Goal: Information Seeking & Learning: Learn about a topic

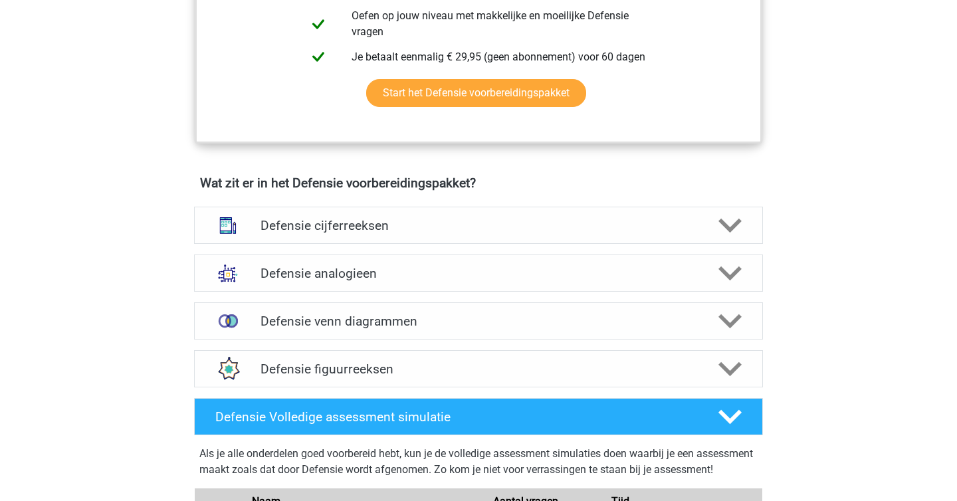
scroll to position [825, 0]
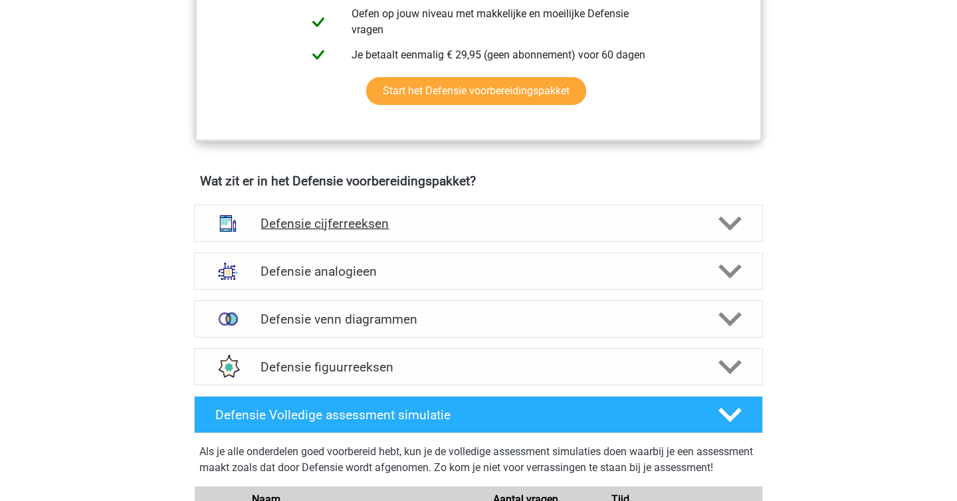
click at [370, 222] on h4 "Defensie cijferreeksen" at bounding box center [477, 223] width 435 height 15
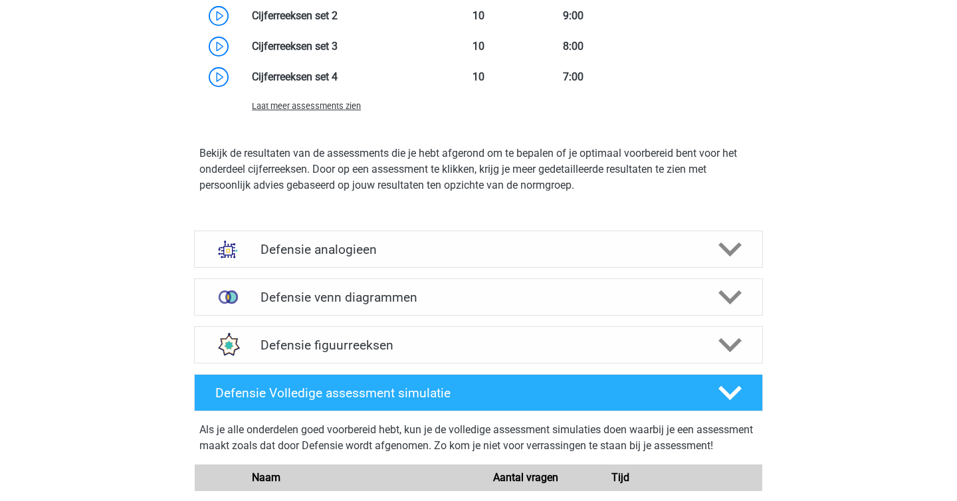
scroll to position [1600, 0]
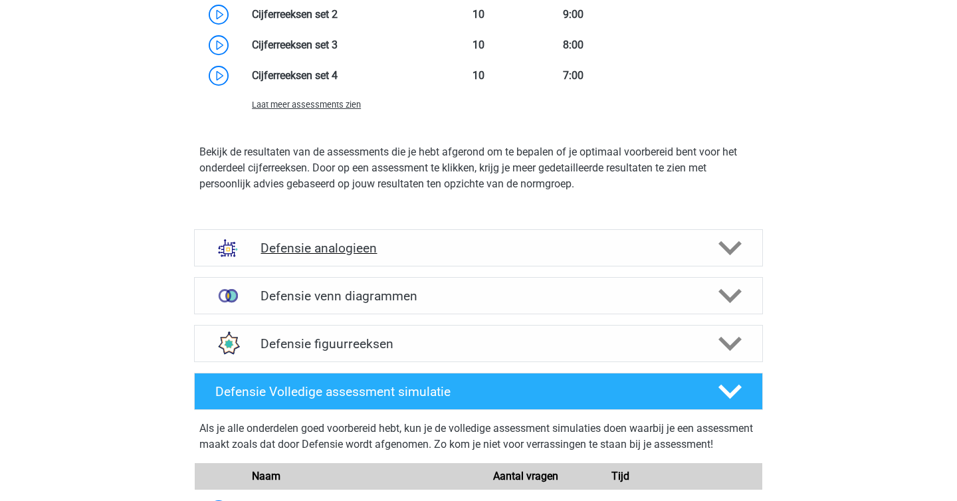
click at [372, 255] on h4 "Defensie analogieen" at bounding box center [477, 248] width 435 height 15
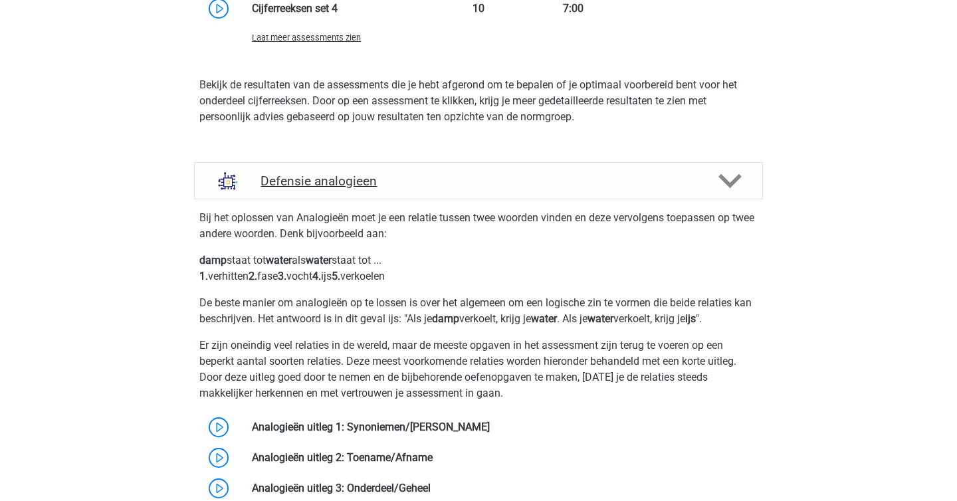
scroll to position [1668, 0]
drag, startPoint x: 346, startPoint y: 218, endPoint x: 563, endPoint y: 213, distance: 216.6
click at [563, 213] on p "Bij het oplossen van Analogieën moet je een relatie tussen twee woorden vinden …" at bounding box center [478, 226] width 558 height 32
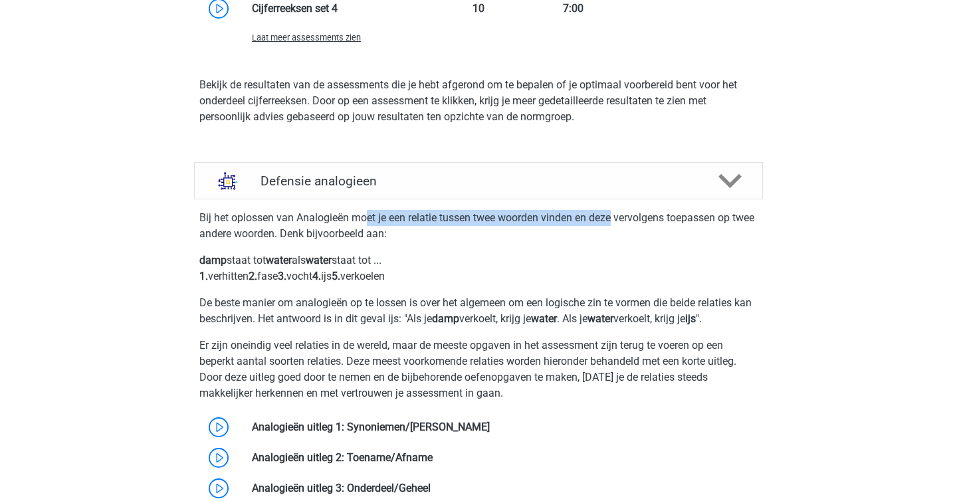
drag, startPoint x: 614, startPoint y: 218, endPoint x: 347, endPoint y: 217, distance: 267.1
click at [351, 217] on p "Bij het oplossen van Analogieën moet je een relatie tussen twee woorden vinden …" at bounding box center [478, 226] width 558 height 32
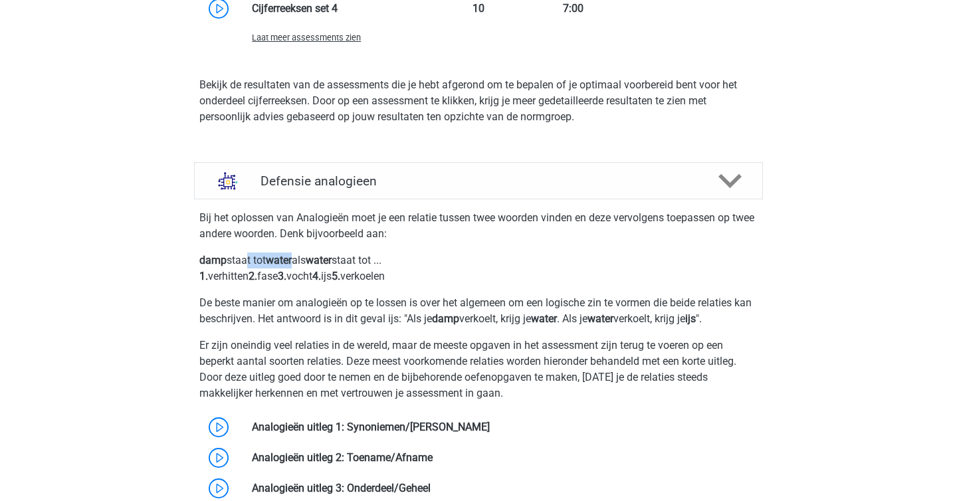
drag, startPoint x: 244, startPoint y: 257, endPoint x: 300, endPoint y: 255, distance: 56.5
click at [300, 255] on p "damp staat tot water als water staat tot ... 1. verhitten 2. fase 3. vocht 4. i…" at bounding box center [478, 268] width 558 height 32
click at [332, 266] on b "water" at bounding box center [319, 260] width 26 height 13
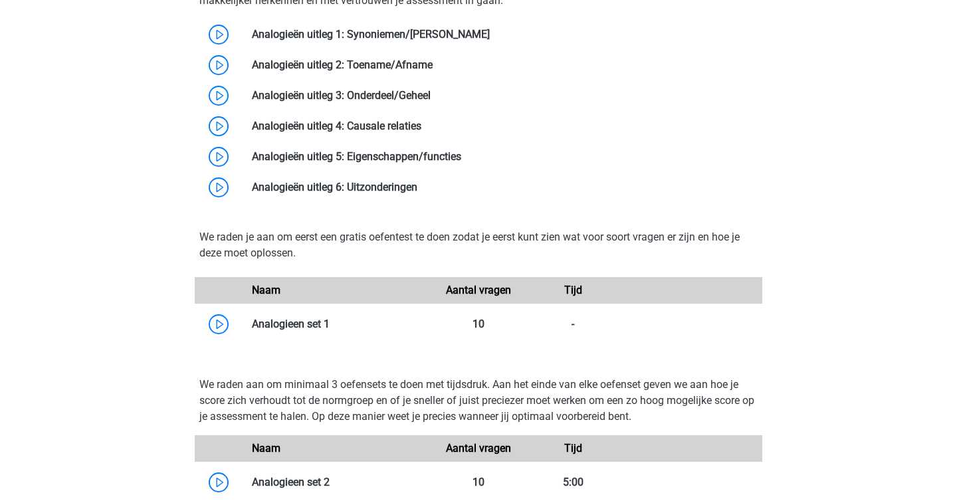
scroll to position [2075, 0]
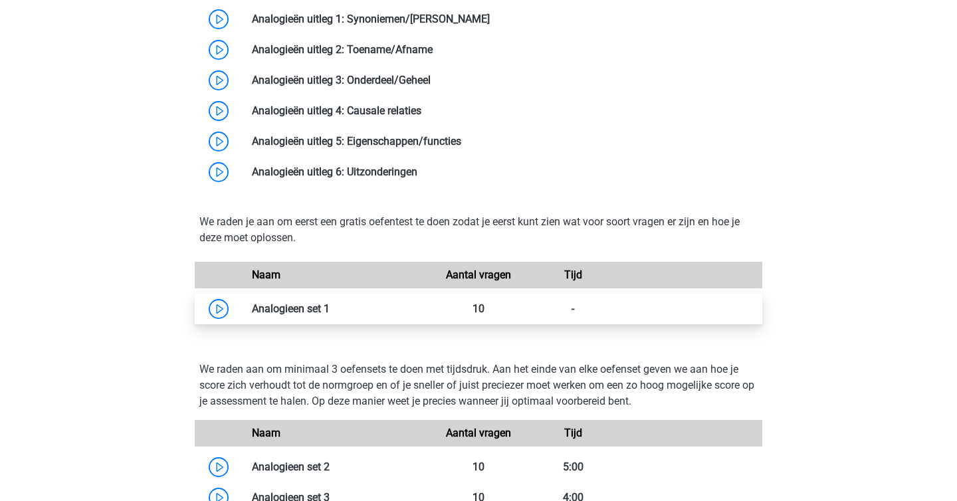
click at [330, 306] on link at bounding box center [330, 308] width 0 height 13
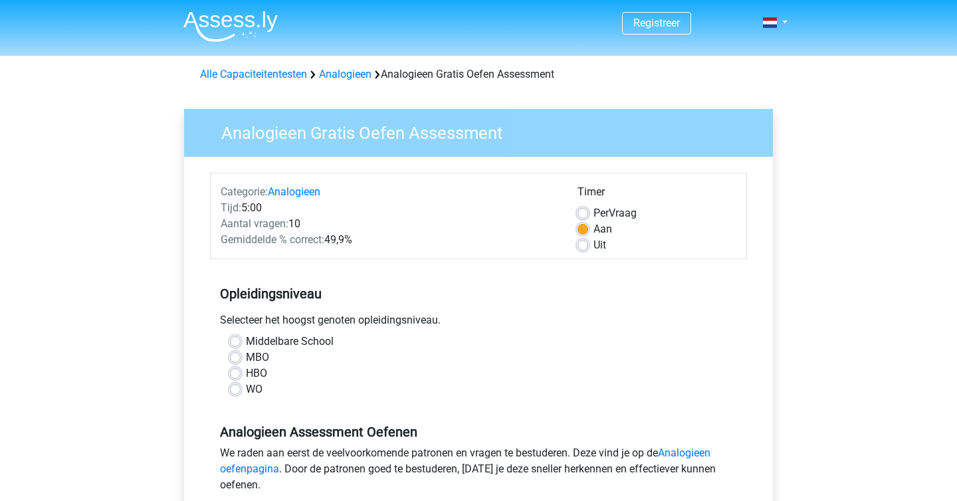
click at [246, 337] on label "Middelbare School" at bounding box center [290, 342] width 88 height 16
click at [239, 337] on input "Middelbare School" at bounding box center [235, 340] width 11 height 13
radio input "true"
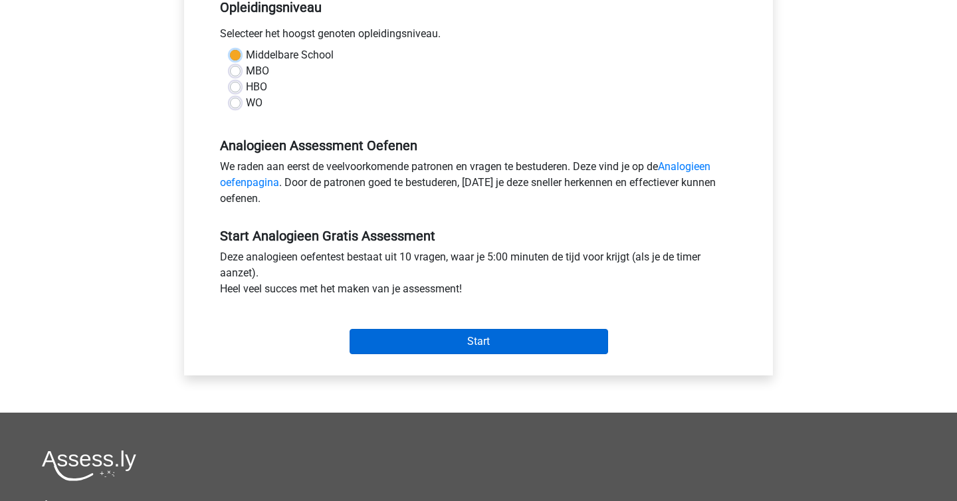
scroll to position [300, 0]
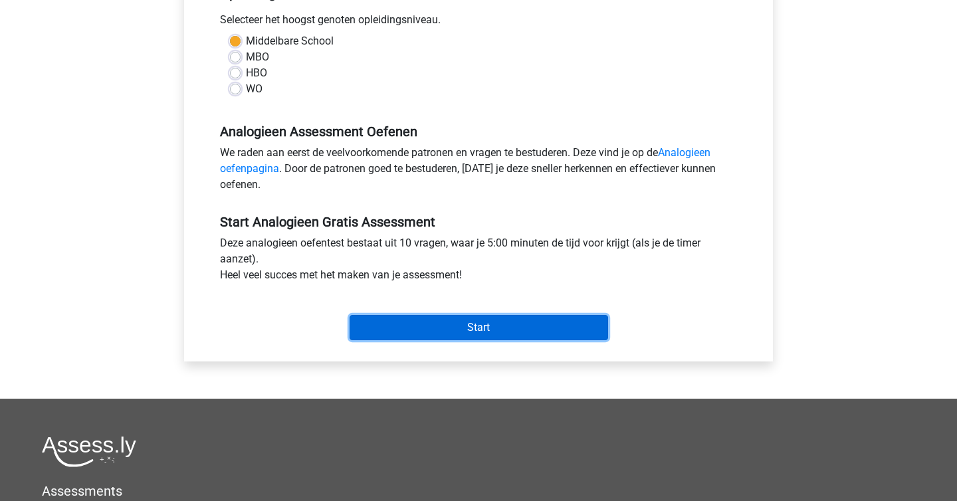
click at [432, 327] on input "Start" at bounding box center [478, 327] width 258 height 25
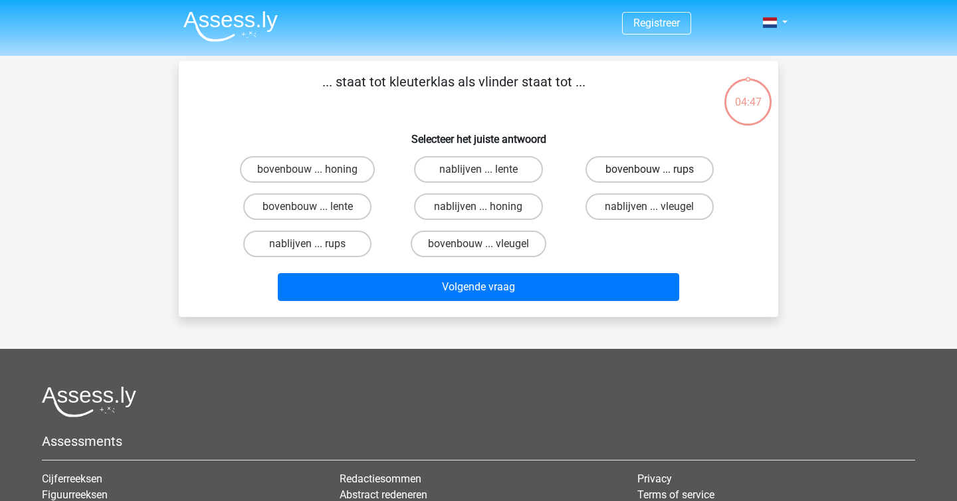
click at [633, 169] on label "bovenbouw ... rups" at bounding box center [649, 169] width 128 height 27
click at [649, 169] on input "bovenbouw ... rups" at bounding box center [653, 173] width 9 height 9
radio input "true"
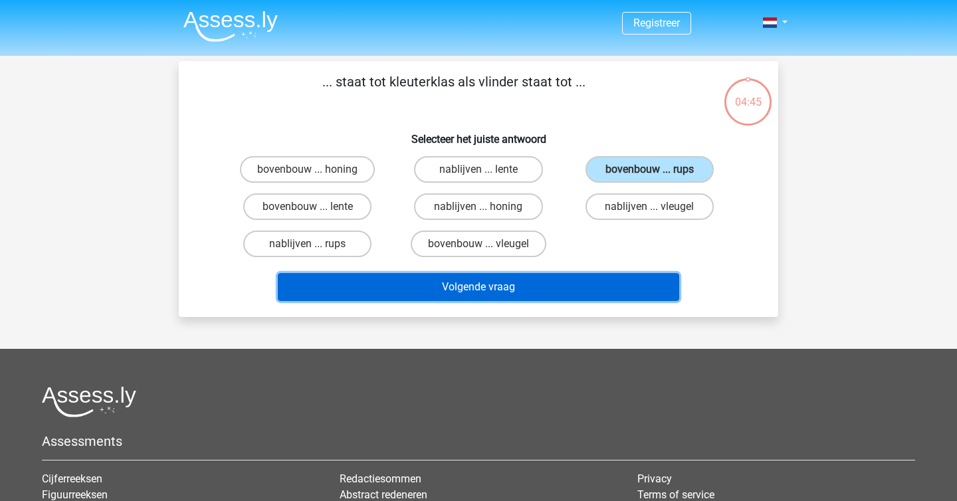
click at [557, 284] on button "Volgende vraag" at bounding box center [479, 287] width 402 height 28
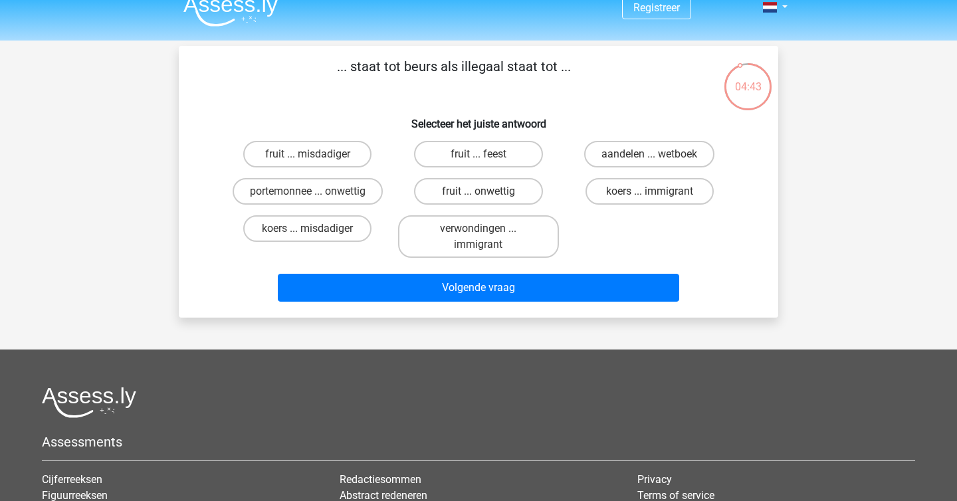
scroll to position [14, 0]
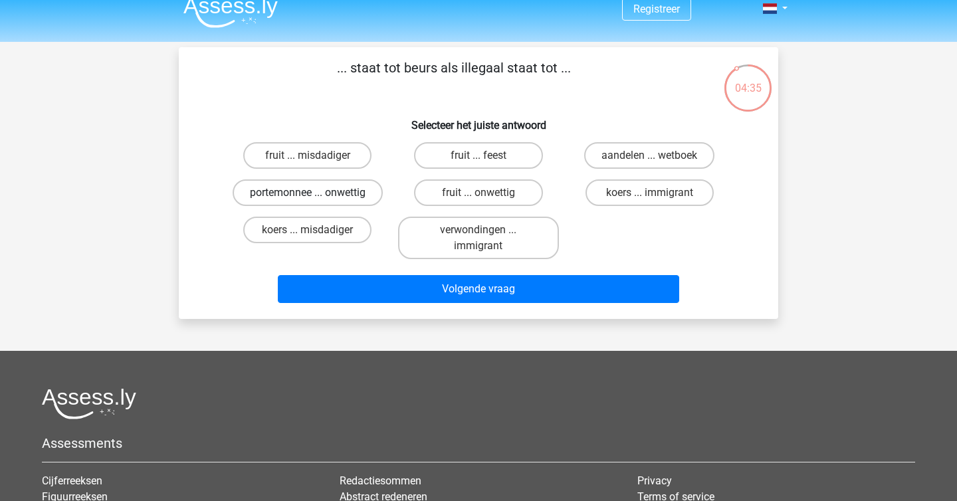
click at [352, 195] on label "portemonnee ... onwettig" at bounding box center [308, 192] width 150 height 27
click at [316, 195] on input "portemonnee ... onwettig" at bounding box center [312, 197] width 9 height 9
radio input "true"
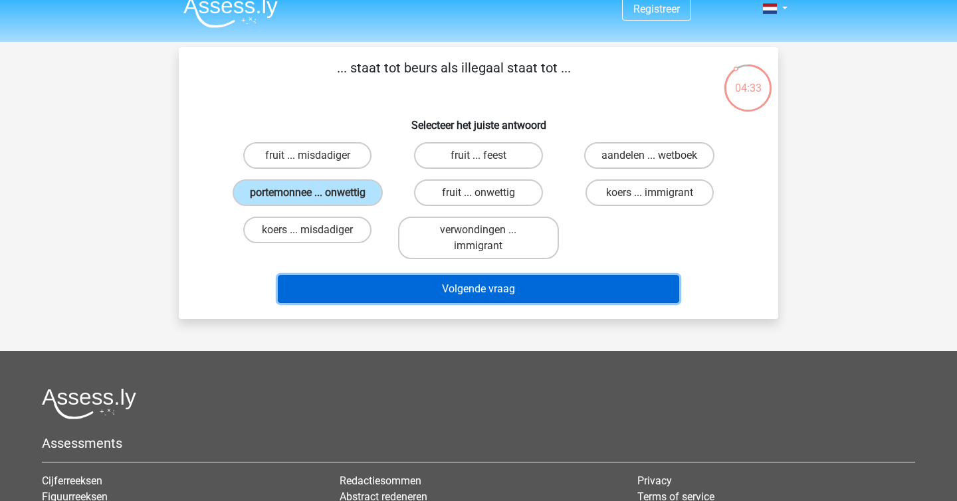
click at [458, 293] on button "Volgende vraag" at bounding box center [479, 289] width 402 height 28
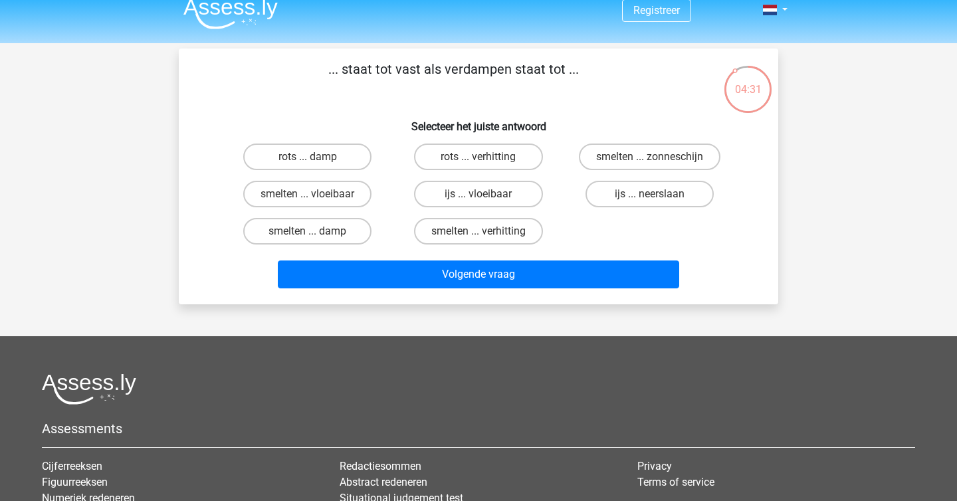
scroll to position [5, 0]
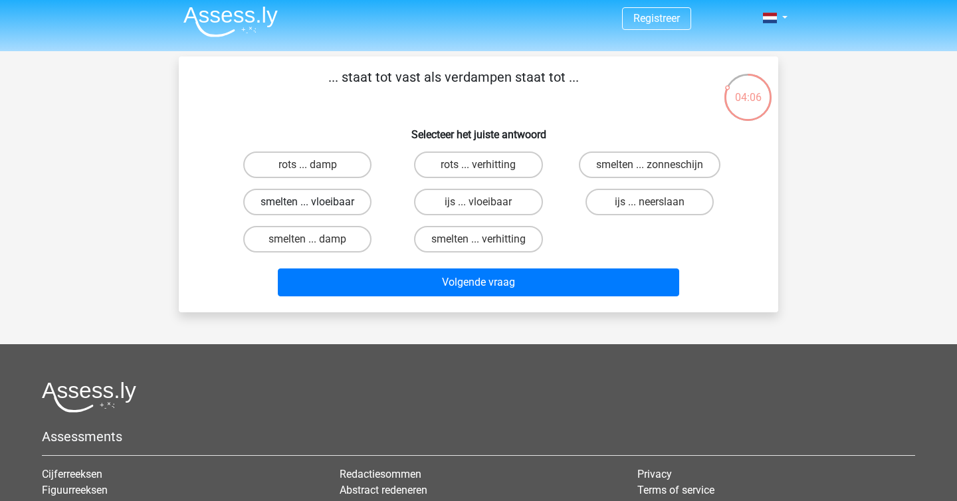
click at [339, 207] on label "smelten ... vloeibaar" at bounding box center [307, 202] width 128 height 27
click at [316, 207] on input "smelten ... vloeibaar" at bounding box center [312, 206] width 9 height 9
radio input "true"
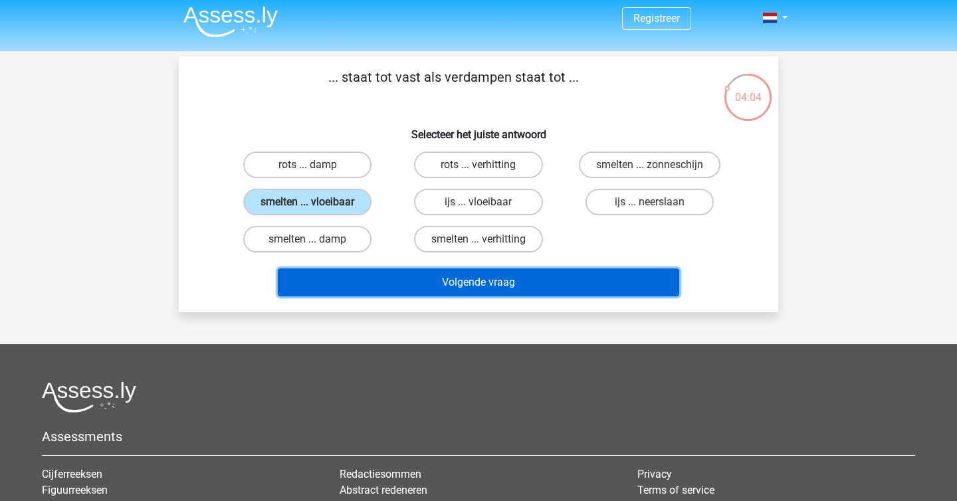
click at [434, 281] on button "Volgende vraag" at bounding box center [479, 282] width 402 height 28
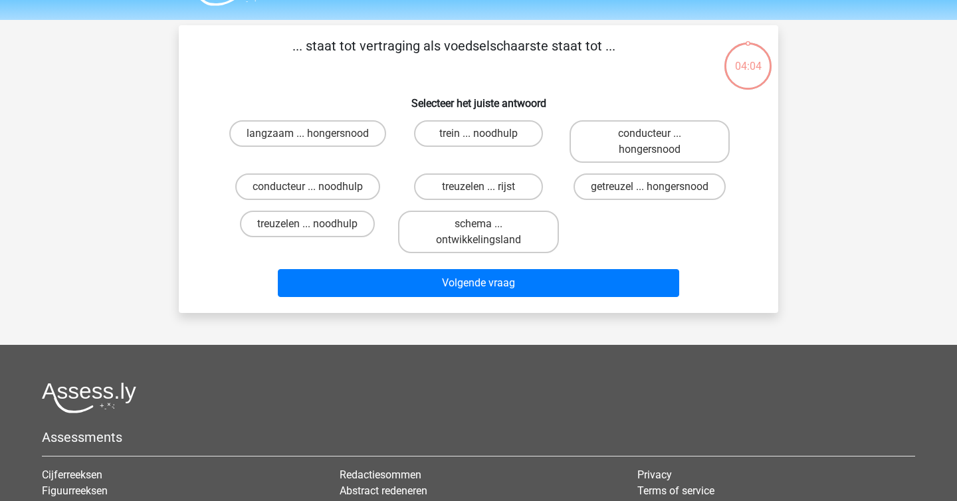
scroll to position [61, 0]
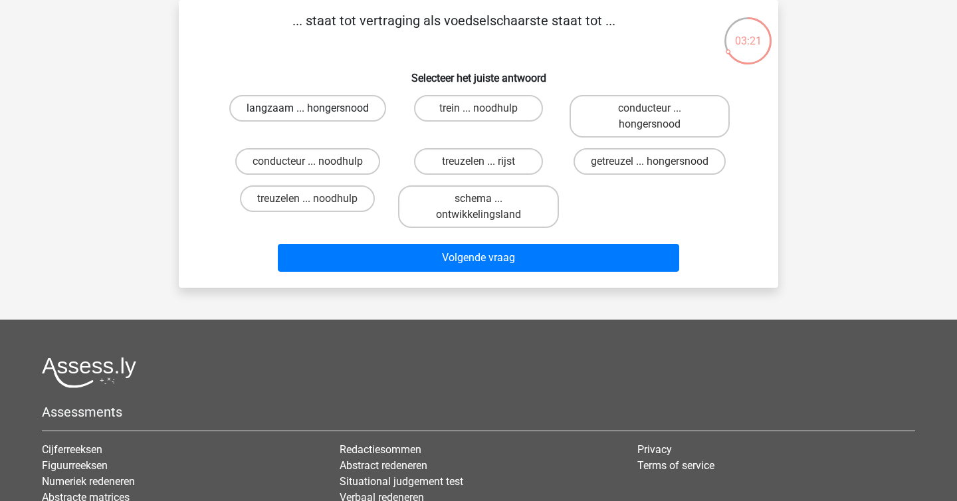
click at [351, 98] on label "langzaam ... hongersnood" at bounding box center [307, 108] width 157 height 27
click at [316, 108] on input "langzaam ... hongersnood" at bounding box center [312, 112] width 9 height 9
radio input "true"
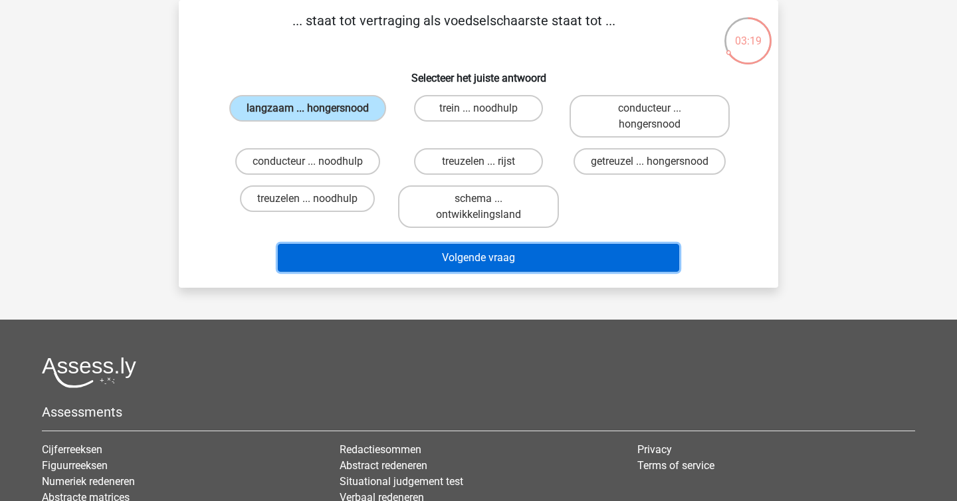
click at [441, 258] on button "Volgende vraag" at bounding box center [479, 258] width 402 height 28
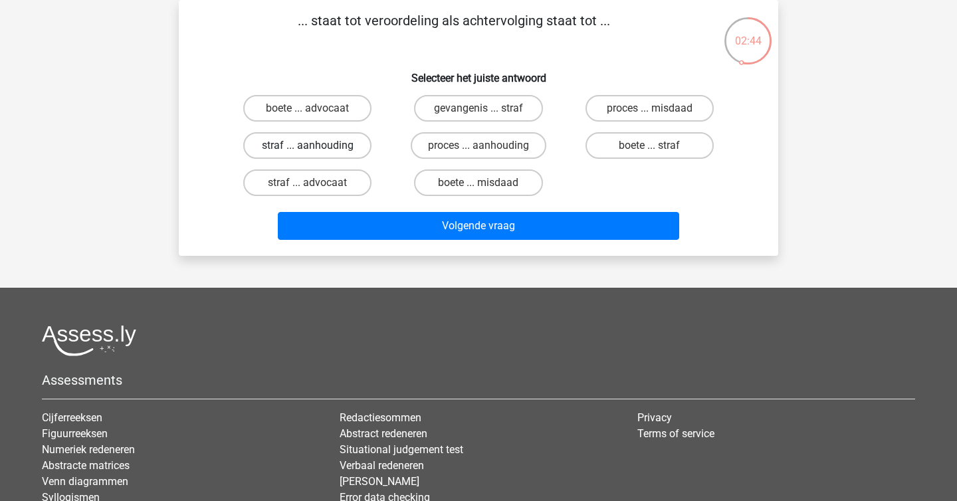
click at [345, 151] on label "straf ... aanhouding" at bounding box center [307, 145] width 128 height 27
click at [316, 151] on input "straf ... aanhouding" at bounding box center [312, 149] width 9 height 9
radio input "true"
click at [494, 140] on label "proces ... aanhouding" at bounding box center [479, 145] width 136 height 27
click at [487, 145] on input "proces ... aanhouding" at bounding box center [482, 149] width 9 height 9
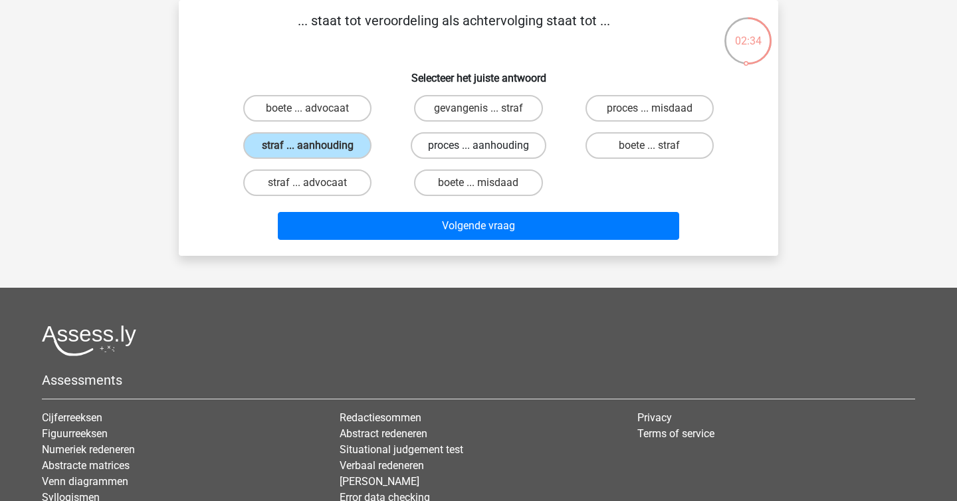
radio input "true"
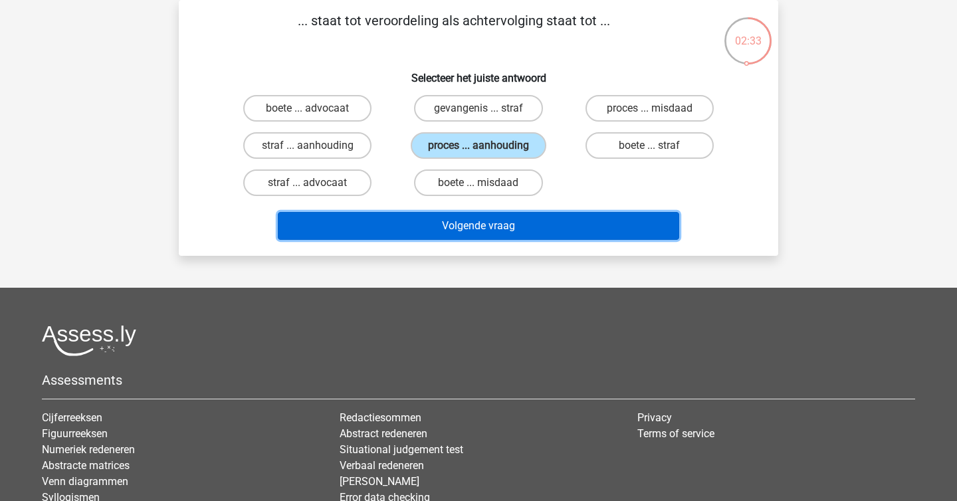
click at [518, 224] on button "Volgende vraag" at bounding box center [479, 226] width 402 height 28
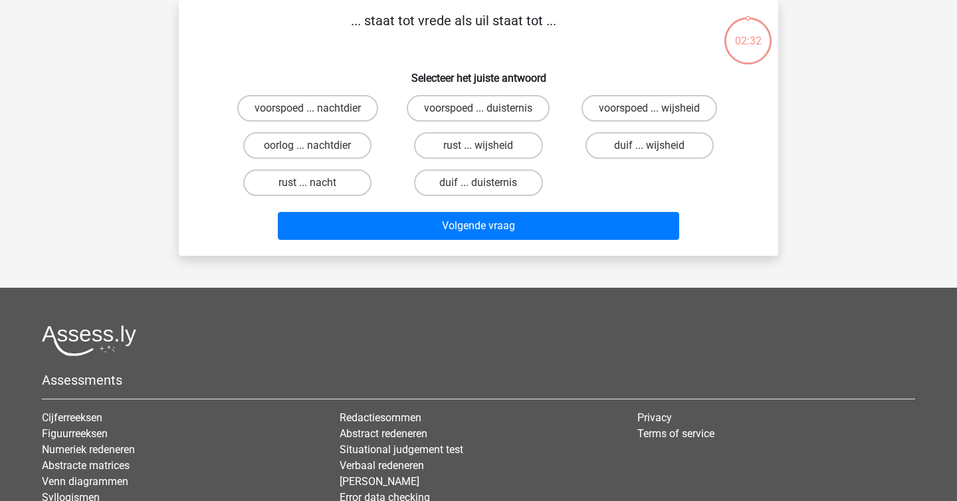
scroll to position [0, 0]
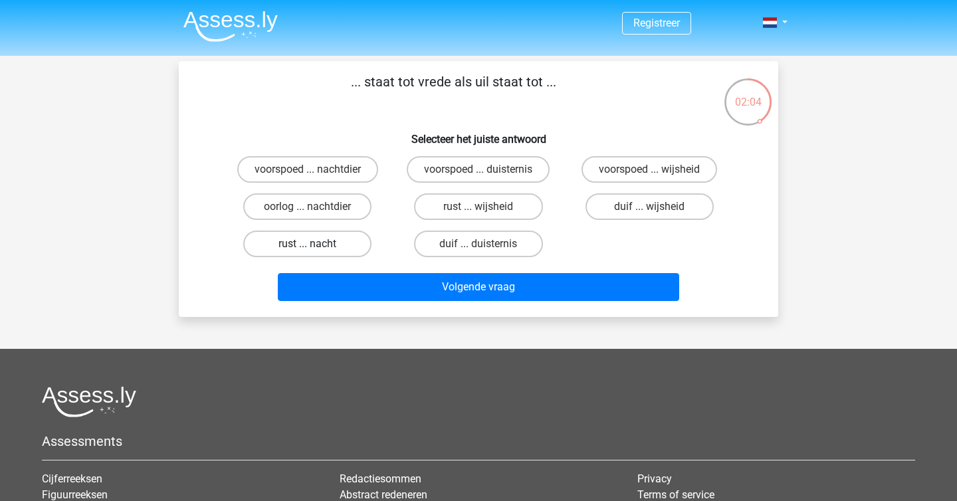
click at [347, 241] on label "rust ... nacht" at bounding box center [307, 244] width 128 height 27
click at [316, 244] on input "rust ... nacht" at bounding box center [312, 248] width 9 height 9
radio input "true"
click at [515, 174] on label "voorspoed ... duisternis" at bounding box center [478, 169] width 143 height 27
click at [487, 174] on input "voorspoed ... duisternis" at bounding box center [482, 173] width 9 height 9
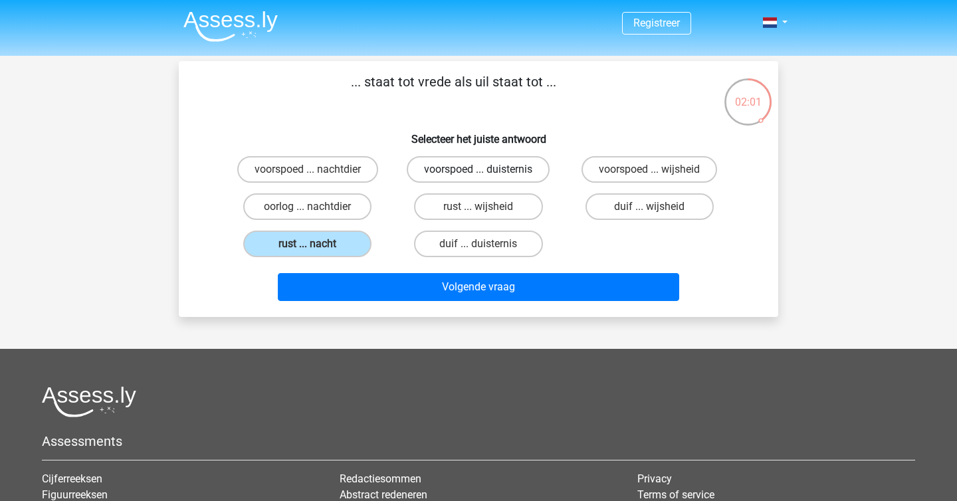
radio input "true"
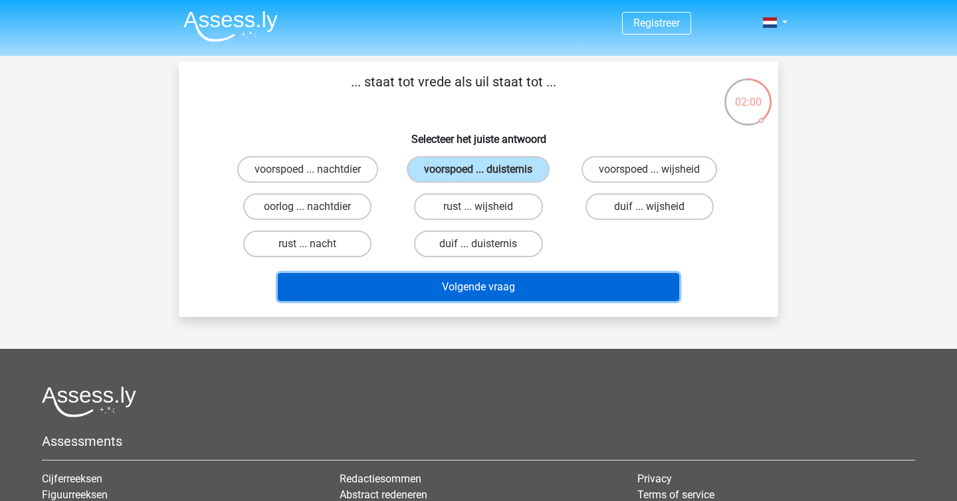
click at [490, 286] on button "Volgende vraag" at bounding box center [479, 287] width 402 height 28
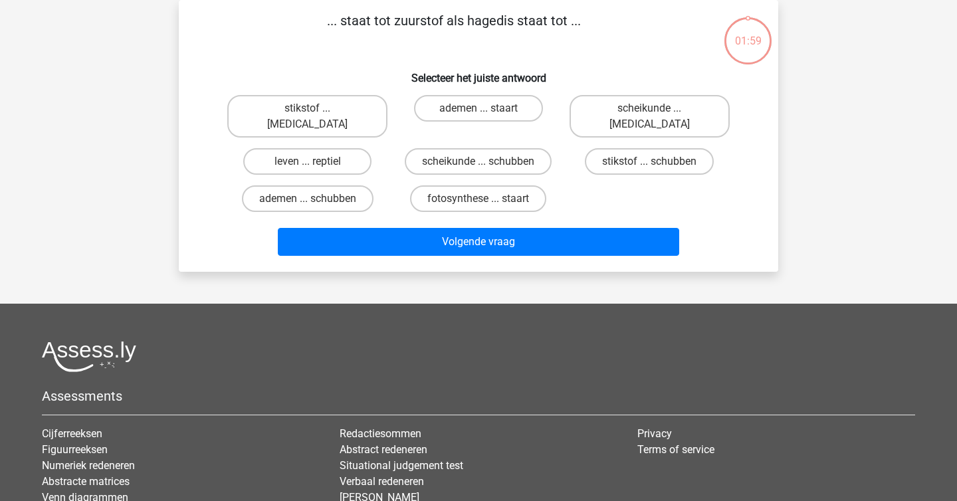
scroll to position [41, 0]
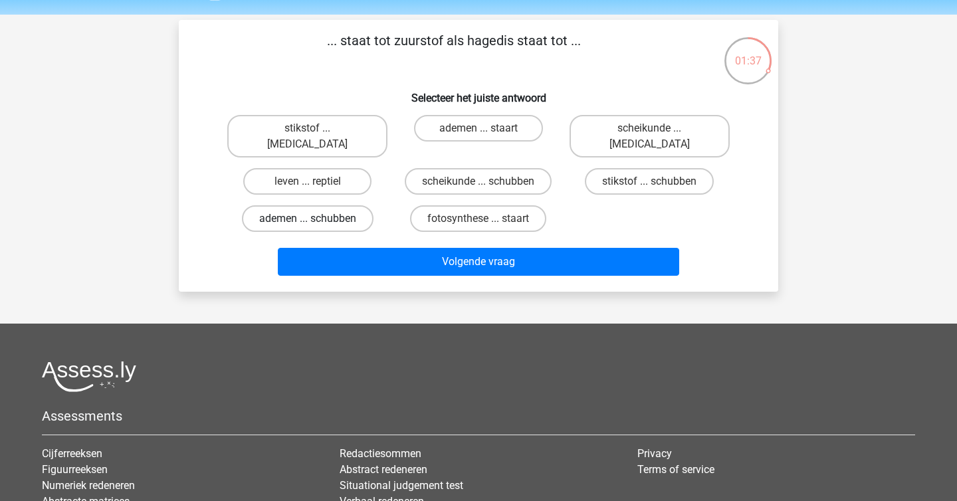
click at [326, 205] on label "ademen ... schubben" at bounding box center [308, 218] width 132 height 27
click at [316, 219] on input "ademen ... schubben" at bounding box center [312, 223] width 9 height 9
radio input "true"
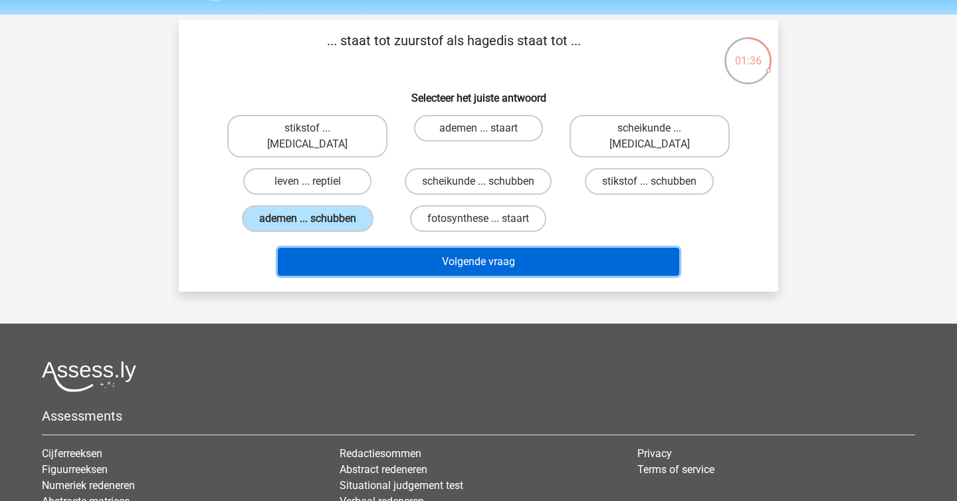
click at [438, 250] on button "Volgende vraag" at bounding box center [479, 262] width 402 height 28
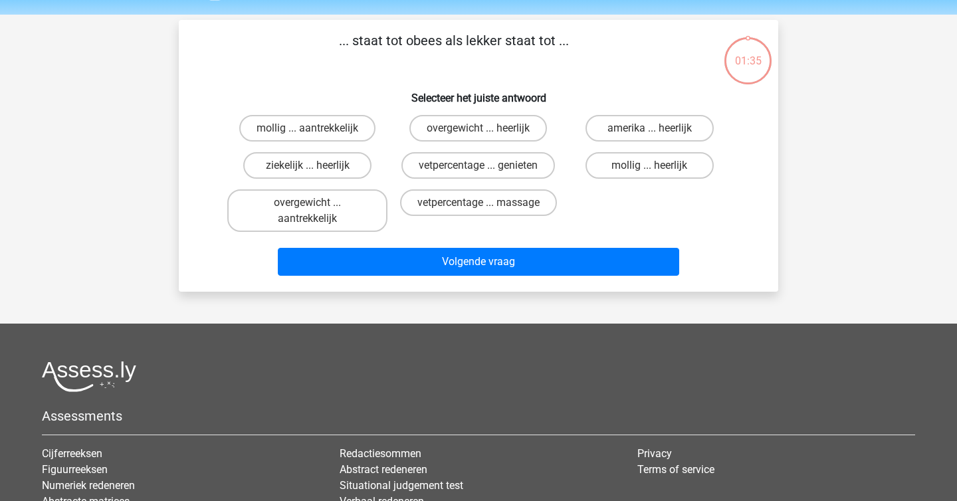
scroll to position [61, 0]
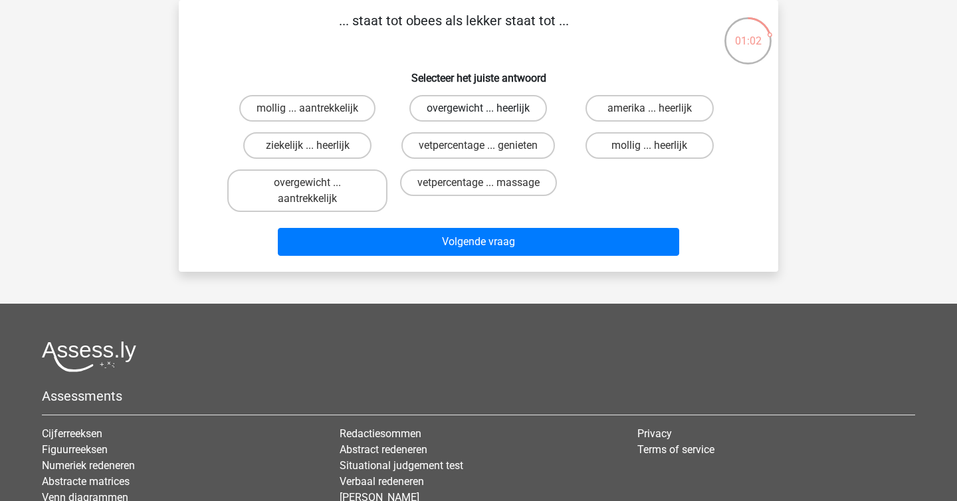
click at [447, 112] on label "overgewicht ... heerlijk" at bounding box center [478, 108] width 138 height 27
click at [478, 112] on input "overgewicht ... heerlijk" at bounding box center [482, 112] width 9 height 9
radio input "true"
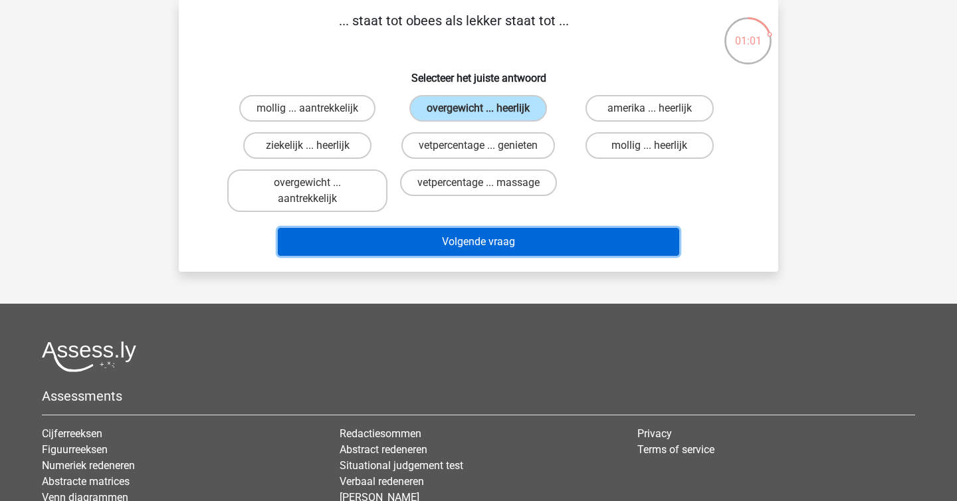
click at [460, 233] on button "Volgende vraag" at bounding box center [479, 242] width 402 height 28
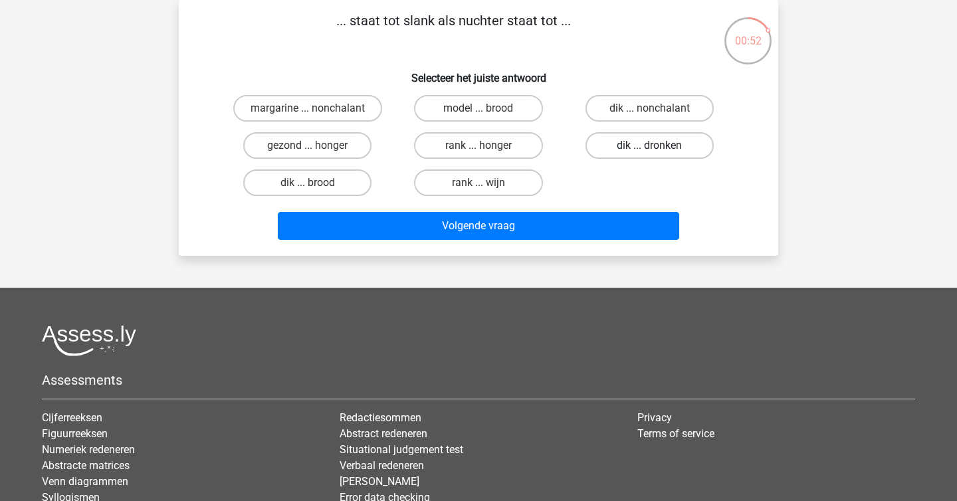
click at [664, 146] on label "dik ... dronken" at bounding box center [649, 145] width 128 height 27
click at [658, 146] on input "dik ... dronken" at bounding box center [653, 149] width 9 height 9
radio input "true"
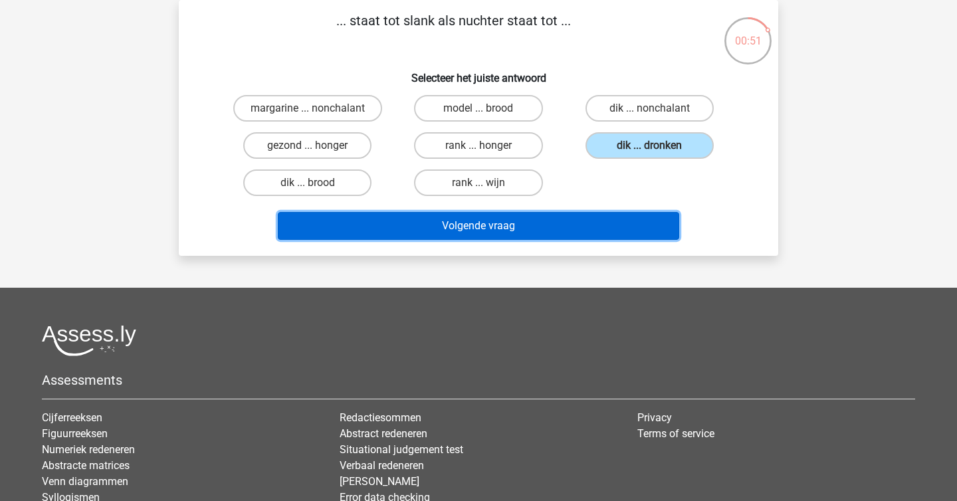
click at [607, 229] on button "Volgende vraag" at bounding box center [479, 226] width 402 height 28
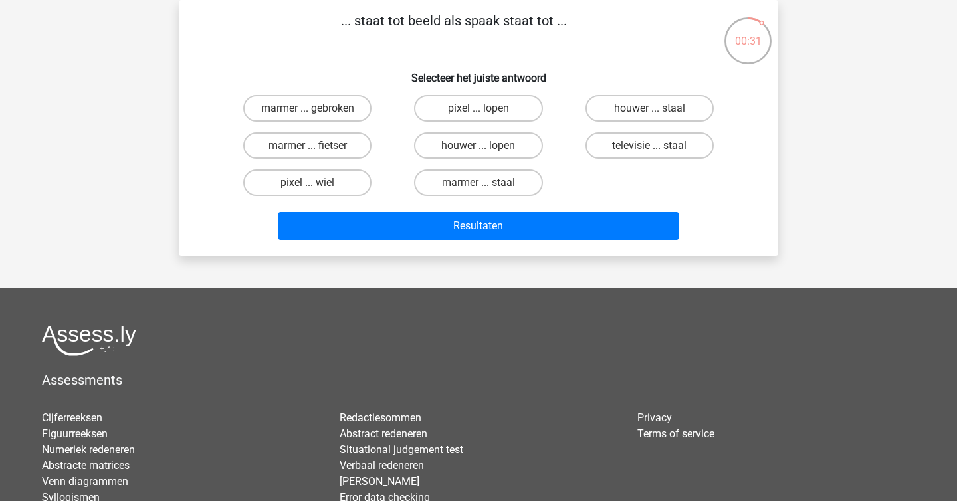
click at [354, 168] on div "pixel ... wiel" at bounding box center [307, 182] width 171 height 37
click at [349, 176] on label "pixel ... wiel" at bounding box center [307, 182] width 128 height 27
click at [316, 183] on input "pixel ... wiel" at bounding box center [312, 187] width 9 height 9
radio input "true"
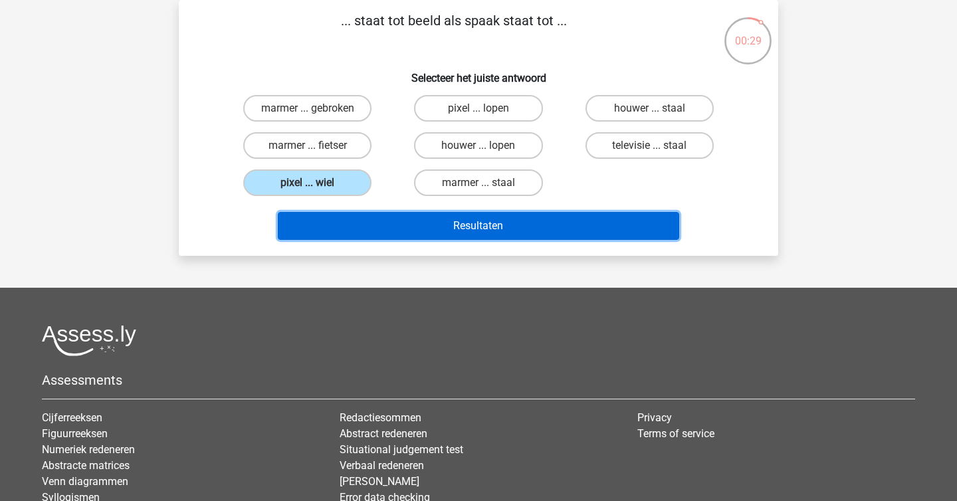
click at [406, 225] on button "Resultaten" at bounding box center [479, 226] width 402 height 28
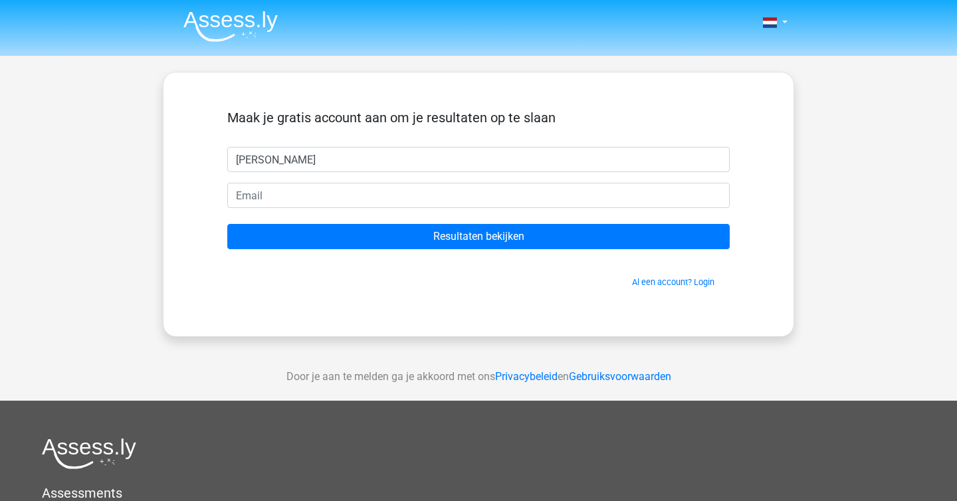
type input "[PERSON_NAME]"
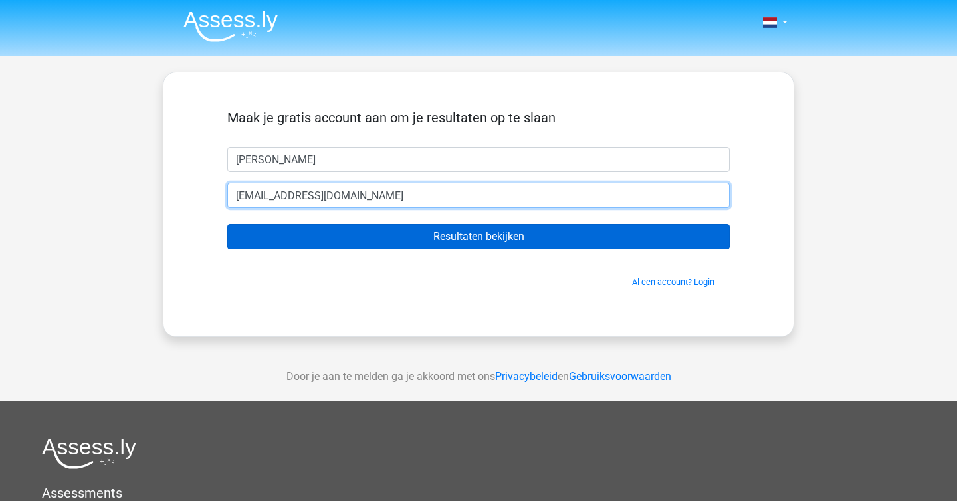
type input "[EMAIL_ADDRESS][DOMAIN_NAME]"
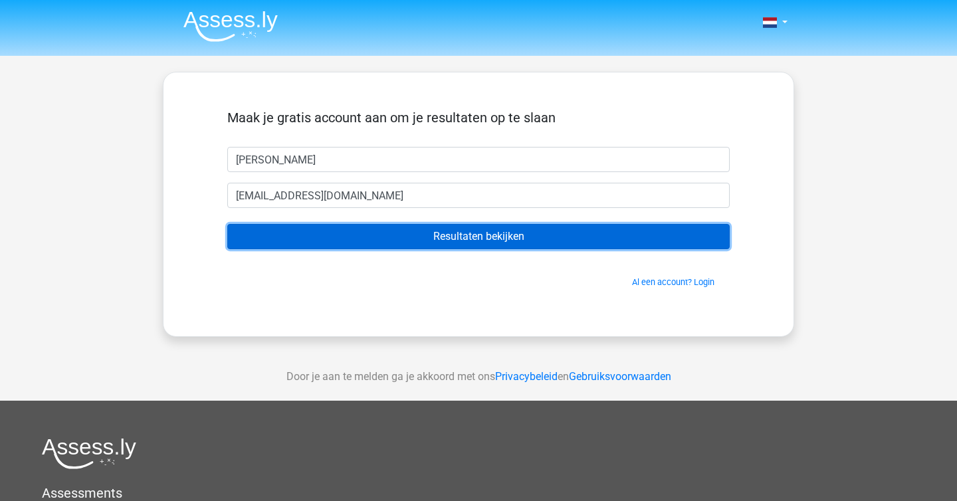
click at [520, 233] on input "Resultaten bekijken" at bounding box center [478, 236] width 502 height 25
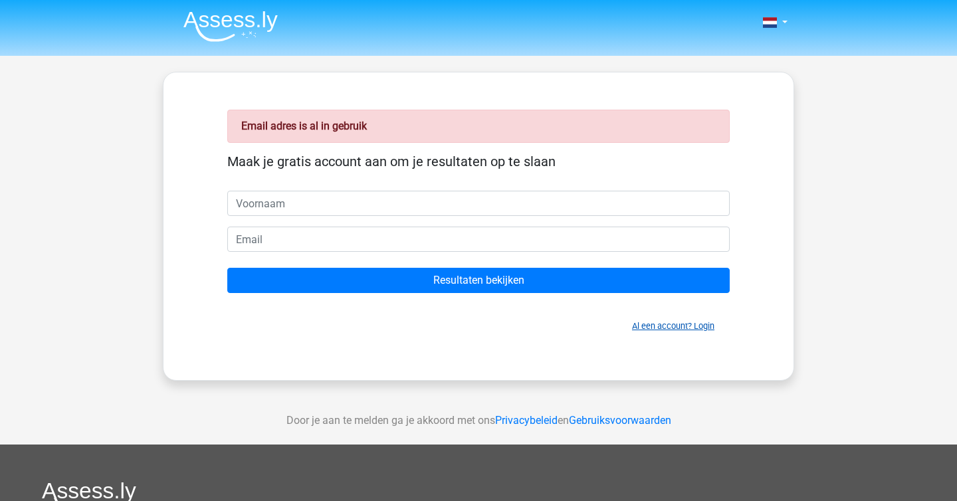
click at [694, 328] on link "Al een account? Login" at bounding box center [673, 326] width 82 height 10
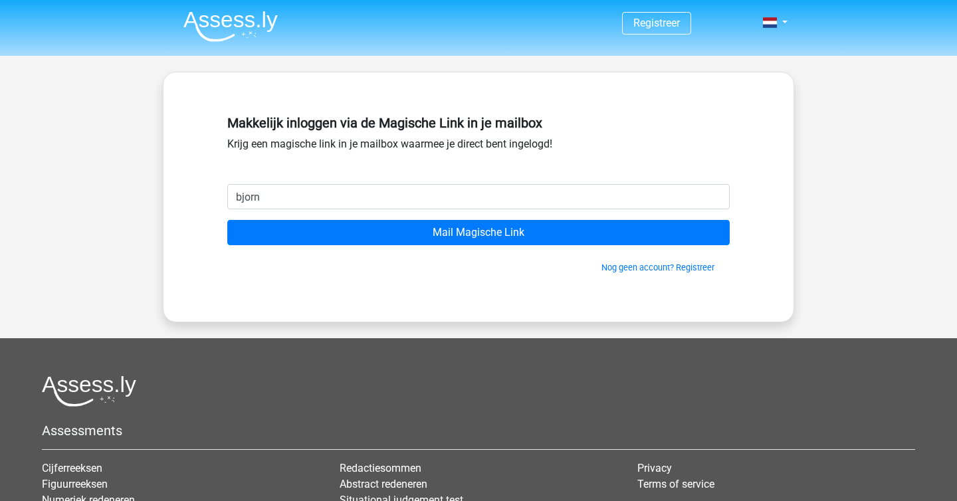
type input "[EMAIL_ADDRESS][DOMAIN_NAME]"
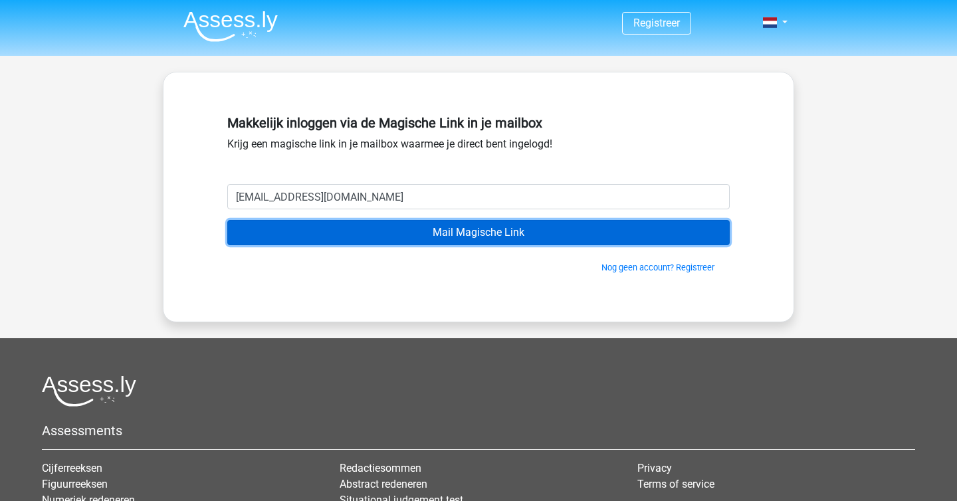
click at [534, 237] on input "Mail Magische Link" at bounding box center [478, 232] width 502 height 25
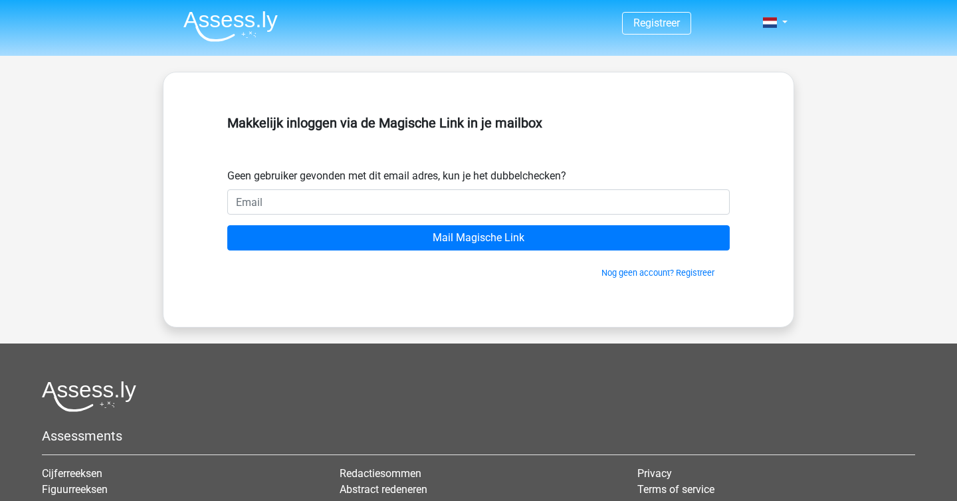
click at [638, 264] on div "Nog geen account? Registreer" at bounding box center [478, 264] width 502 height 29
click at [638, 274] on link "Nog geen account? Registreer" at bounding box center [657, 273] width 113 height 10
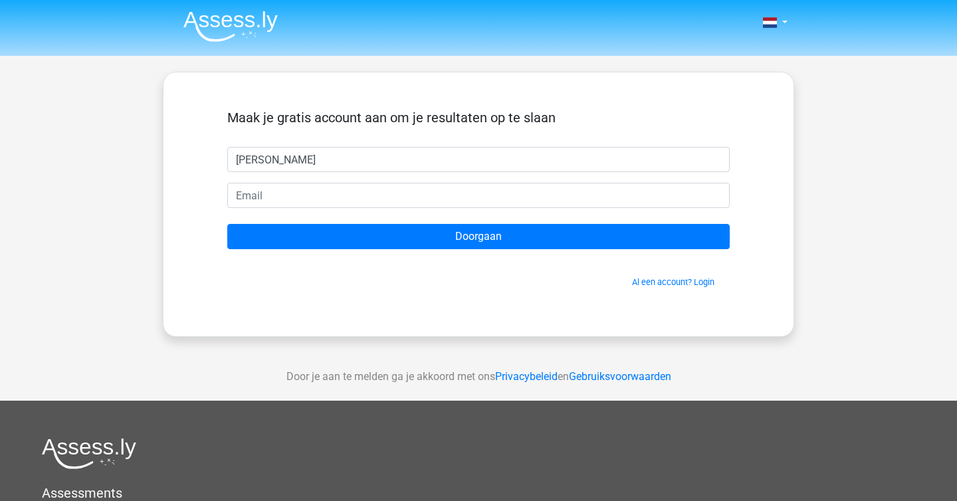
type input "[PERSON_NAME]"
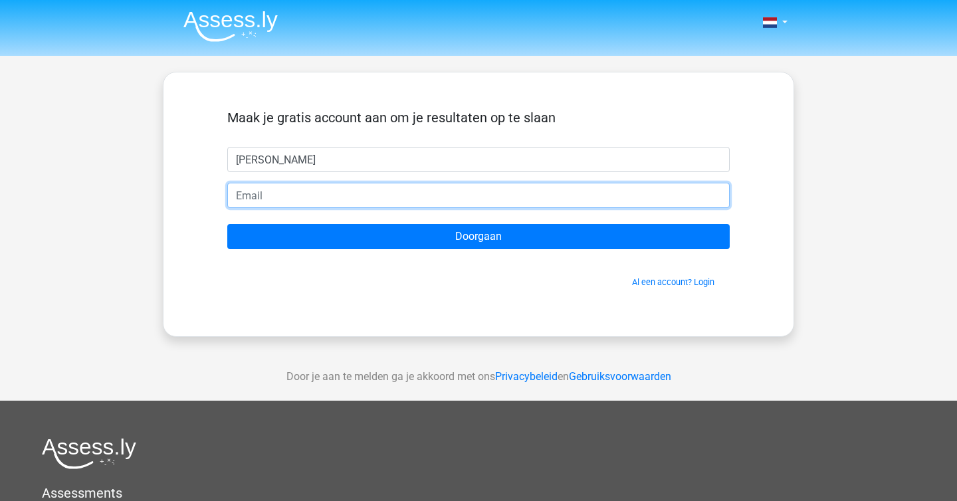
click at [254, 199] on input "email" at bounding box center [478, 195] width 502 height 25
type input "[EMAIL_ADDRESS][DOMAIN_NAME]"
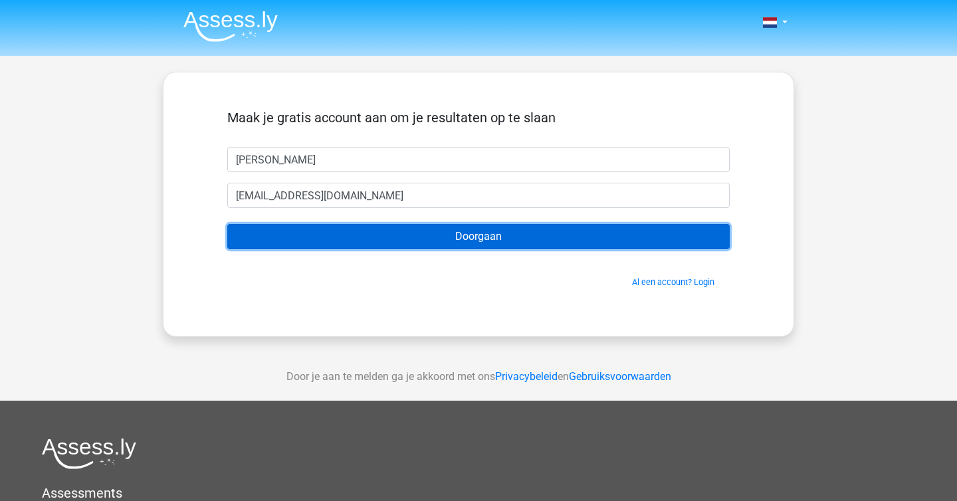
click at [307, 235] on input "Doorgaan" at bounding box center [478, 236] width 502 height 25
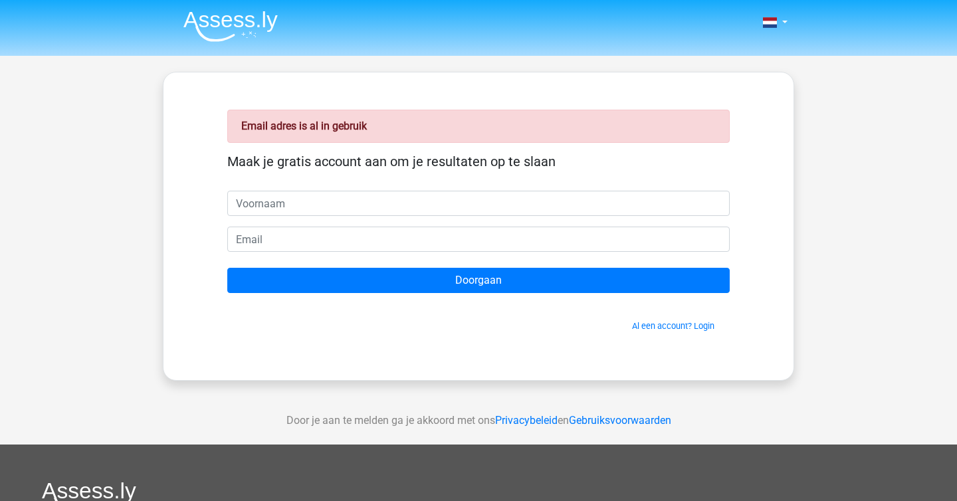
type input "b"
type input "[PERSON_NAME]"
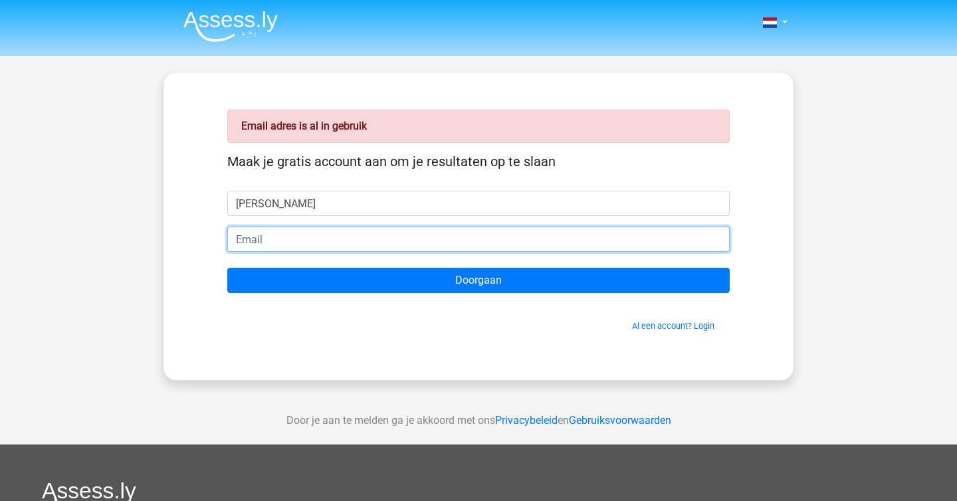
type input "c"
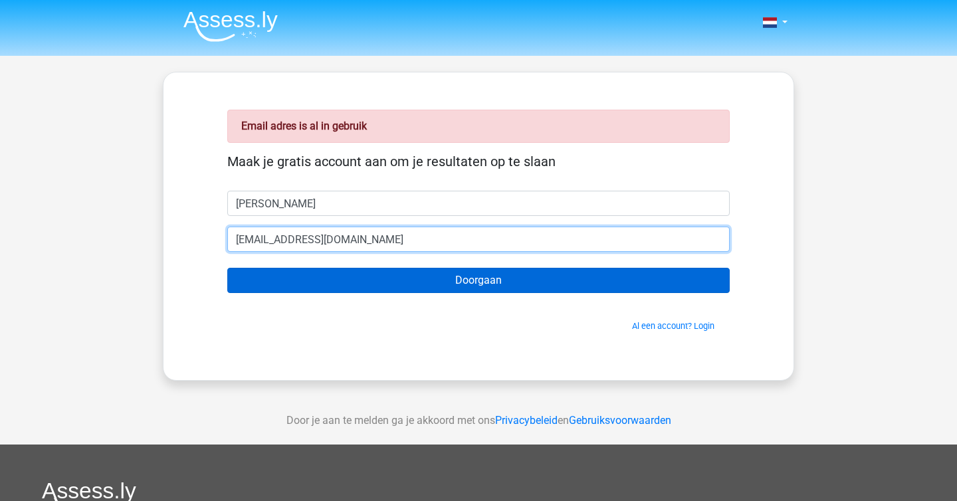
type input "[EMAIL_ADDRESS][DOMAIN_NAME]"
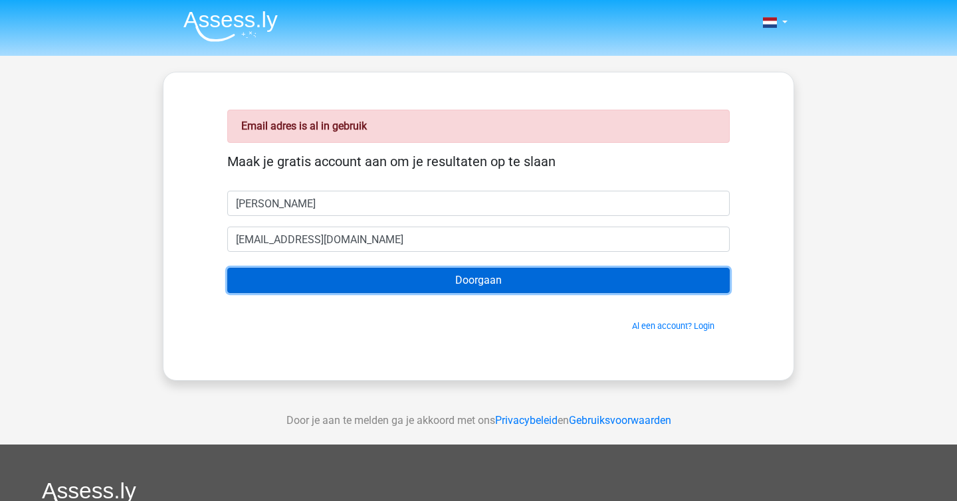
click at [407, 286] on input "Doorgaan" at bounding box center [478, 280] width 502 height 25
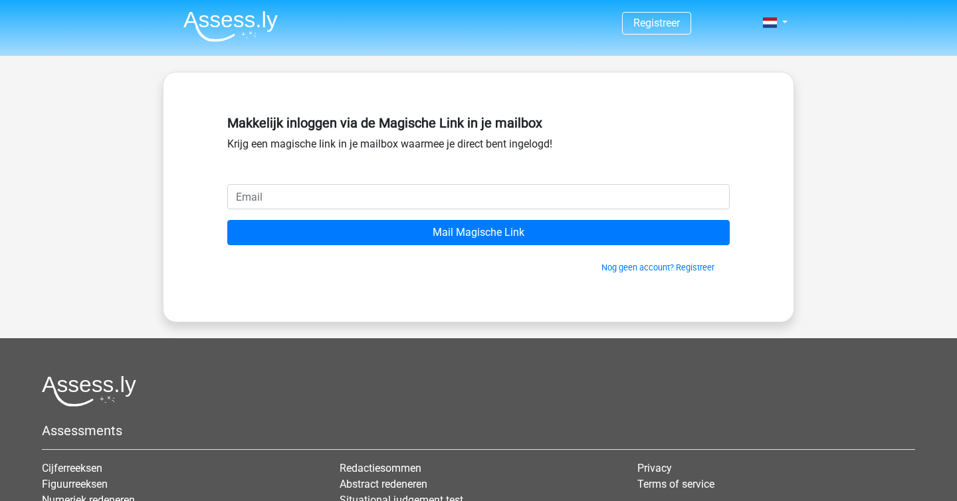
click at [239, 31] on img at bounding box center [230, 26] width 94 height 31
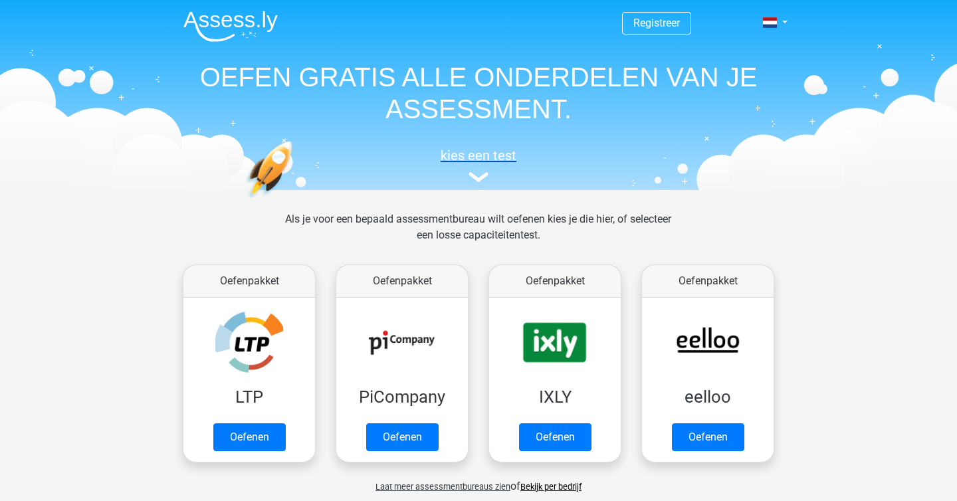
click at [476, 155] on h5 "kies een test" at bounding box center [478, 155] width 611 height 16
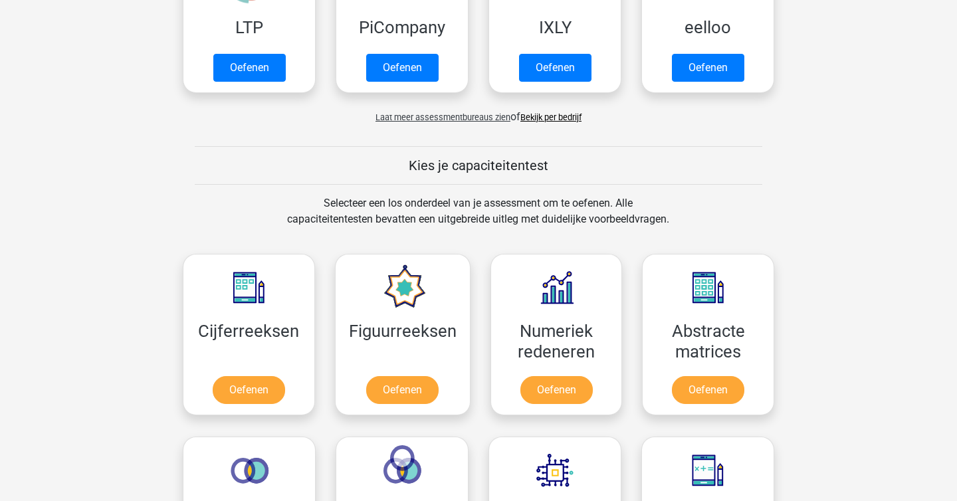
scroll to position [369, 0]
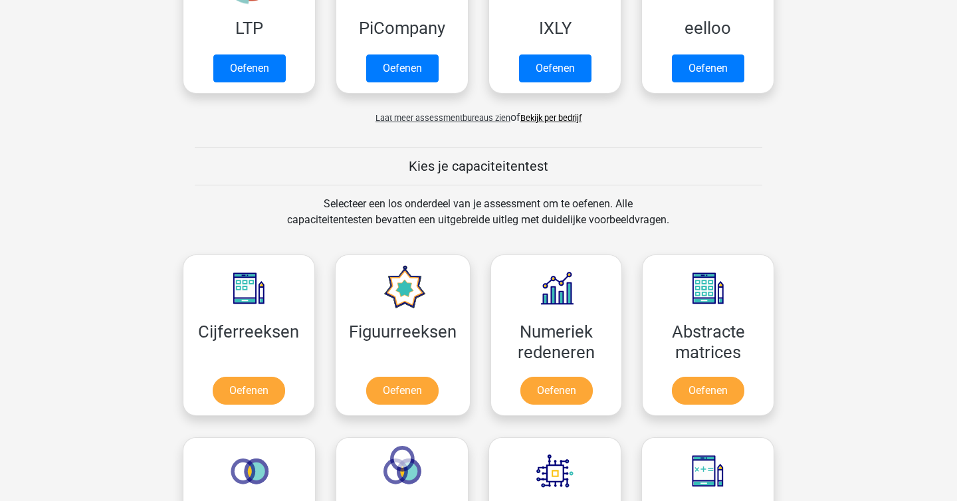
click at [474, 170] on h5 "Kies je capaciteitentest" at bounding box center [478, 166] width 567 height 16
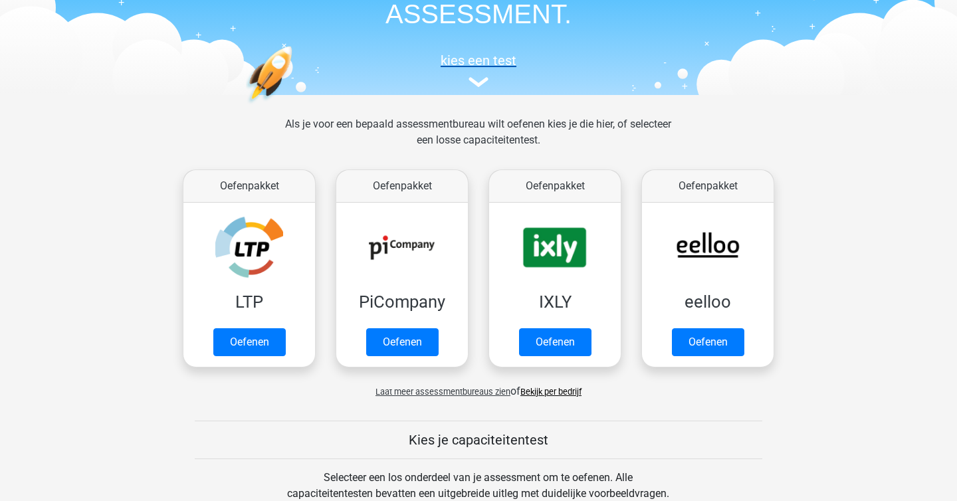
click at [473, 75] on link "kies een test" at bounding box center [478, 69] width 611 height 35
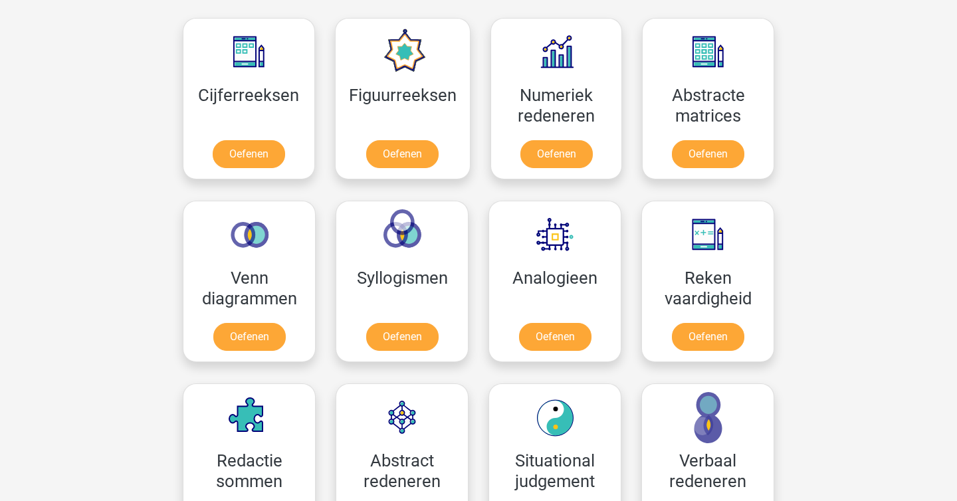
scroll to position [0, 0]
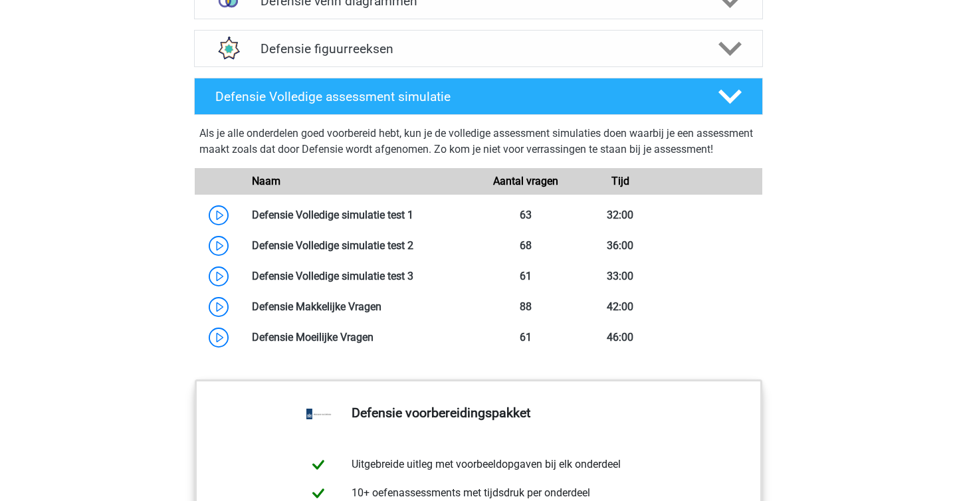
scroll to position [1145, 0]
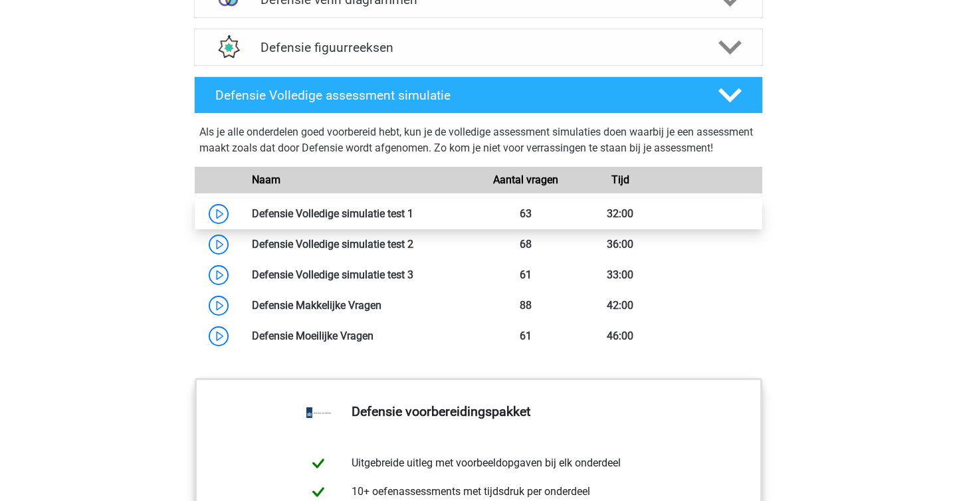
click at [413, 220] on link at bounding box center [413, 213] width 0 height 13
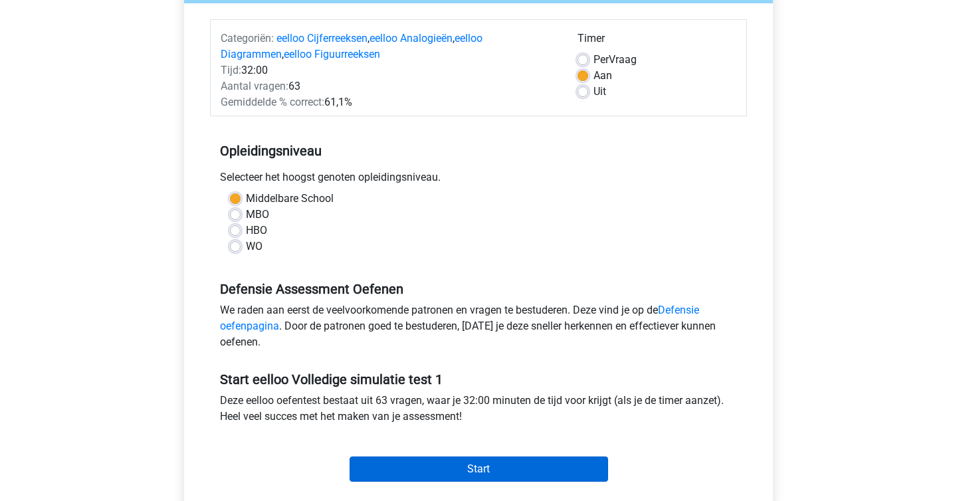
scroll to position [148, 0]
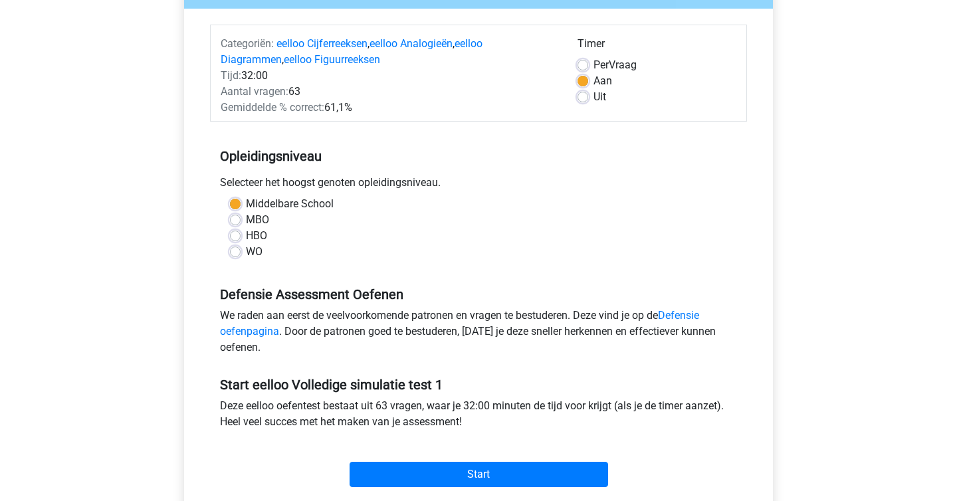
click at [593, 60] on label "Per Vraag" at bounding box center [614, 65] width 43 height 16
click at [584, 60] on input "Per Vraag" at bounding box center [582, 63] width 11 height 13
radio input "true"
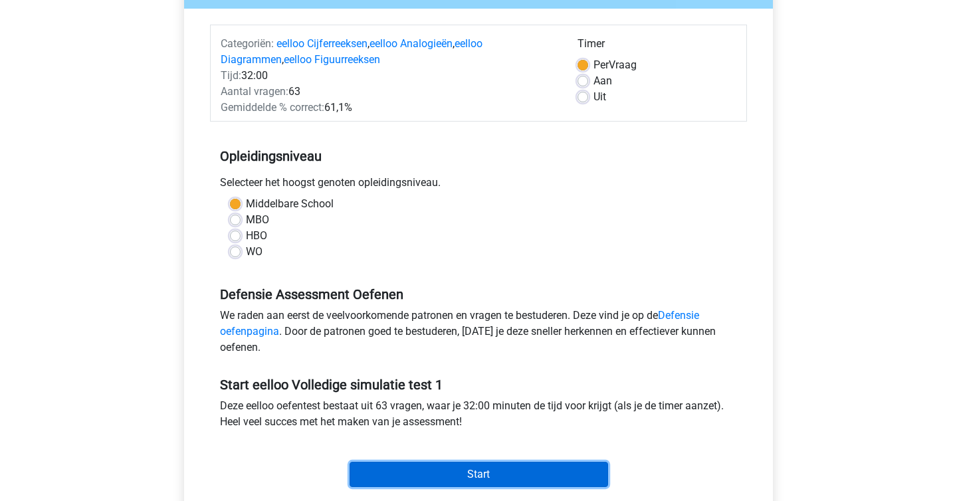
click at [454, 468] on input "Start" at bounding box center [478, 474] width 258 height 25
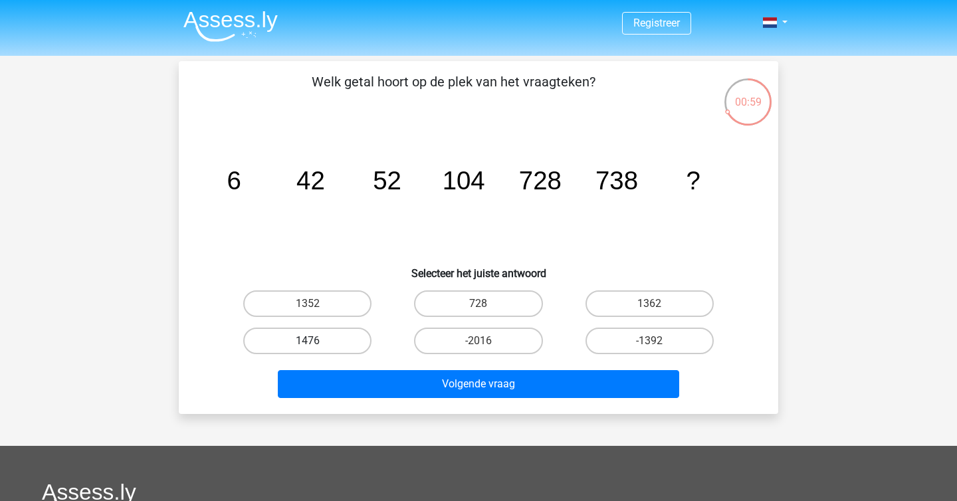
click at [336, 338] on label "1476" at bounding box center [307, 341] width 128 height 27
click at [316, 341] on input "1476" at bounding box center [312, 345] width 9 height 9
radio input "true"
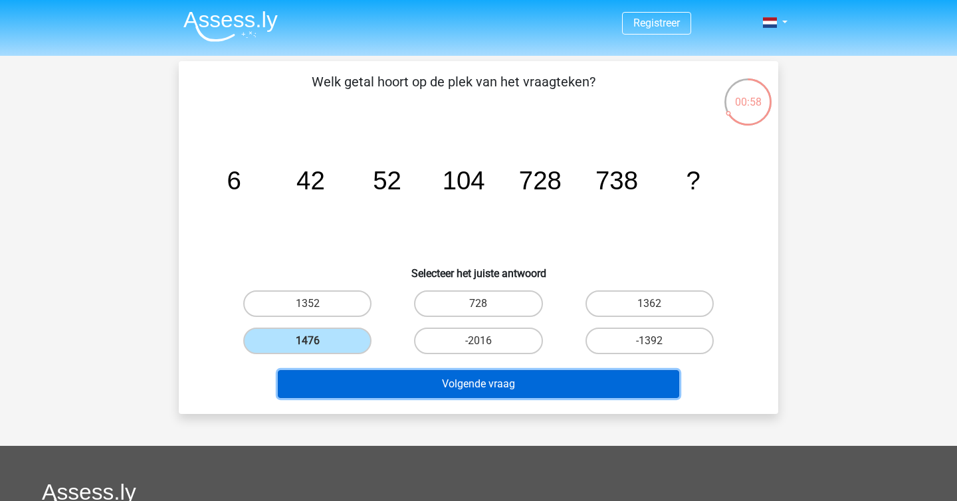
click at [496, 385] on button "Volgende vraag" at bounding box center [479, 384] width 402 height 28
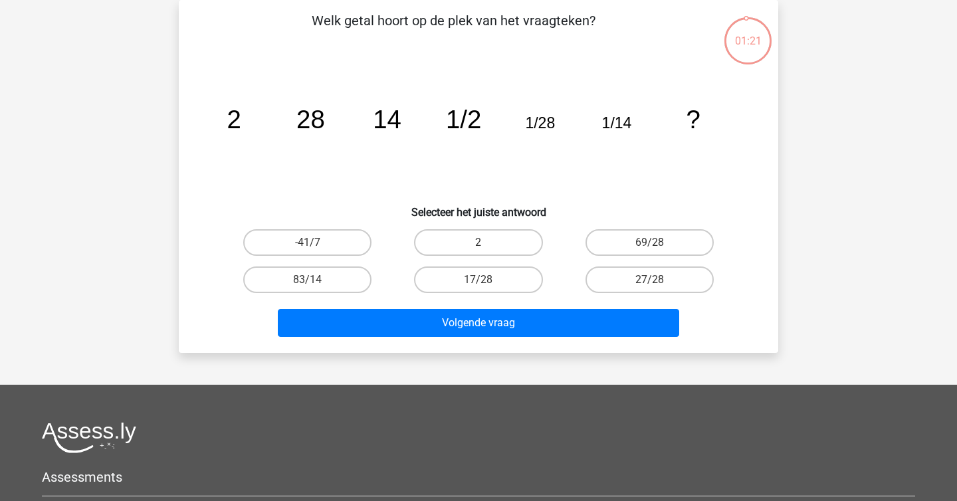
scroll to position [39, 0]
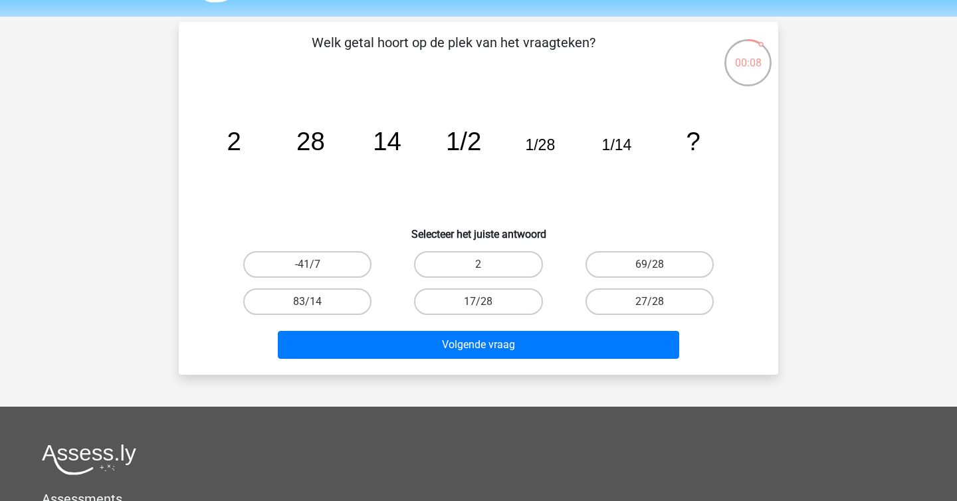
drag, startPoint x: 478, startPoint y: 278, endPoint x: 478, endPoint y: 270, distance: 7.3
click at [478, 278] on div "2" at bounding box center [478, 264] width 171 height 37
click at [478, 266] on input "2" at bounding box center [482, 268] width 9 height 9
radio input "true"
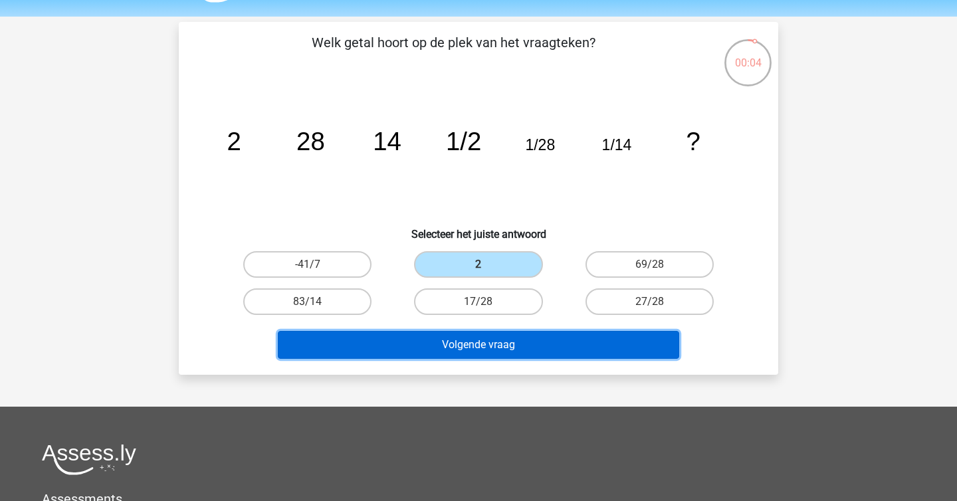
click at [505, 340] on button "Volgende vraag" at bounding box center [479, 345] width 402 height 28
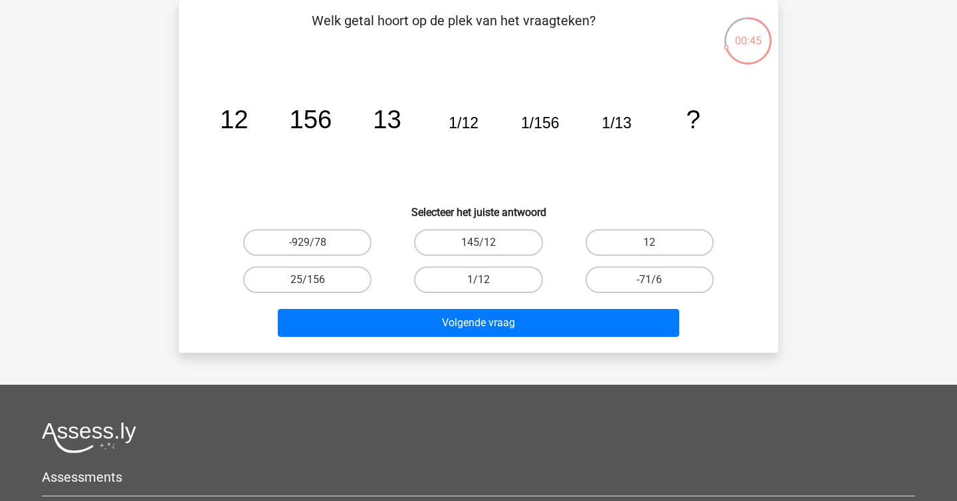
scroll to position [0, 0]
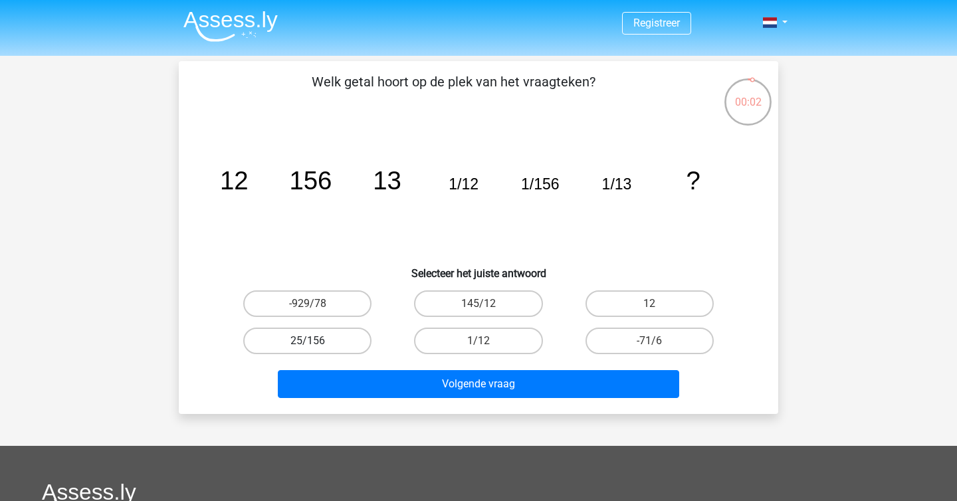
click at [336, 338] on label "25/156" at bounding box center [307, 341] width 128 height 27
click at [316, 341] on input "25/156" at bounding box center [312, 345] width 9 height 9
radio input "true"
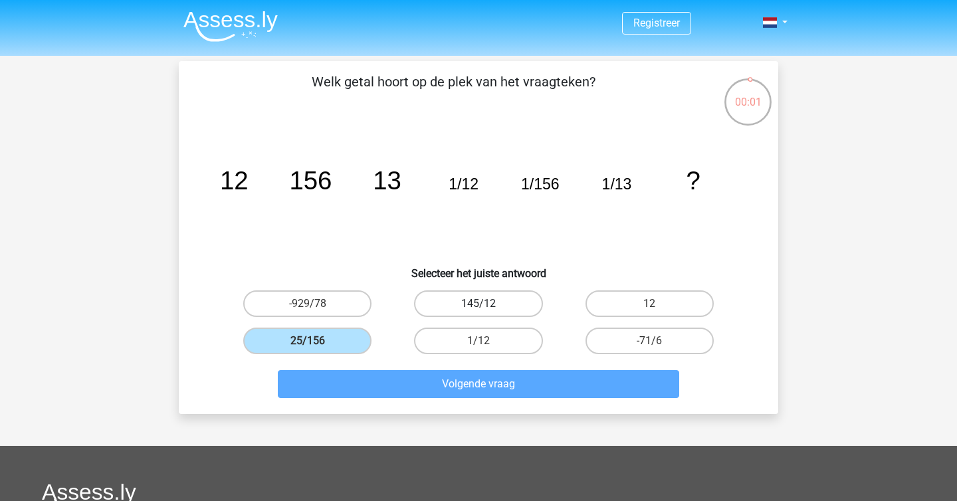
click at [524, 299] on label "145/12" at bounding box center [478, 303] width 128 height 27
click at [487, 304] on input "145/12" at bounding box center [482, 308] width 9 height 9
radio input "true"
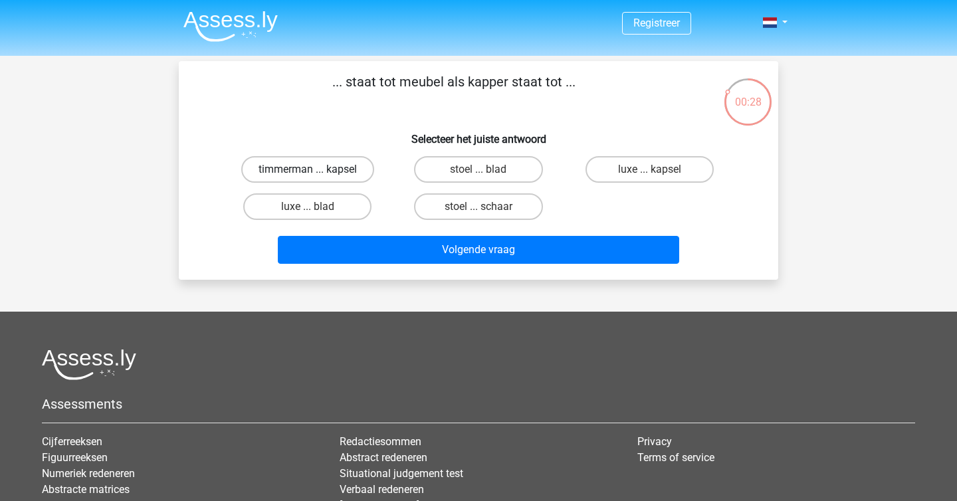
click at [343, 167] on label "timmerman ... kapsel" at bounding box center [307, 169] width 133 height 27
click at [316, 169] on input "timmerman ... kapsel" at bounding box center [312, 173] width 9 height 9
radio input "true"
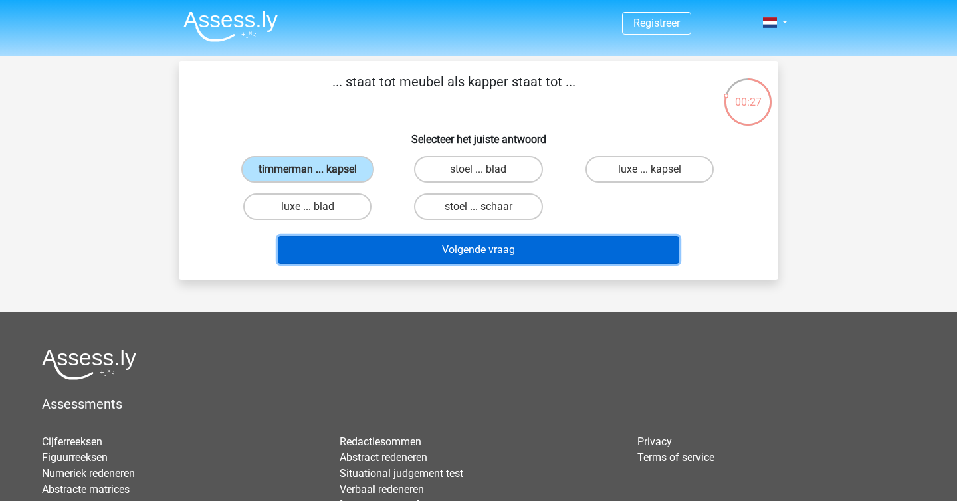
click at [425, 250] on button "Volgende vraag" at bounding box center [479, 250] width 402 height 28
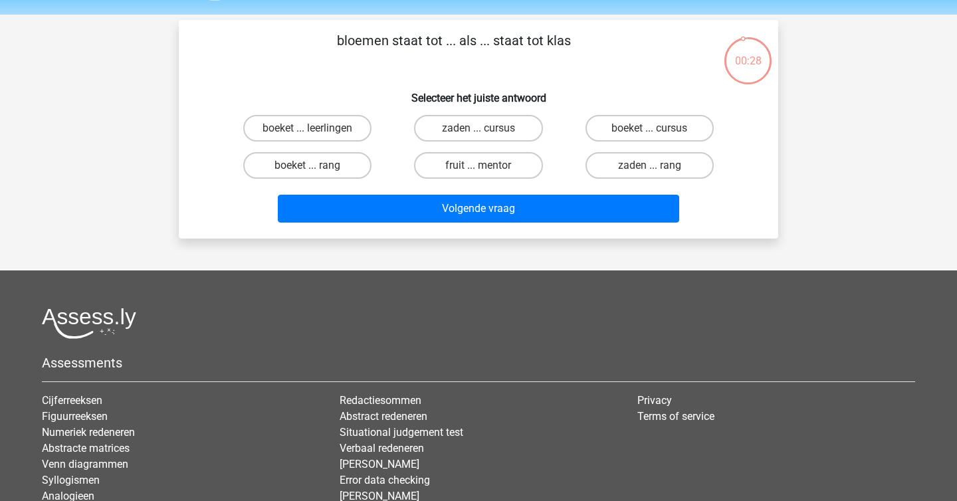
scroll to position [40, 0]
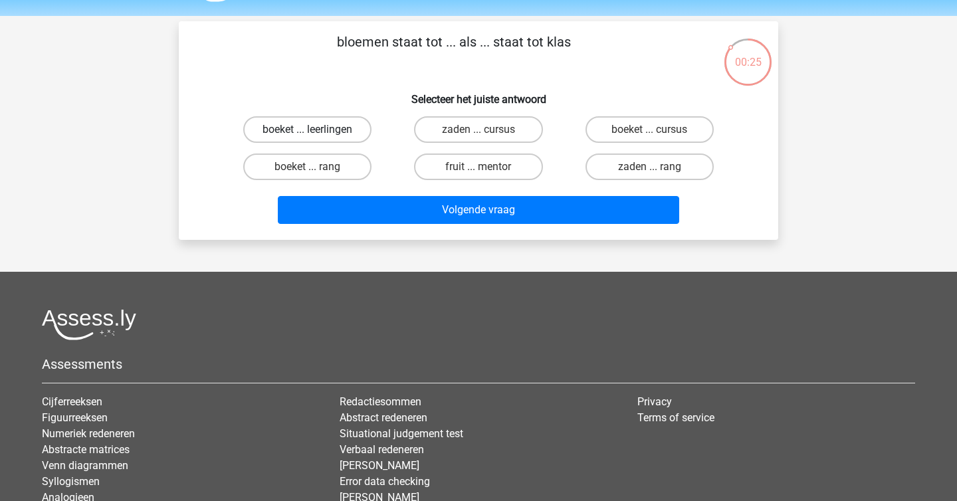
click at [338, 124] on label "boeket ... leerlingen" at bounding box center [307, 129] width 128 height 27
click at [316, 130] on input "boeket ... leerlingen" at bounding box center [312, 134] width 9 height 9
radio input "true"
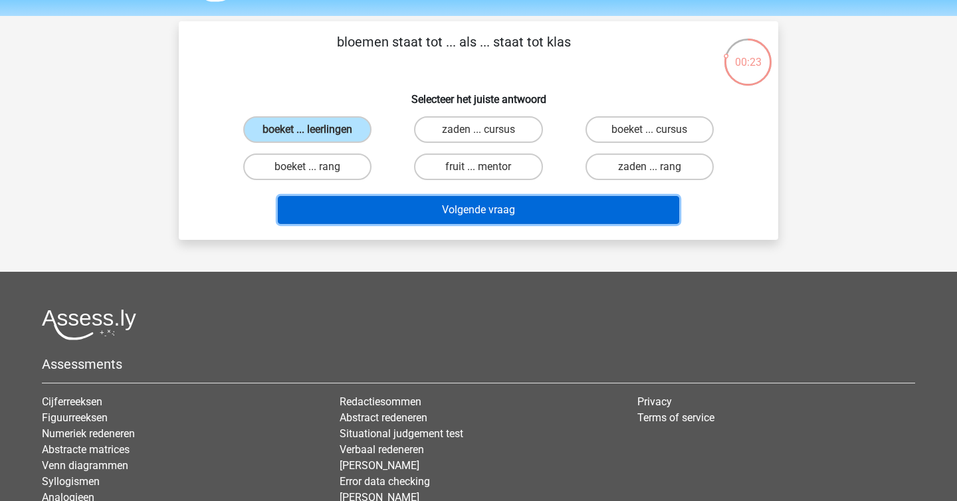
click at [402, 215] on button "Volgende vraag" at bounding box center [479, 210] width 402 height 28
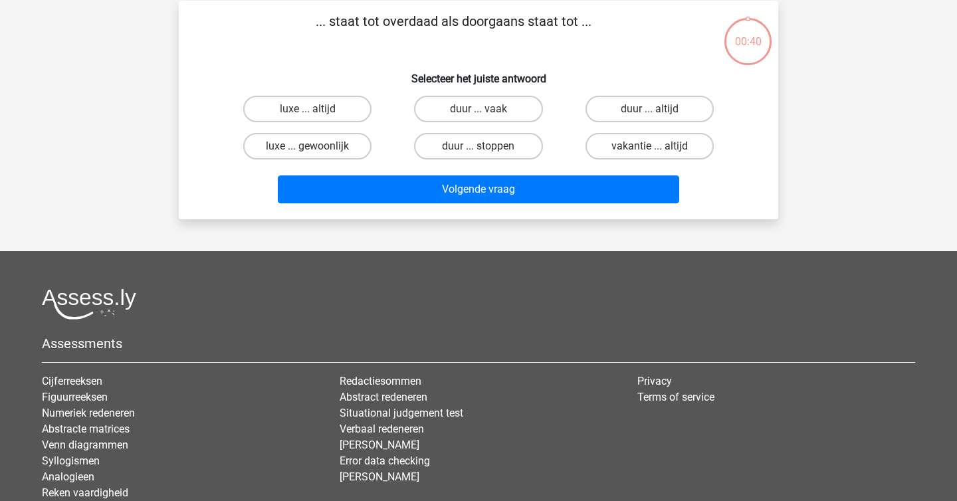
scroll to position [61, 0]
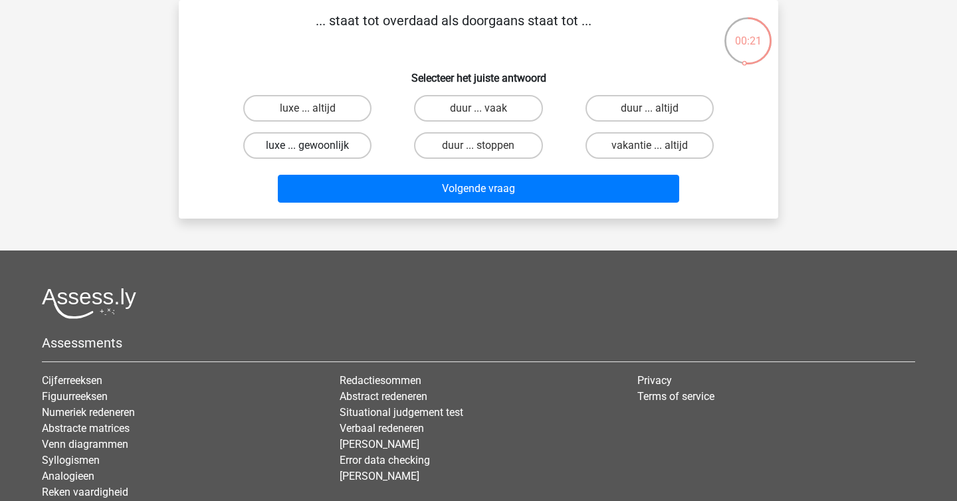
click at [330, 140] on label "luxe ... gewoonlijk" at bounding box center [307, 145] width 128 height 27
click at [316, 145] on input "luxe ... gewoonlijk" at bounding box center [312, 149] width 9 height 9
radio input "true"
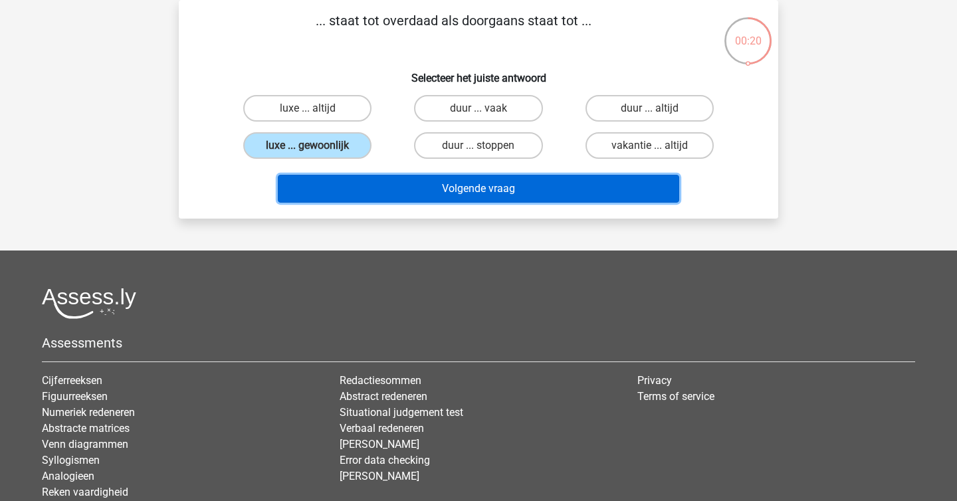
click at [440, 197] on button "Volgende vraag" at bounding box center [479, 189] width 402 height 28
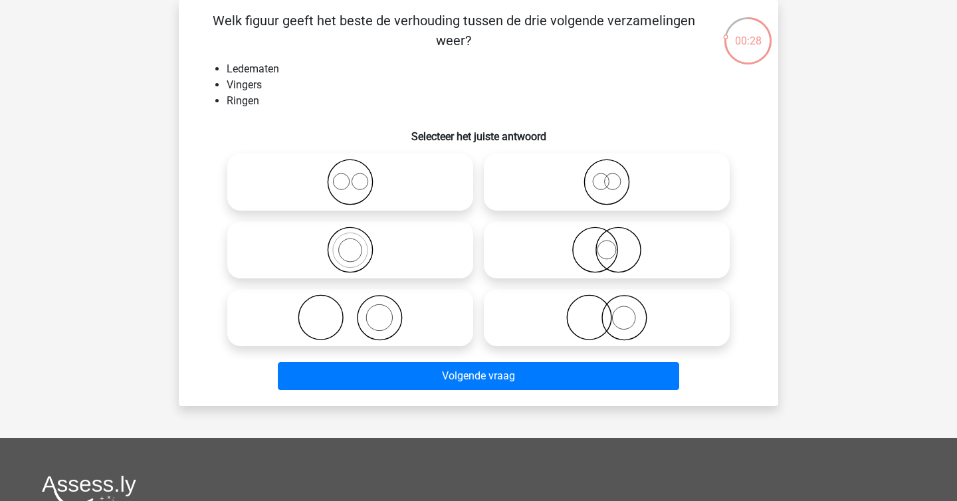
click at [374, 316] on icon at bounding box center [350, 317] width 235 height 47
click at [359, 311] on input "radio" at bounding box center [354, 306] width 9 height 9
radio input "true"
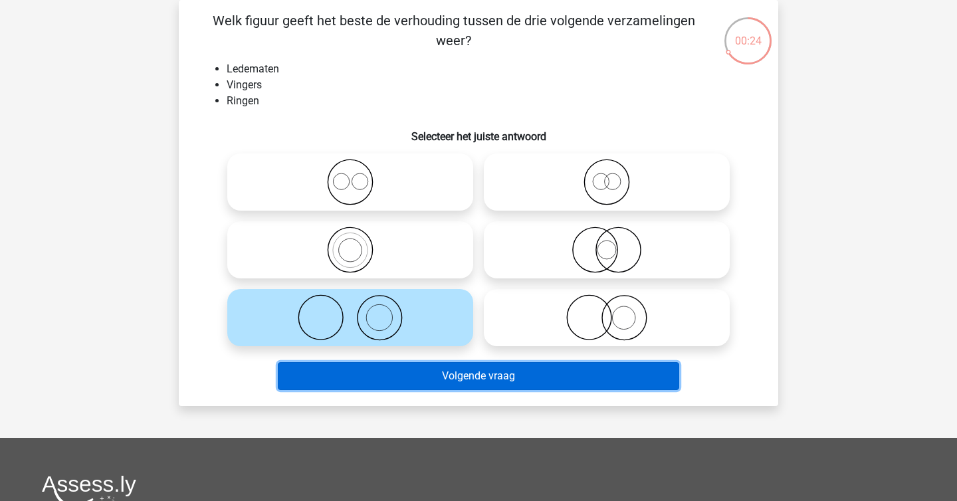
click at [413, 379] on button "Volgende vraag" at bounding box center [479, 376] width 402 height 28
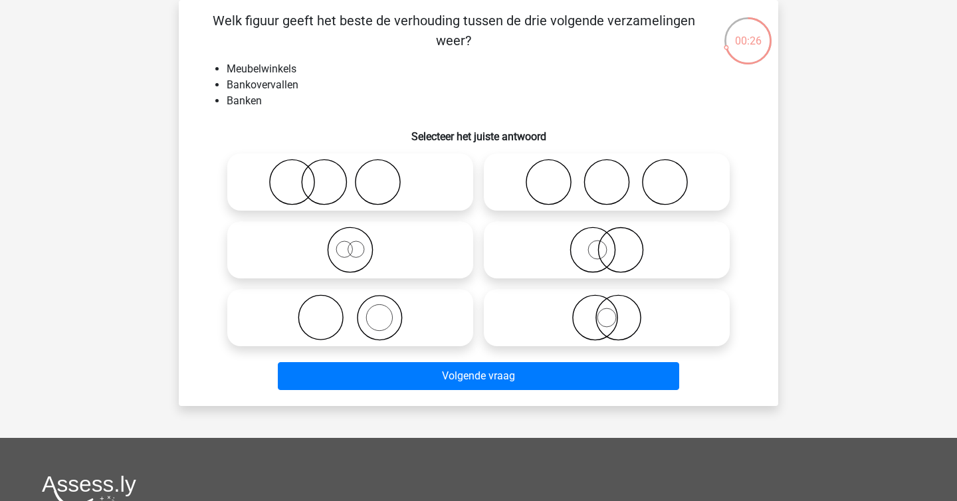
click at [634, 318] on icon at bounding box center [606, 317] width 235 height 47
click at [615, 311] on input "radio" at bounding box center [611, 306] width 9 height 9
radio input "true"
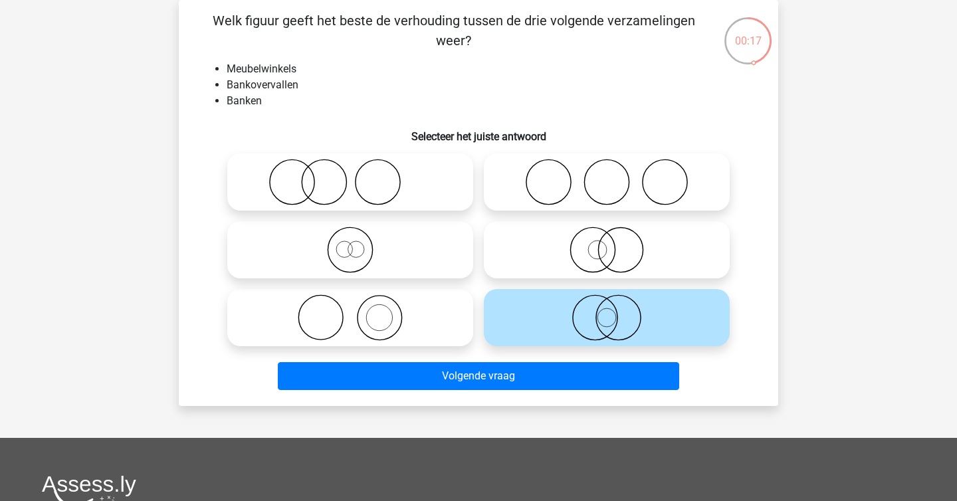
click at [621, 318] on icon at bounding box center [606, 317] width 235 height 47
click at [615, 311] on input "radio" at bounding box center [611, 306] width 9 height 9
click at [602, 244] on icon at bounding box center [606, 250] width 235 height 47
click at [607, 243] on input "radio" at bounding box center [611, 239] width 9 height 9
radio input "true"
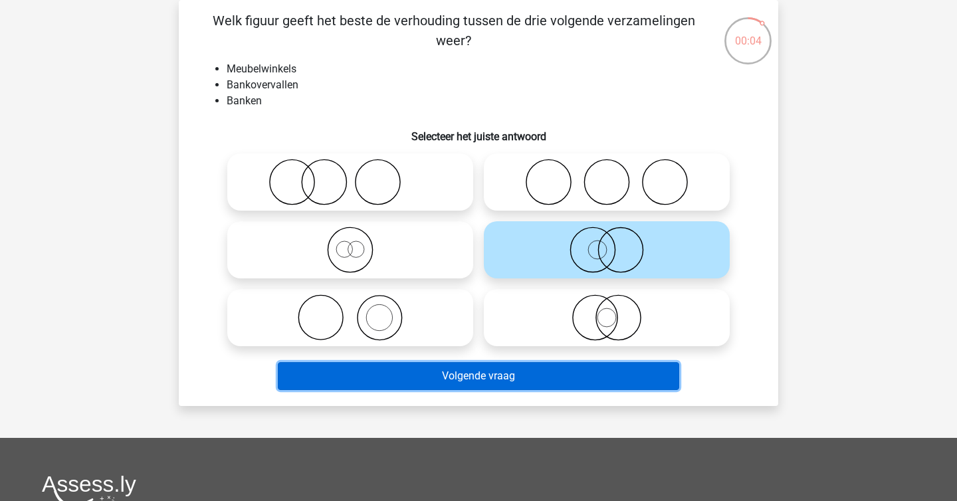
click at [611, 377] on button "Volgende vraag" at bounding box center [479, 376] width 402 height 28
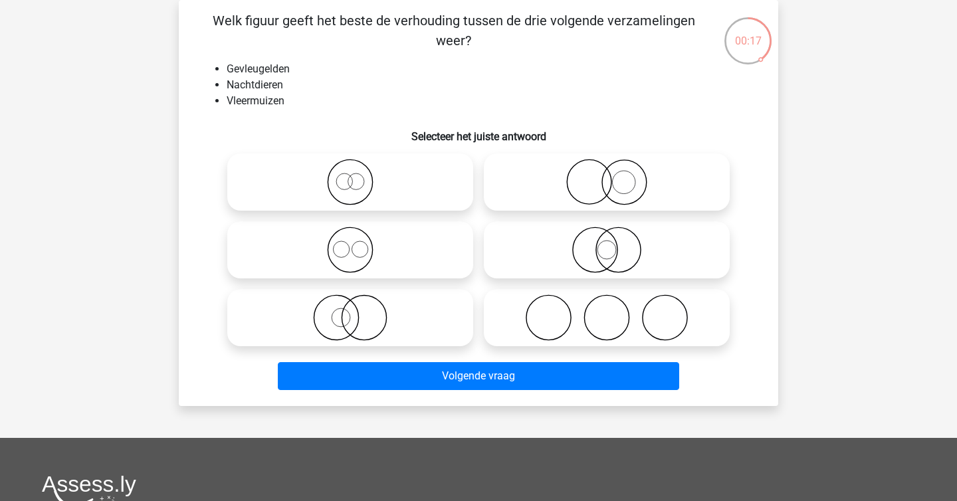
click at [611, 250] on icon at bounding box center [606, 250] width 235 height 47
click at [611, 243] on input "radio" at bounding box center [611, 239] width 9 height 9
radio input "true"
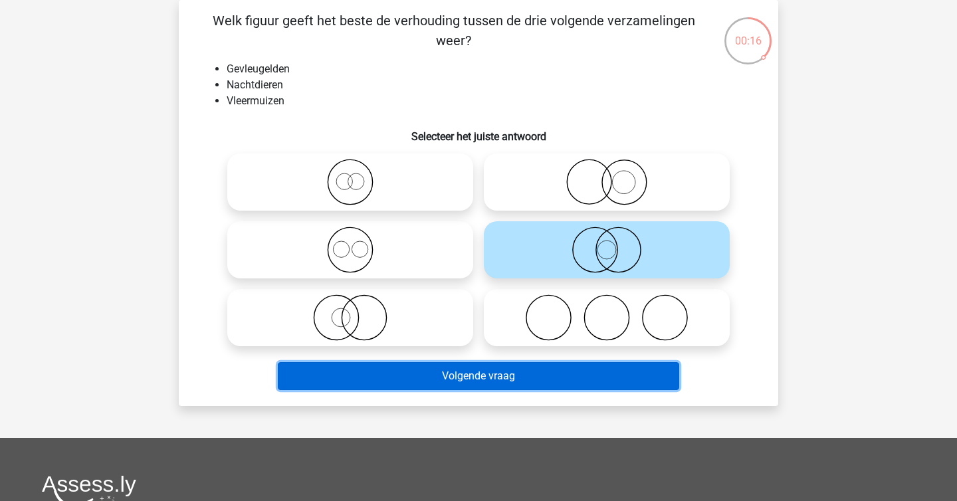
click at [593, 381] on button "Volgende vraag" at bounding box center [479, 376] width 402 height 28
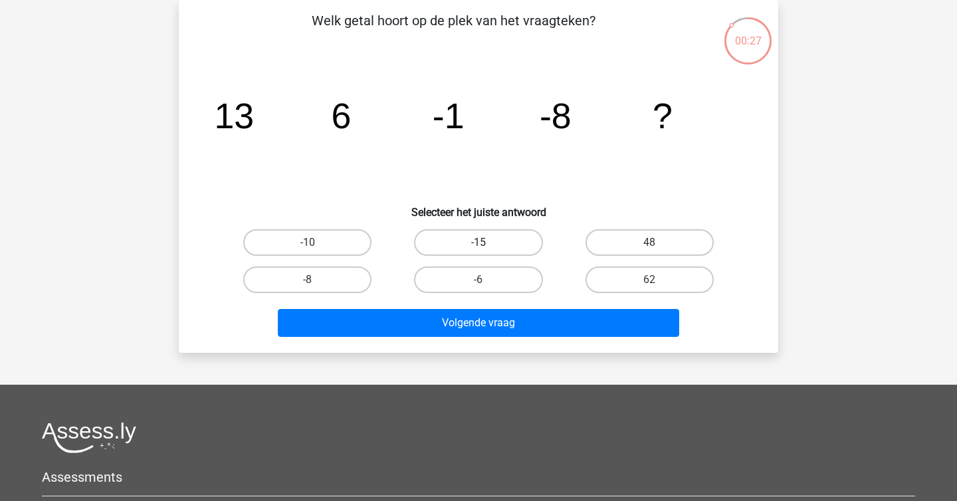
click at [496, 247] on label "-15" at bounding box center [478, 242] width 128 height 27
click at [487, 247] on input "-15" at bounding box center [482, 246] width 9 height 9
radio input "true"
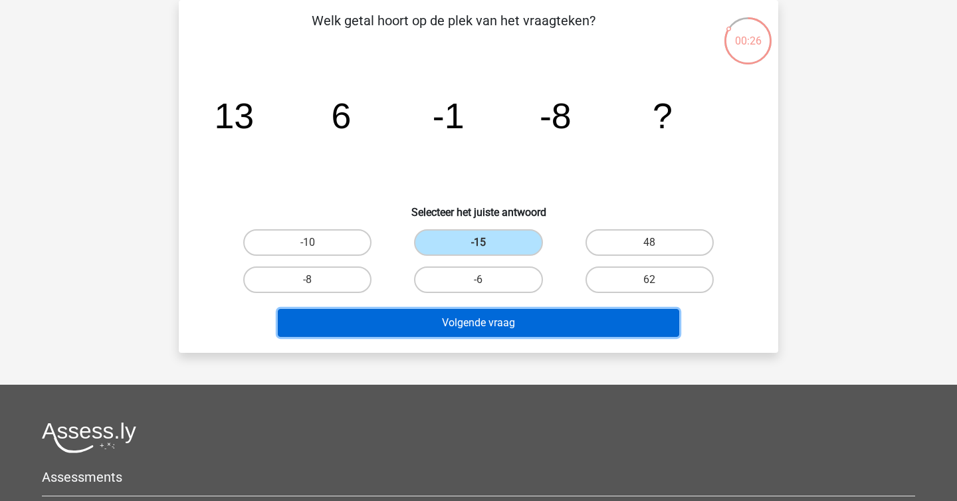
click at [504, 314] on button "Volgende vraag" at bounding box center [479, 323] width 402 height 28
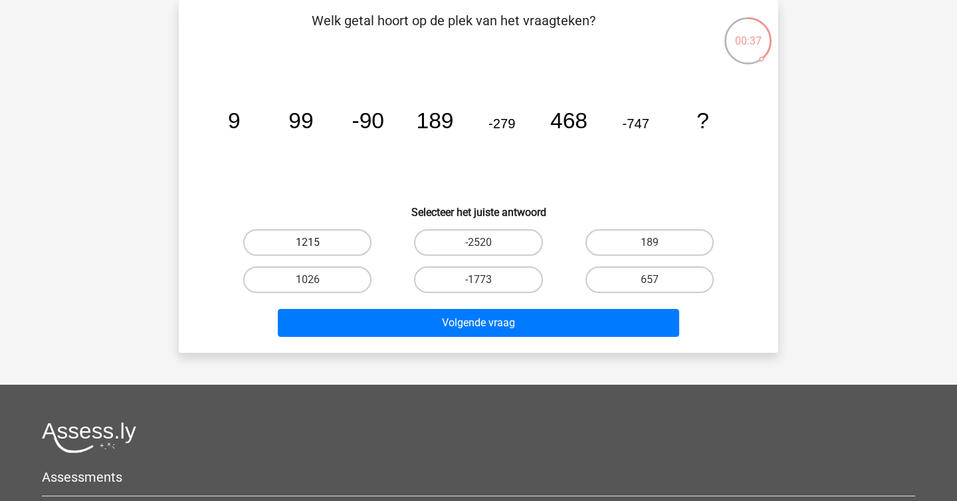
click at [306, 231] on label "1215" at bounding box center [307, 242] width 128 height 27
click at [308, 242] on input "1215" at bounding box center [312, 246] width 9 height 9
radio input "true"
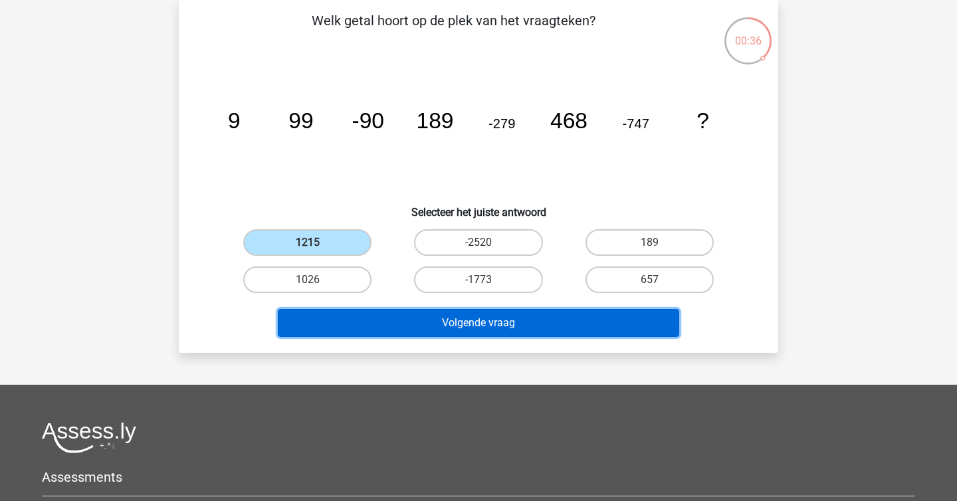
click at [401, 314] on button "Volgende vraag" at bounding box center [479, 323] width 402 height 28
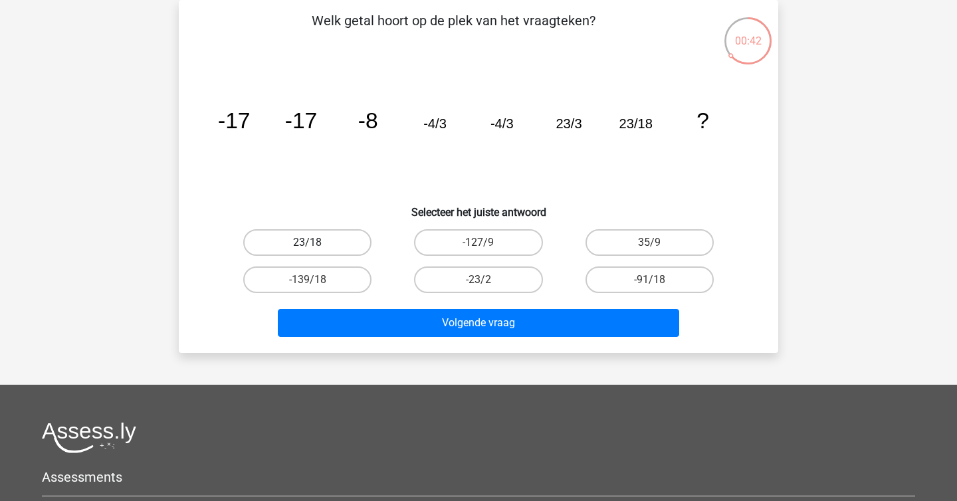
click at [327, 235] on label "23/18" at bounding box center [307, 242] width 128 height 27
click at [316, 242] on input "23/18" at bounding box center [312, 246] width 9 height 9
radio input "true"
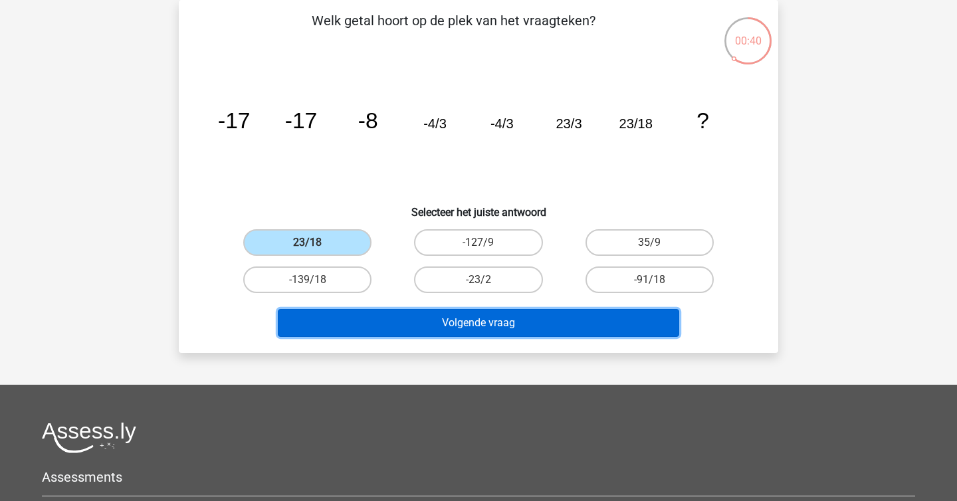
click at [397, 321] on button "Volgende vraag" at bounding box center [479, 323] width 402 height 28
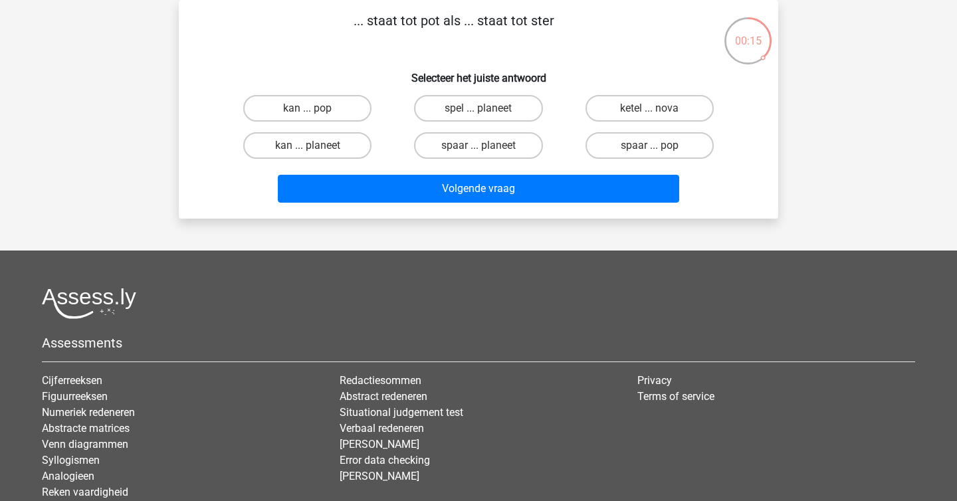
click at [633, 131] on div "spaar ... pop" at bounding box center [649, 145] width 171 height 37
click at [635, 137] on label "spaar ... pop" at bounding box center [649, 145] width 128 height 27
click at [649, 145] on input "spaar ... pop" at bounding box center [653, 149] width 9 height 9
radio input "true"
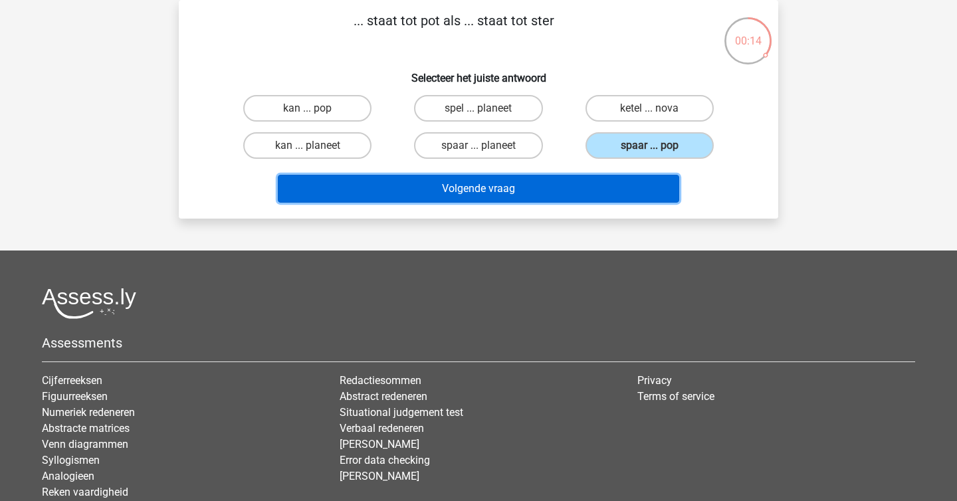
click at [624, 185] on button "Volgende vraag" at bounding box center [479, 189] width 402 height 28
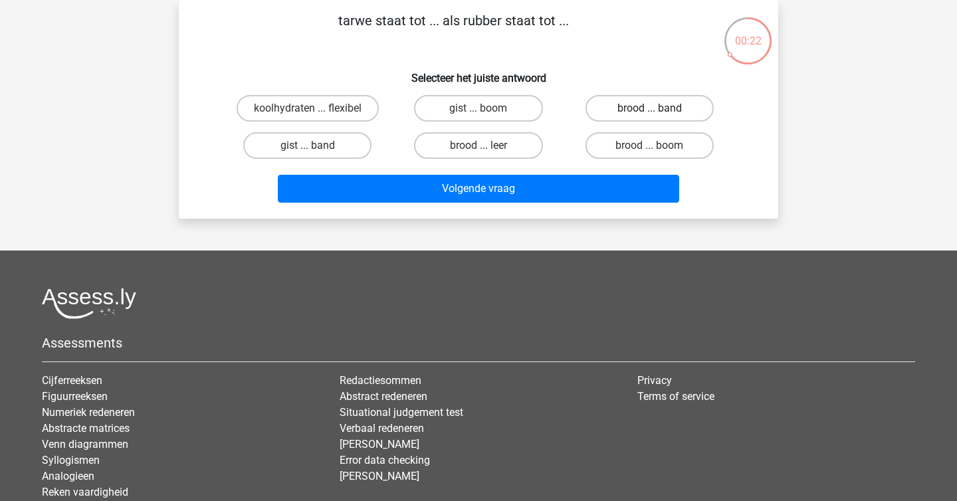
click at [646, 99] on label "brood ... band" at bounding box center [649, 108] width 128 height 27
click at [649, 108] on input "brood ... band" at bounding box center [653, 112] width 9 height 9
radio input "true"
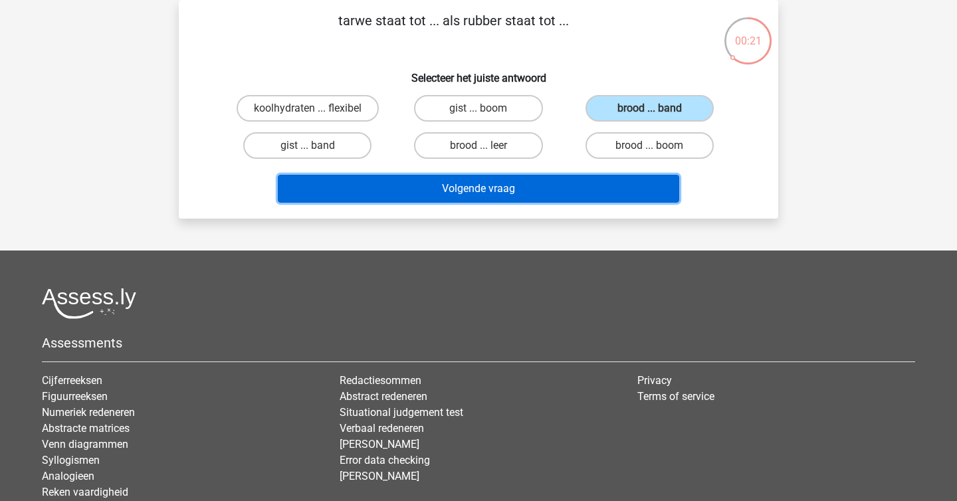
click at [649, 190] on button "Volgende vraag" at bounding box center [479, 189] width 402 height 28
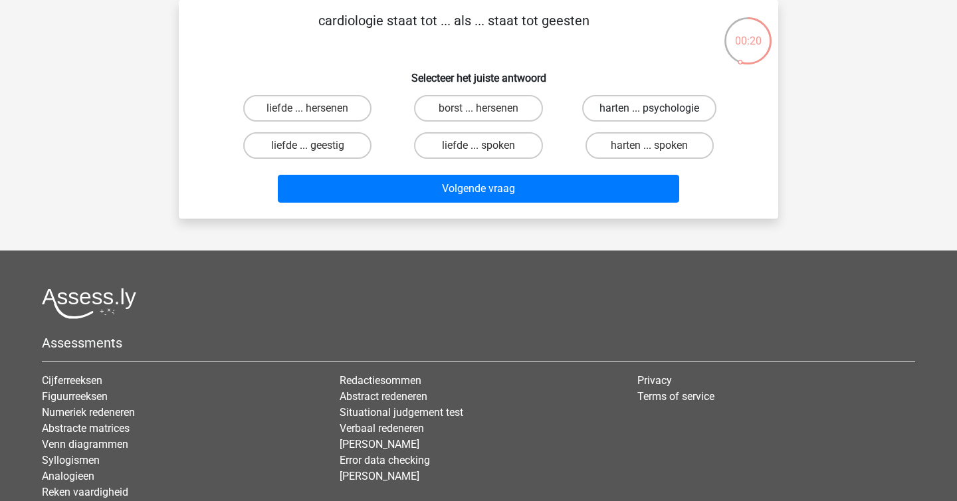
click at [636, 112] on label "harten ... psychologie" at bounding box center [649, 108] width 134 height 27
click at [649, 112] on input "harten ... psychologie" at bounding box center [653, 112] width 9 height 9
radio input "true"
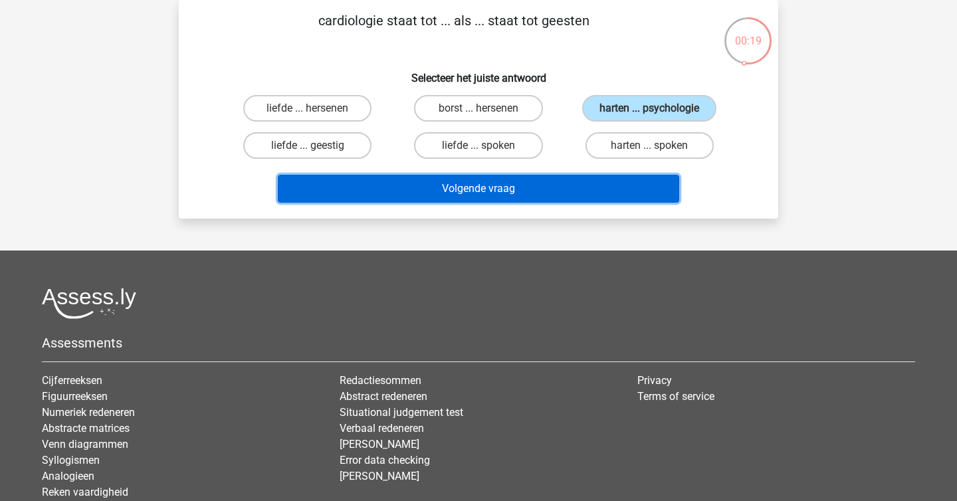
click at [599, 185] on button "Volgende vraag" at bounding box center [479, 189] width 402 height 28
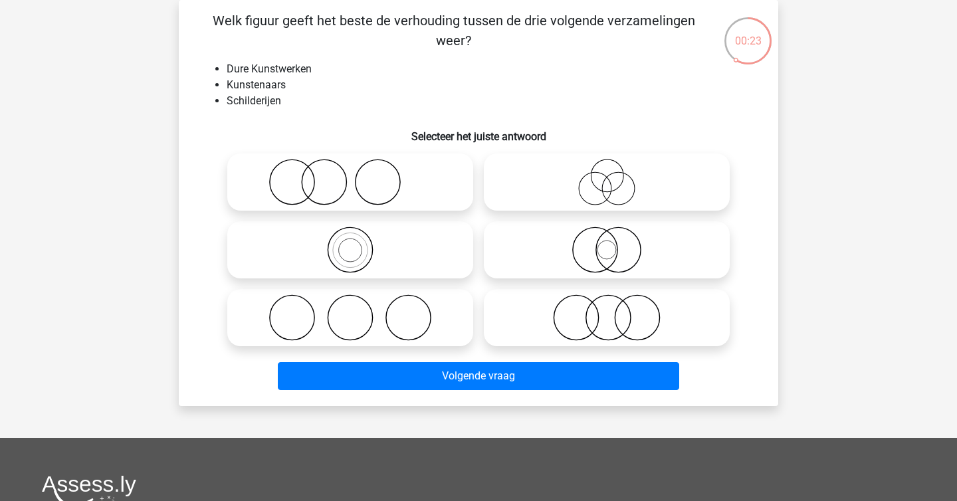
click at [632, 170] on icon at bounding box center [606, 182] width 235 height 47
click at [615, 170] on input "radio" at bounding box center [611, 171] width 9 height 9
radio input "true"
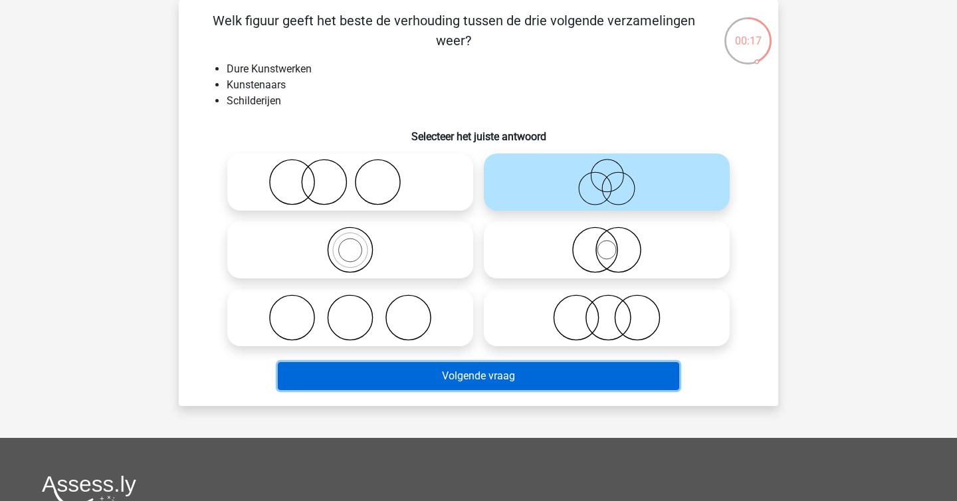
click at [553, 377] on button "Volgende vraag" at bounding box center [479, 376] width 402 height 28
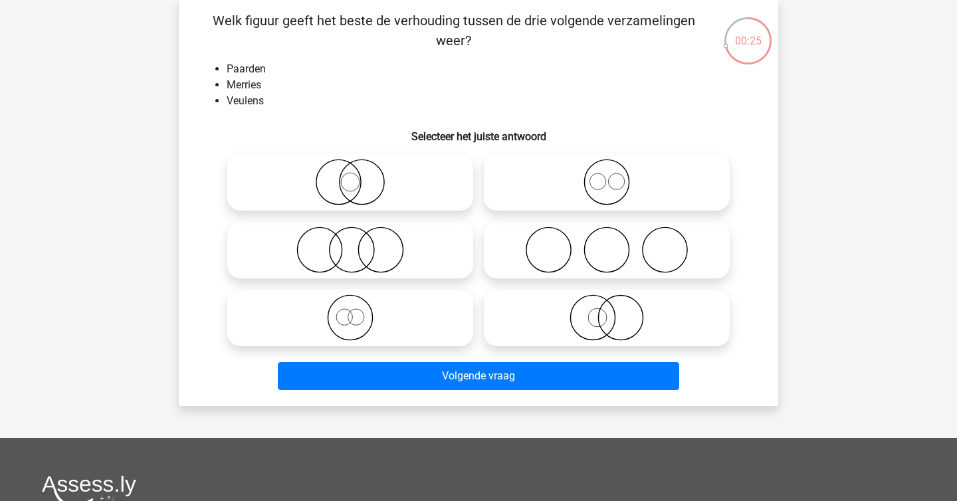
click at [588, 165] on icon at bounding box center [606, 182] width 235 height 47
click at [607, 167] on input "radio" at bounding box center [611, 171] width 9 height 9
radio input "true"
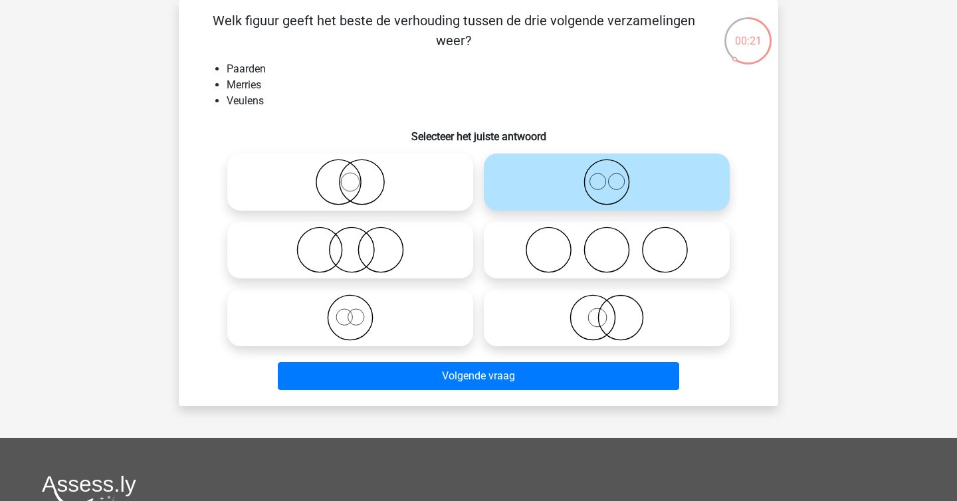
click at [594, 309] on circle at bounding box center [597, 317] width 19 height 19
click at [607, 309] on input "radio" at bounding box center [611, 306] width 9 height 9
radio input "true"
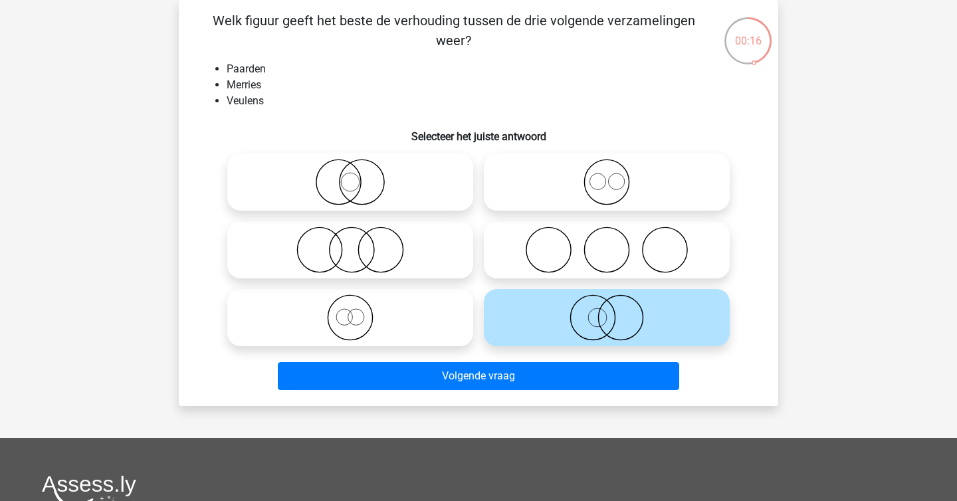
click at [392, 337] on icon at bounding box center [350, 317] width 235 height 47
click at [359, 311] on input "radio" at bounding box center [354, 306] width 9 height 9
radio input "true"
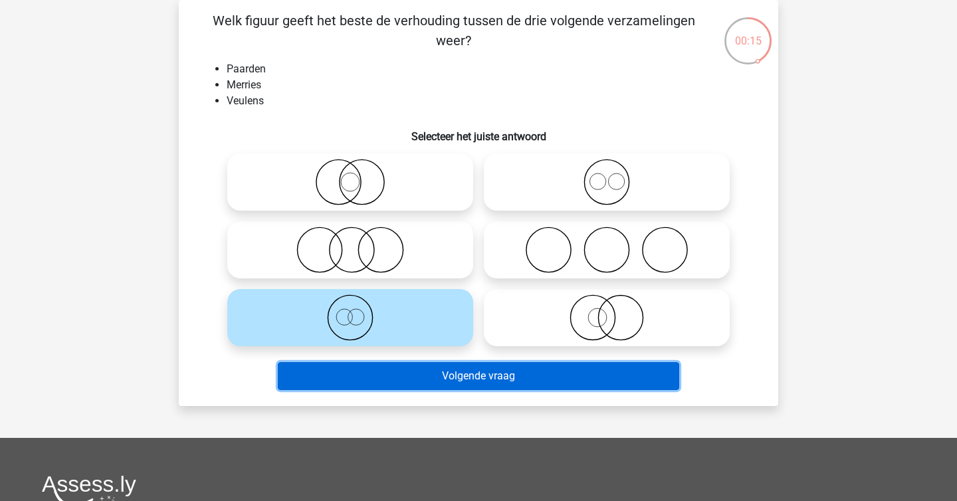
click at [440, 371] on button "Volgende vraag" at bounding box center [479, 376] width 402 height 28
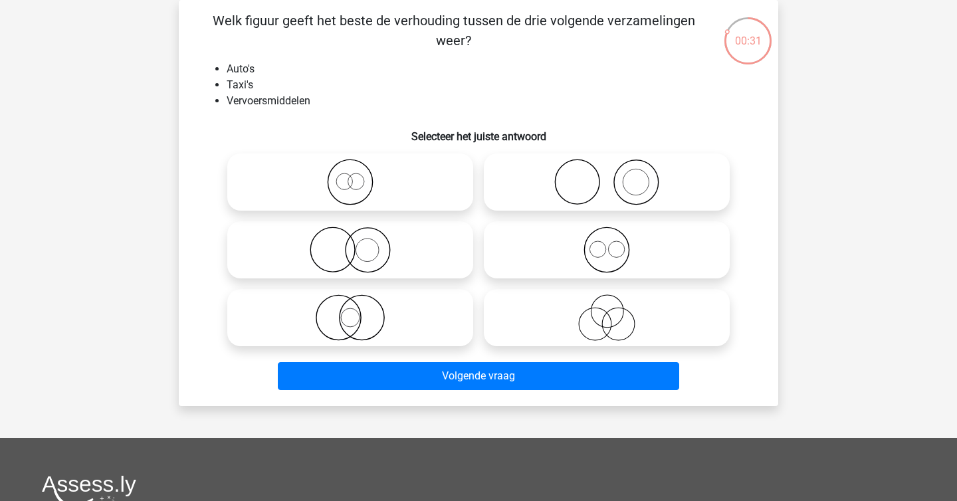
click at [357, 181] on icon at bounding box center [350, 182] width 235 height 47
click at [357, 175] on input "radio" at bounding box center [354, 171] width 9 height 9
radio input "true"
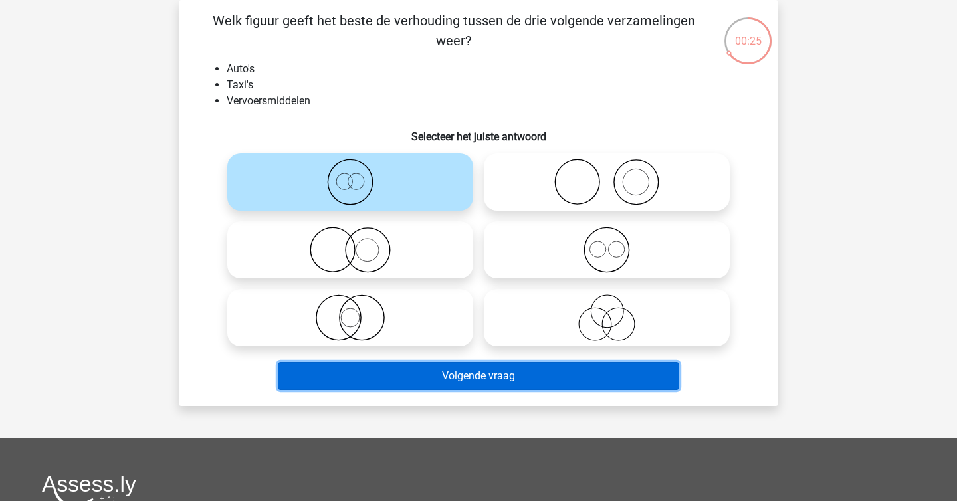
click at [476, 369] on button "Volgende vraag" at bounding box center [479, 376] width 402 height 28
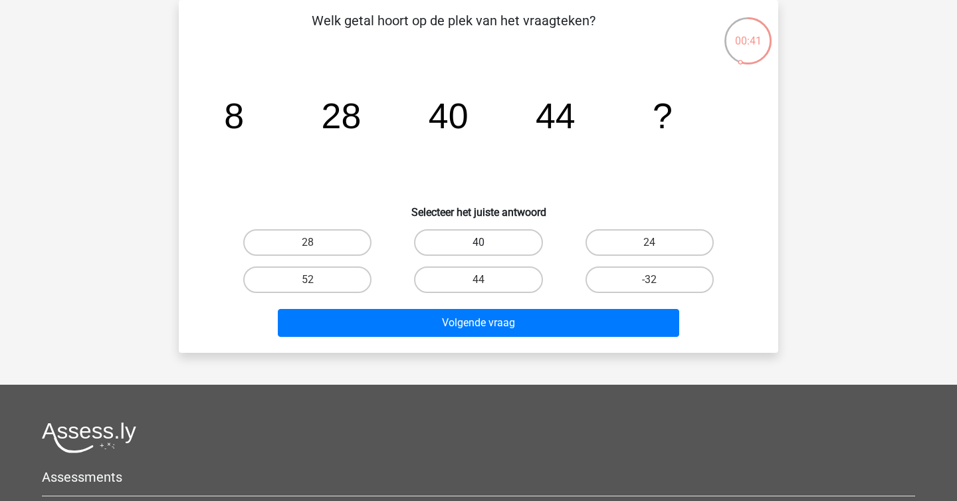
click at [517, 241] on label "40" at bounding box center [478, 242] width 128 height 27
click at [487, 242] on input "40" at bounding box center [482, 246] width 9 height 9
radio input "true"
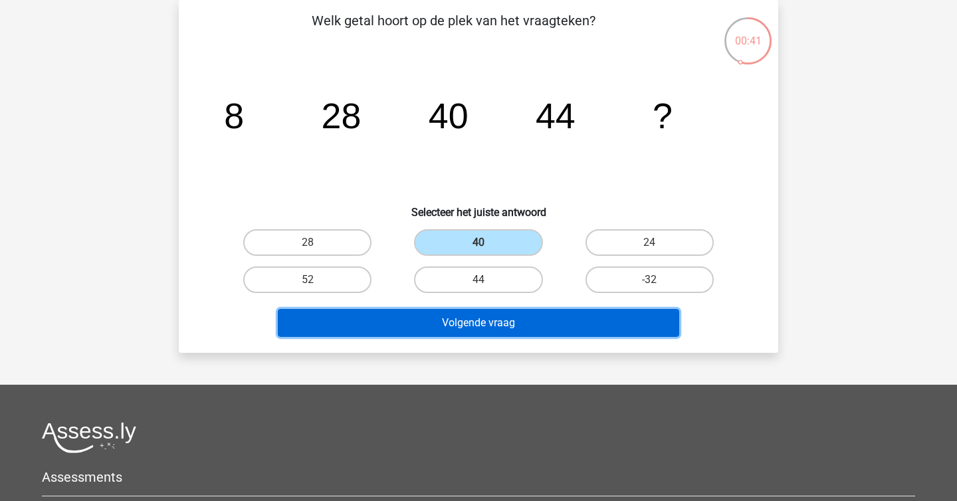
click at [514, 324] on button "Volgende vraag" at bounding box center [479, 323] width 402 height 28
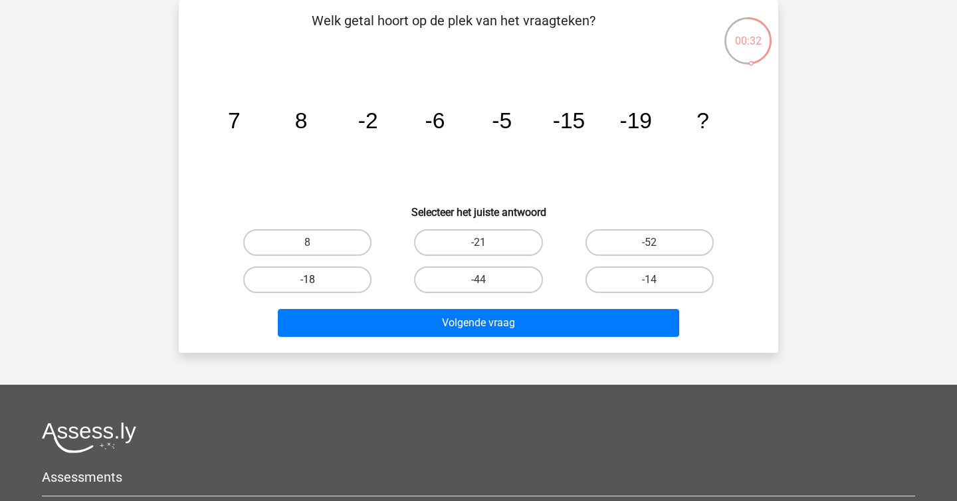
click at [355, 270] on label "-18" at bounding box center [307, 279] width 128 height 27
click at [316, 280] on input "-18" at bounding box center [312, 284] width 9 height 9
radio input "true"
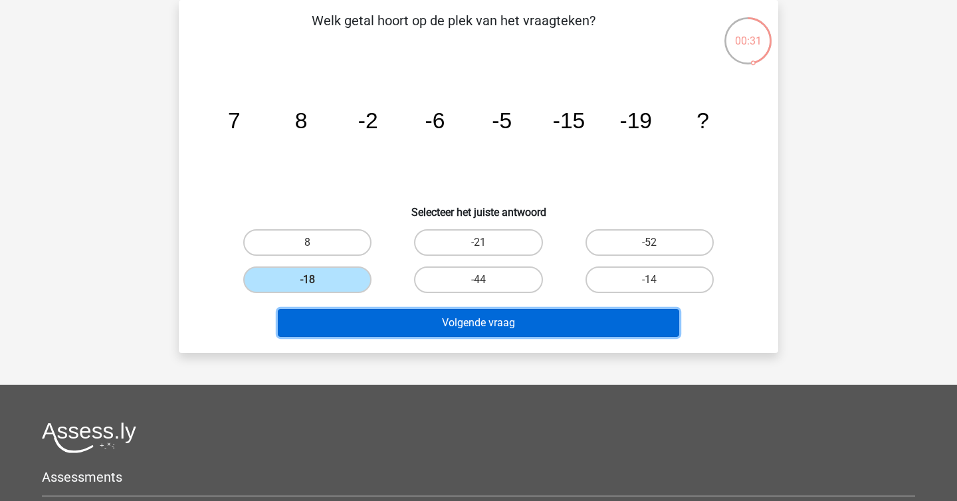
click at [407, 326] on button "Volgende vraag" at bounding box center [479, 323] width 402 height 28
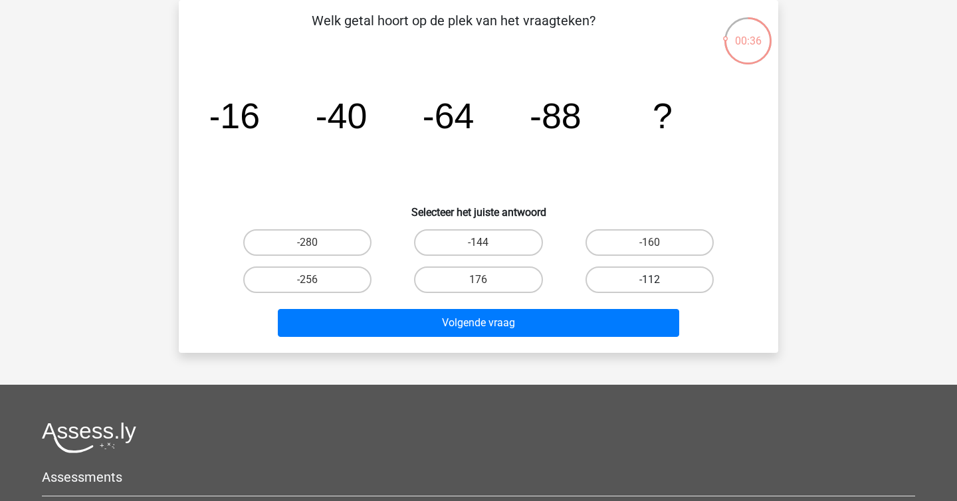
click at [698, 288] on label "-112" at bounding box center [649, 279] width 128 height 27
click at [658, 288] on input "-112" at bounding box center [653, 284] width 9 height 9
radio input "true"
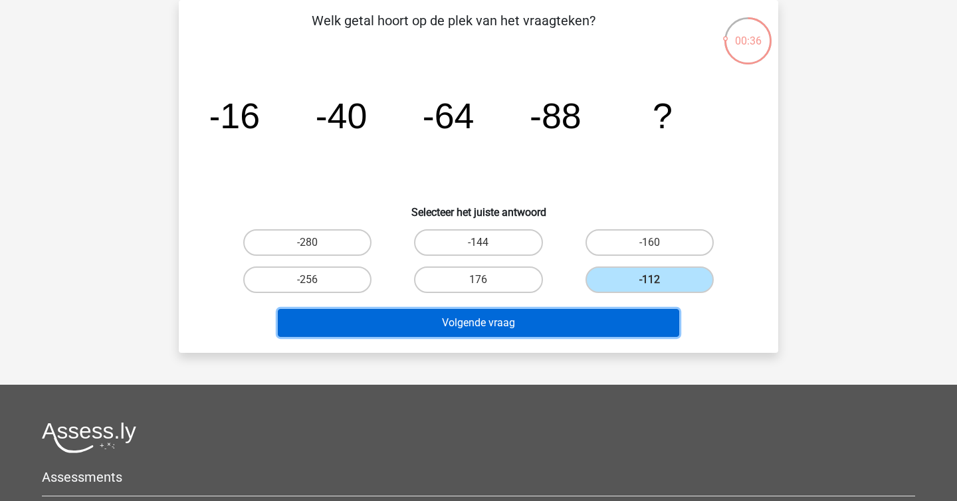
click at [630, 314] on button "Volgende vraag" at bounding box center [479, 323] width 402 height 28
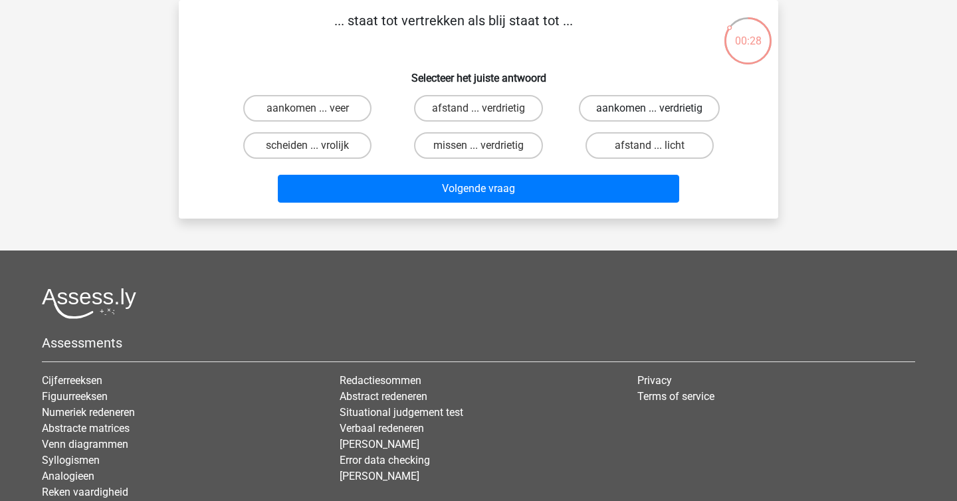
click at [633, 114] on label "aankomen ... verdrietig" at bounding box center [649, 108] width 141 height 27
click at [649, 114] on input "aankomen ... verdrietig" at bounding box center [653, 112] width 9 height 9
radio input "true"
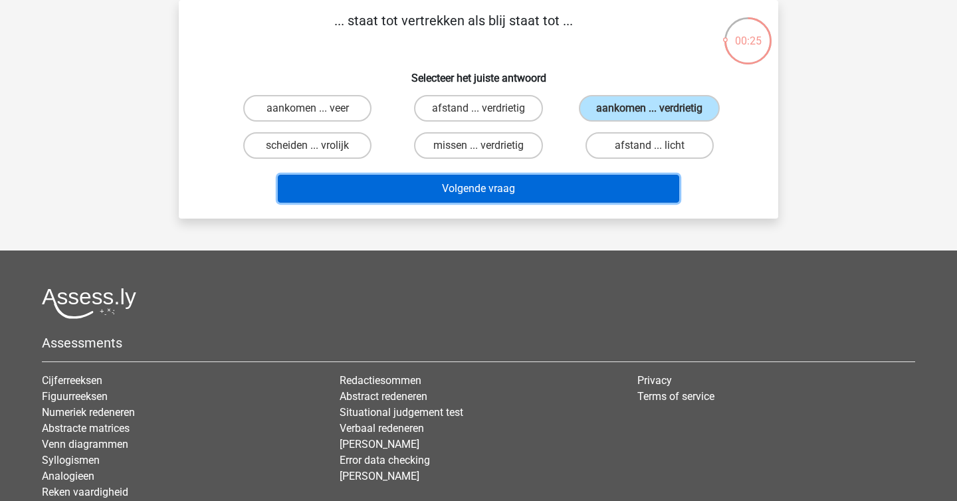
click at [571, 192] on button "Volgende vraag" at bounding box center [479, 189] width 402 height 28
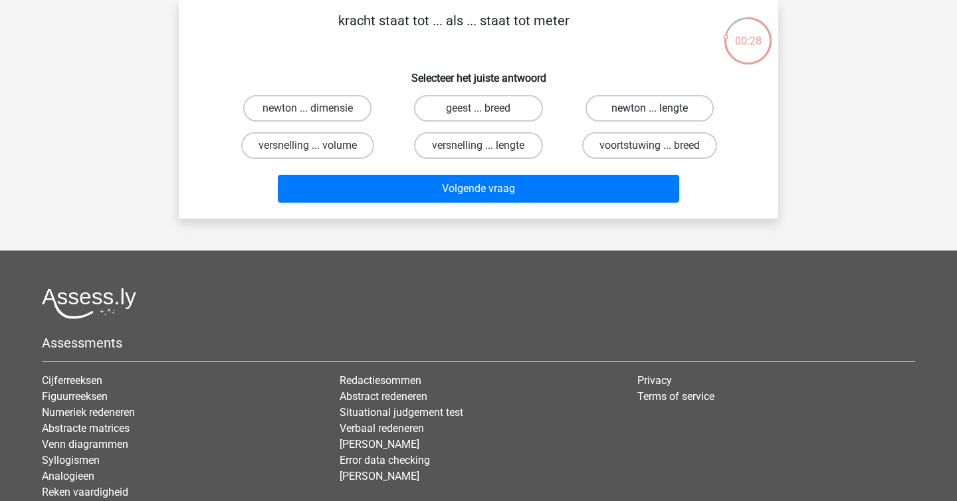
click at [626, 109] on label "newton ... lengte" at bounding box center [649, 108] width 128 height 27
click at [649, 109] on input "newton ... lengte" at bounding box center [653, 112] width 9 height 9
radio input "true"
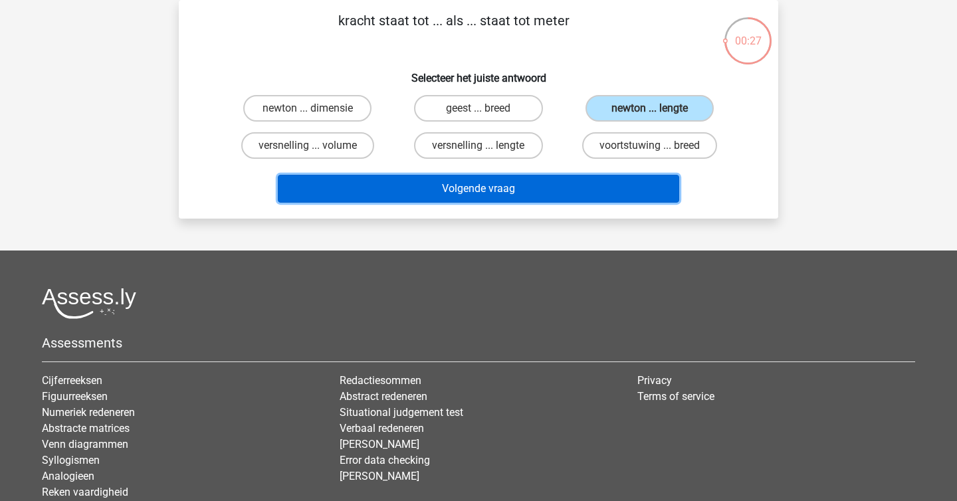
click at [603, 197] on button "Volgende vraag" at bounding box center [479, 189] width 402 height 28
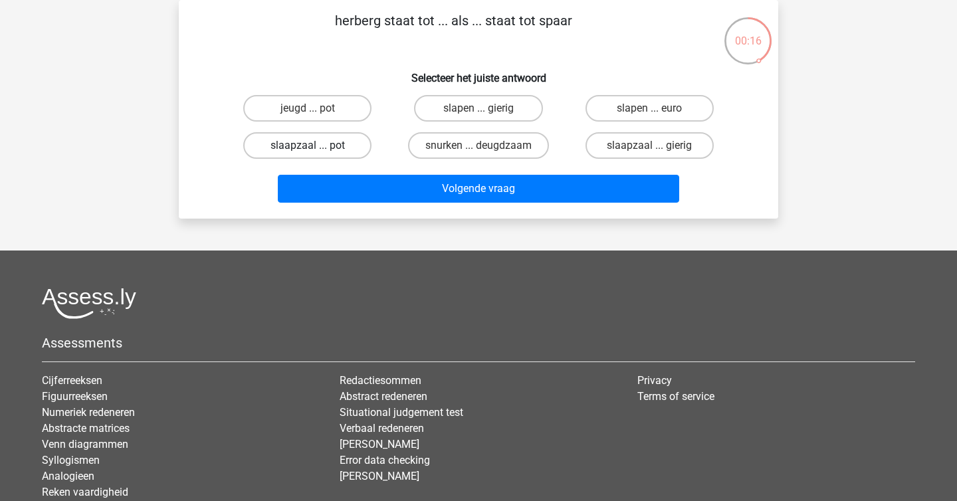
click at [325, 142] on label "slaapzaal ... pot" at bounding box center [307, 145] width 128 height 27
click at [316, 145] on input "slaapzaal ... pot" at bounding box center [312, 149] width 9 height 9
radio input "true"
click at [345, 117] on label "jeugd ... pot" at bounding box center [307, 108] width 128 height 27
click at [316, 117] on input "jeugd ... pot" at bounding box center [312, 112] width 9 height 9
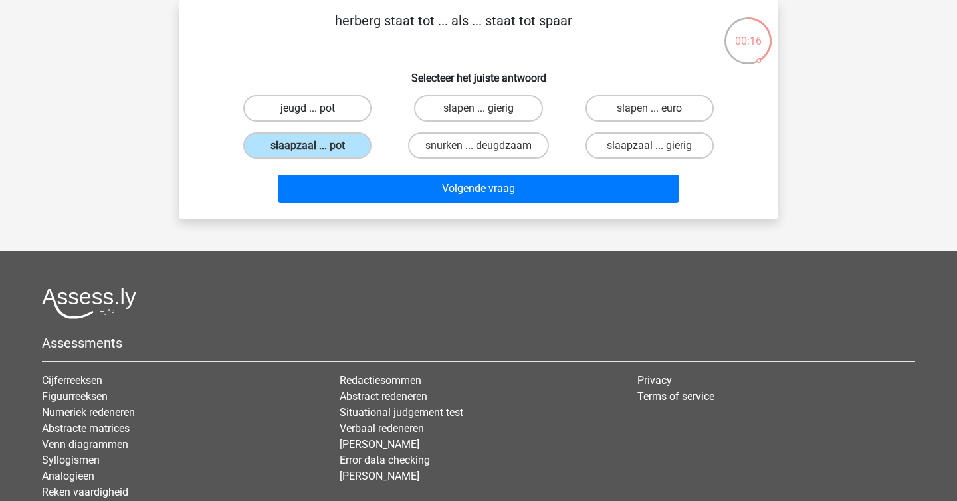
radio input "true"
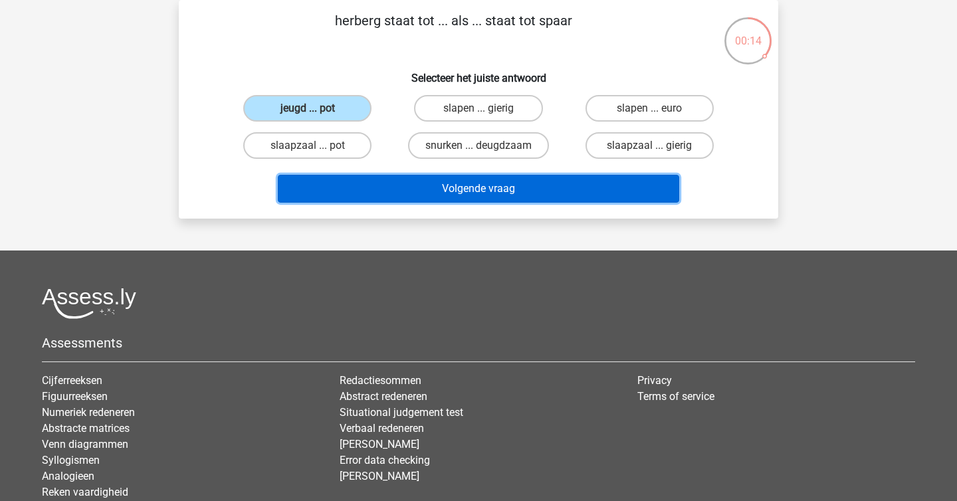
click at [405, 185] on button "Volgende vraag" at bounding box center [479, 189] width 402 height 28
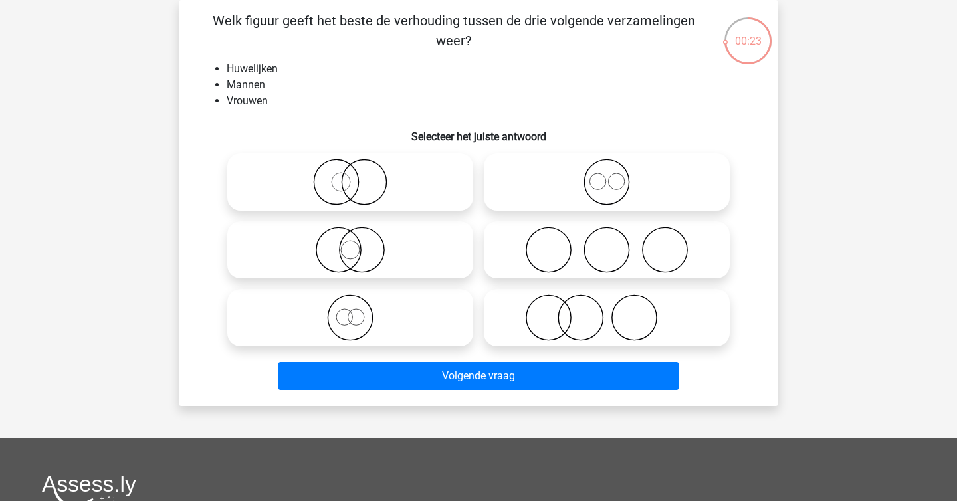
click at [587, 156] on label at bounding box center [607, 181] width 246 height 57
click at [607, 167] on input "radio" at bounding box center [611, 171] width 9 height 9
radio input "true"
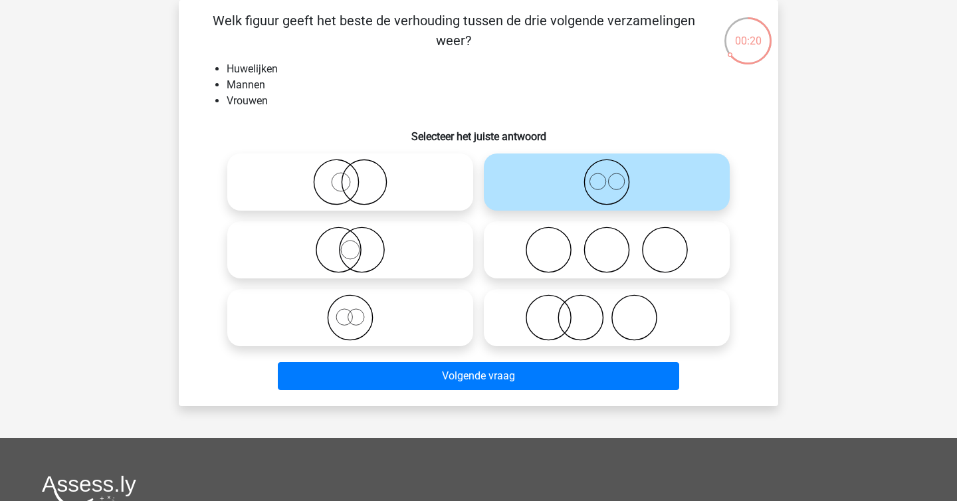
click at [423, 291] on label at bounding box center [350, 317] width 246 height 57
click at [359, 302] on input "radio" at bounding box center [354, 306] width 9 height 9
radio input "true"
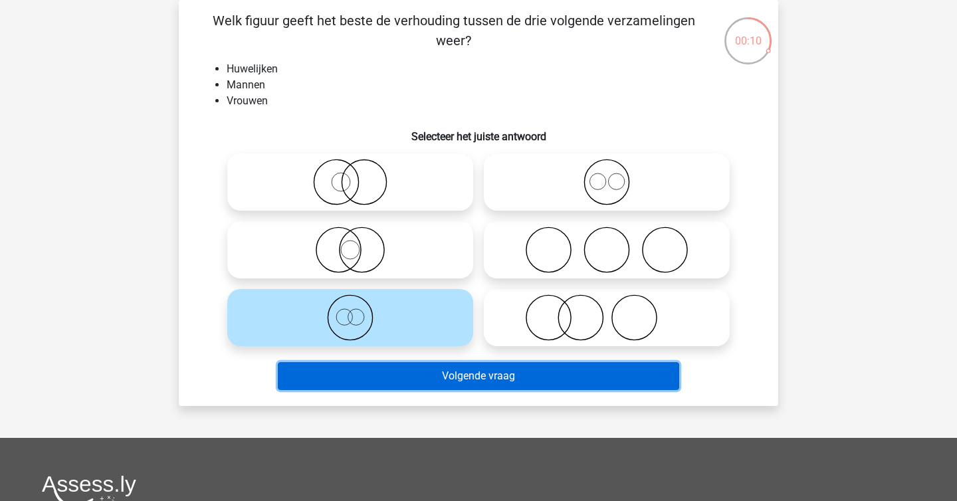
click at [455, 377] on button "Volgende vraag" at bounding box center [479, 376] width 402 height 28
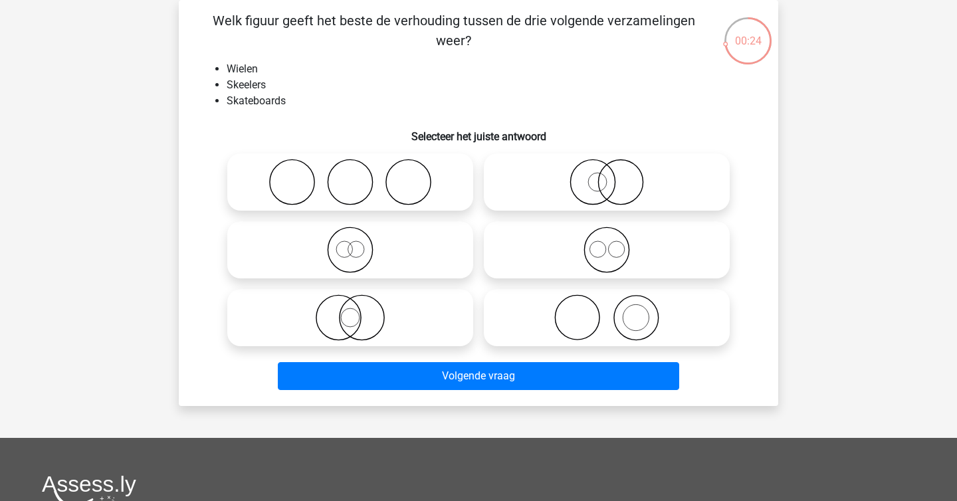
click at [579, 267] on icon at bounding box center [606, 250] width 235 height 47
click at [607, 243] on input "radio" at bounding box center [611, 239] width 9 height 9
radio input "true"
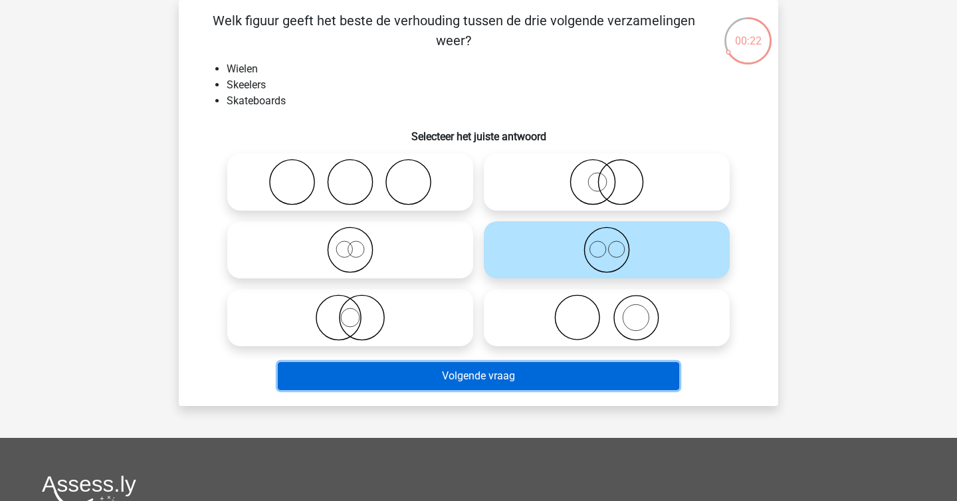
click at [533, 377] on button "Volgende vraag" at bounding box center [479, 376] width 402 height 28
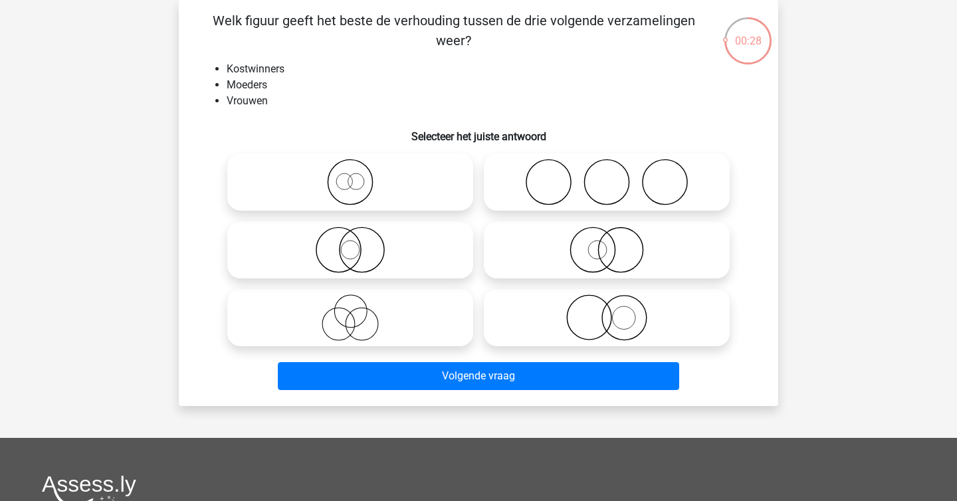
click at [627, 309] on icon at bounding box center [606, 317] width 235 height 47
click at [615, 309] on input "radio" at bounding box center [611, 306] width 9 height 9
radio input "true"
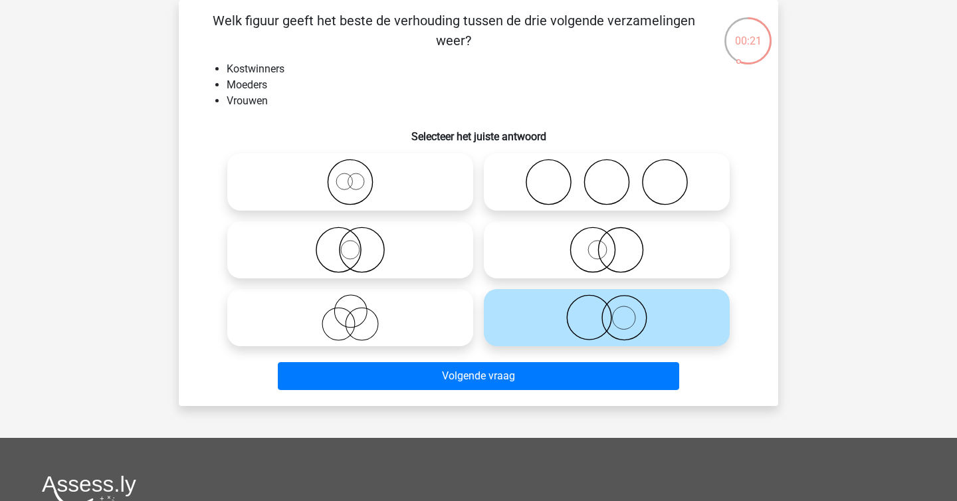
click at [422, 257] on icon at bounding box center [350, 250] width 235 height 47
click at [359, 243] on input "radio" at bounding box center [354, 239] width 9 height 9
radio input "true"
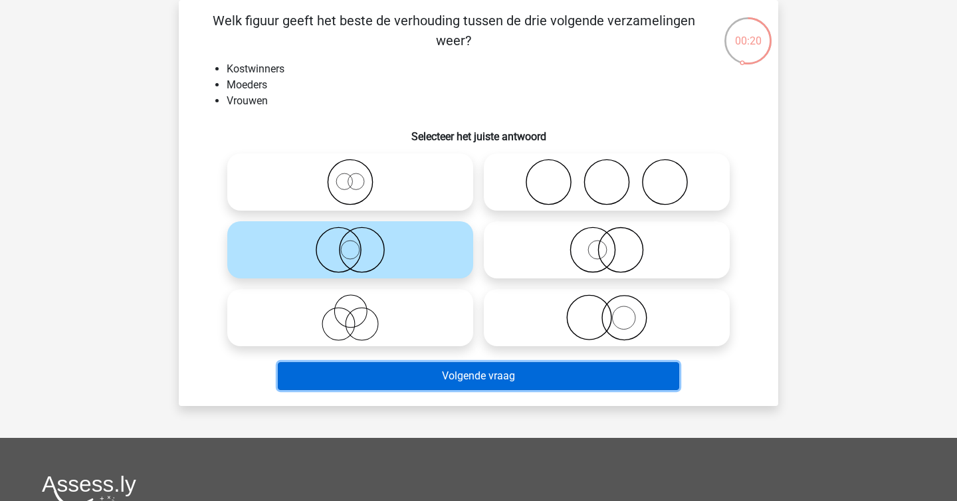
click at [514, 377] on button "Volgende vraag" at bounding box center [479, 376] width 402 height 28
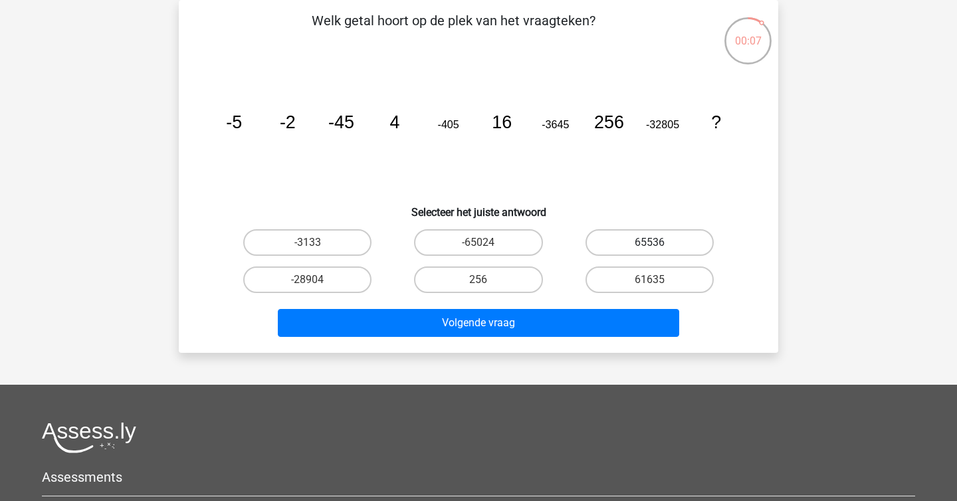
click at [637, 242] on label "65536" at bounding box center [649, 242] width 128 height 27
click at [649, 242] on input "65536" at bounding box center [653, 246] width 9 height 9
radio input "true"
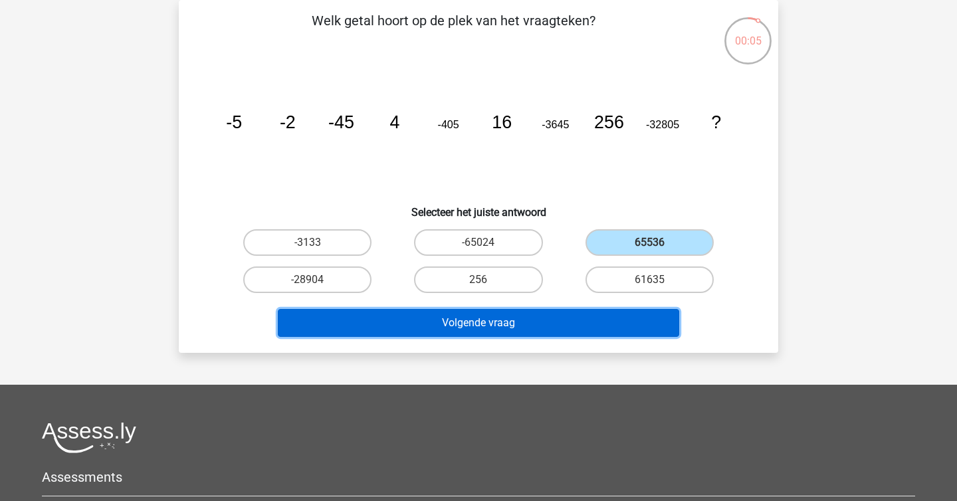
click at [611, 322] on button "Volgende vraag" at bounding box center [479, 323] width 402 height 28
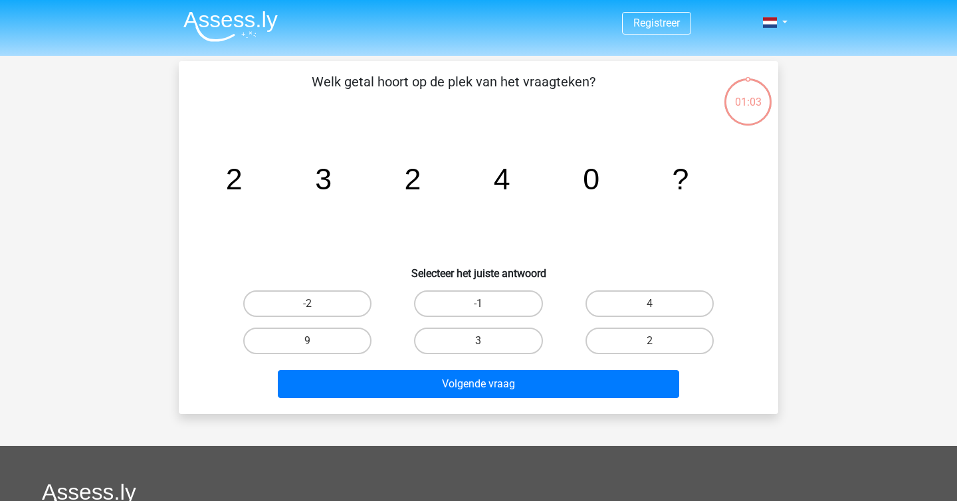
scroll to position [61, 0]
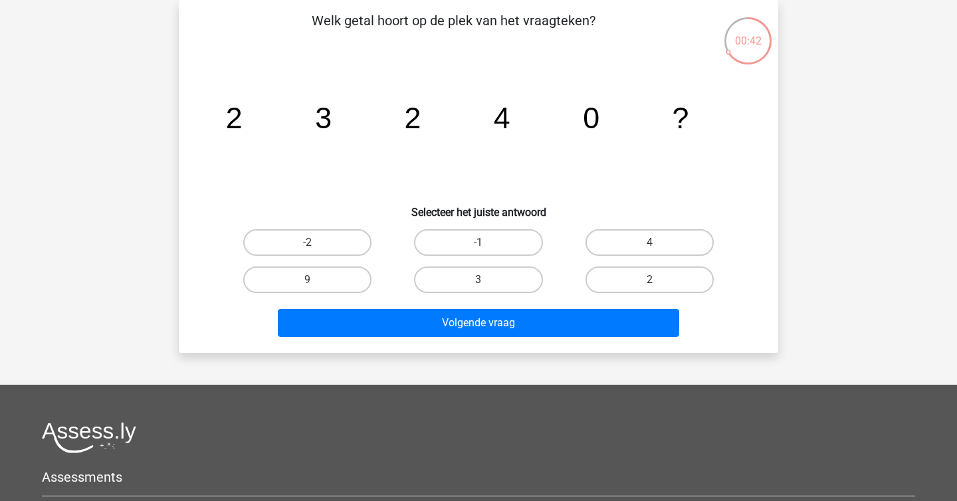
click at [478, 280] on input "3" at bounding box center [482, 284] width 9 height 9
radio input "true"
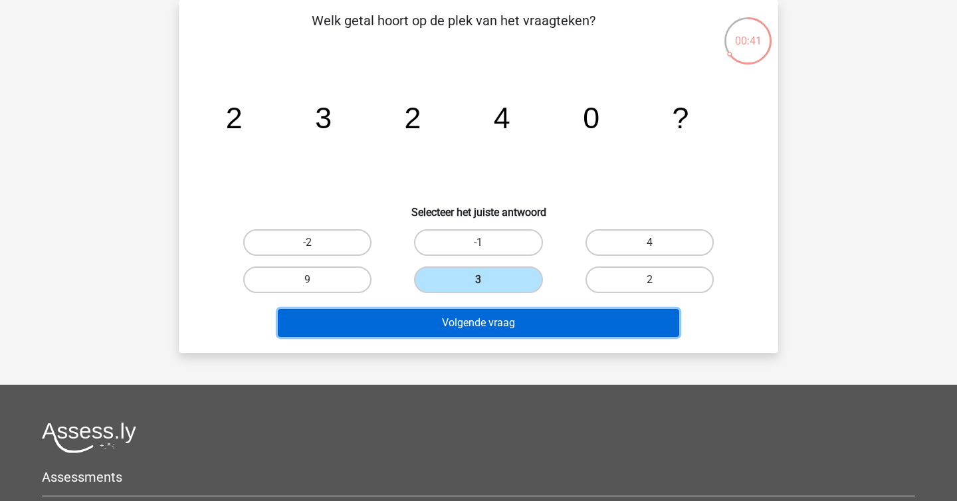
click at [494, 311] on button "Volgende vraag" at bounding box center [479, 323] width 402 height 28
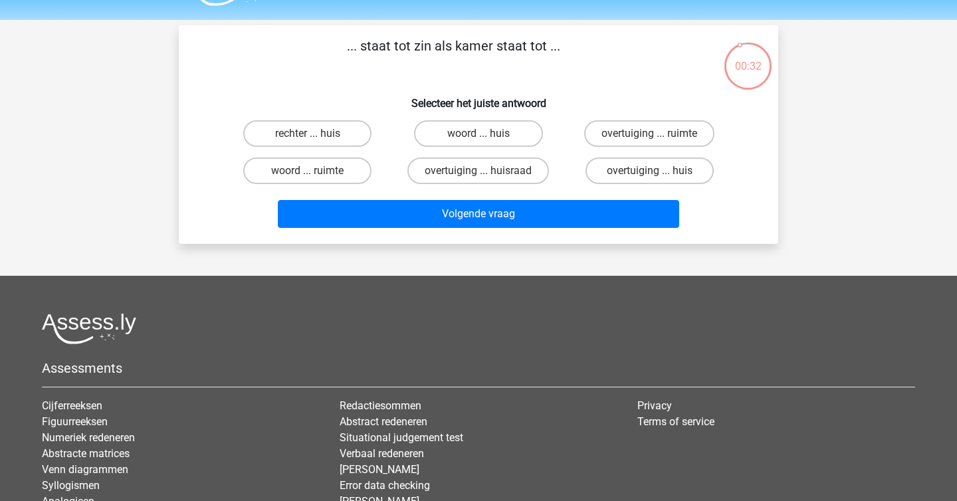
scroll to position [41, 0]
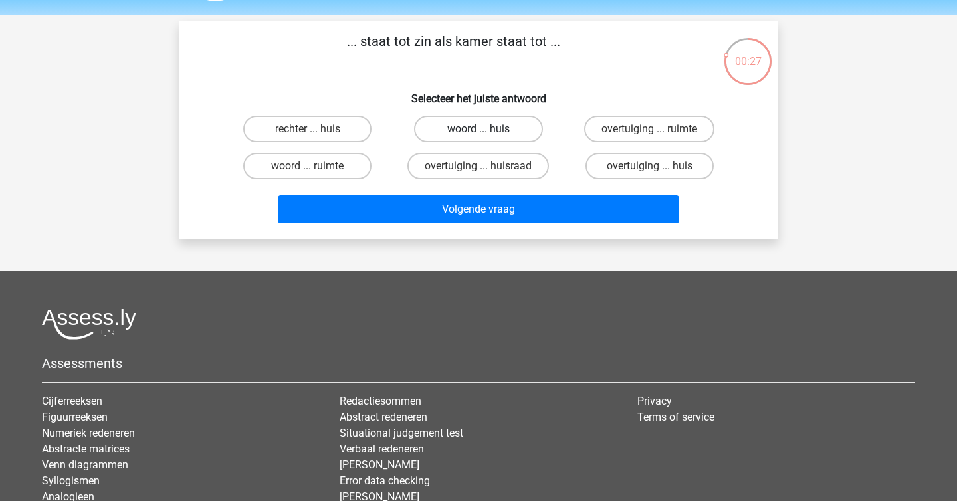
click at [515, 132] on label "woord ... huis" at bounding box center [478, 129] width 128 height 27
click at [487, 132] on input "woord ... huis" at bounding box center [482, 133] width 9 height 9
radio input "true"
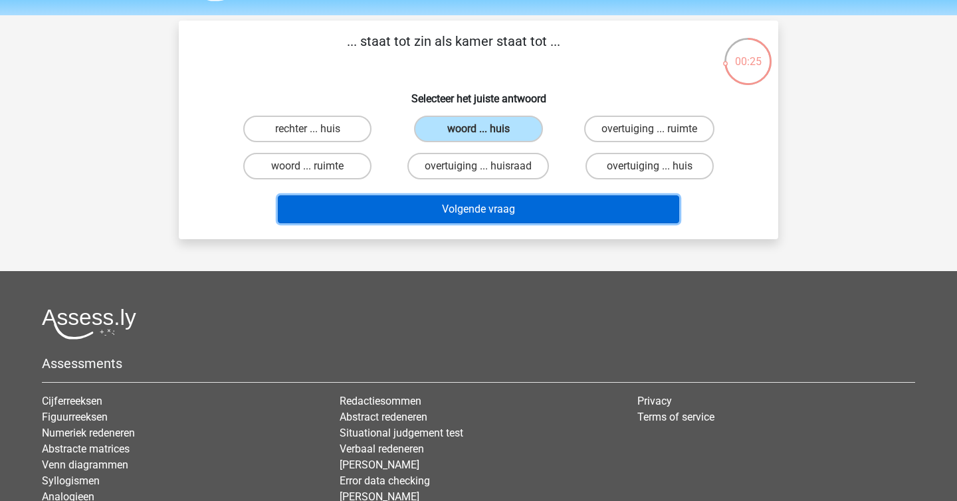
click at [553, 206] on button "Volgende vraag" at bounding box center [479, 209] width 402 height 28
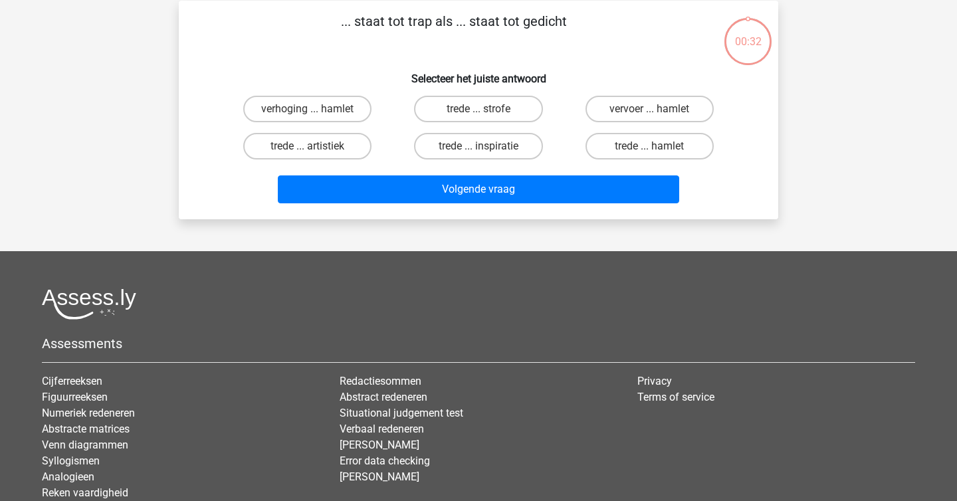
scroll to position [61, 0]
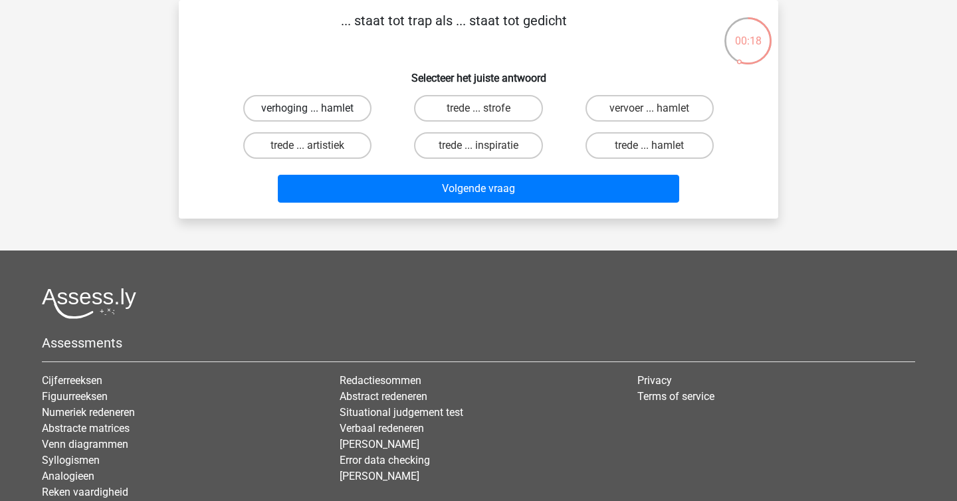
click at [350, 97] on label "verhoging ... hamlet" at bounding box center [307, 108] width 128 height 27
click at [316, 108] on input "verhoging ... hamlet" at bounding box center [312, 112] width 9 height 9
radio input "true"
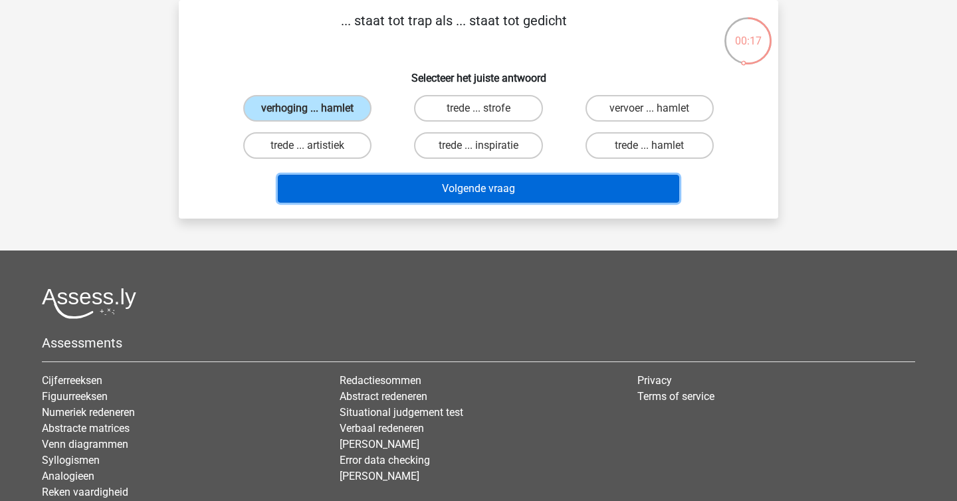
click at [427, 183] on button "Volgende vraag" at bounding box center [479, 189] width 402 height 28
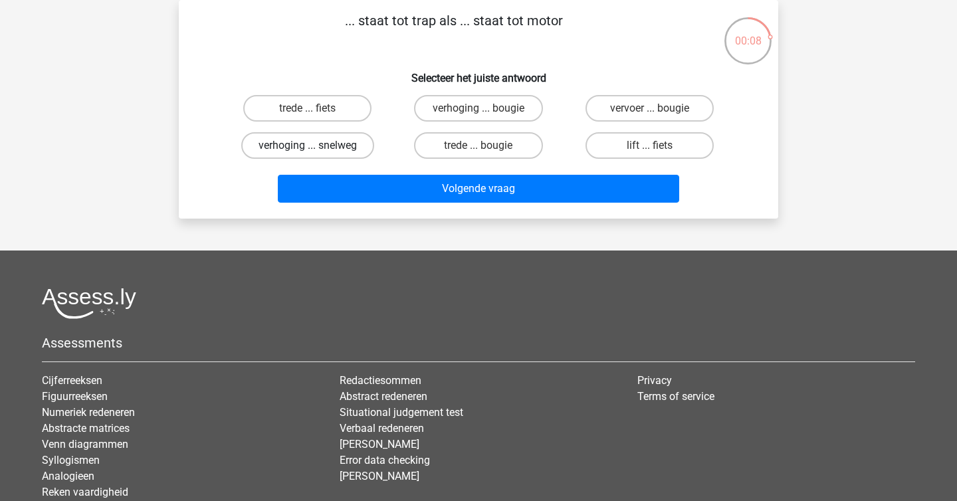
click at [355, 141] on label "verhoging ... snelweg" at bounding box center [307, 145] width 133 height 27
click at [316, 145] on input "verhoging ... snelweg" at bounding box center [312, 149] width 9 height 9
radio input "true"
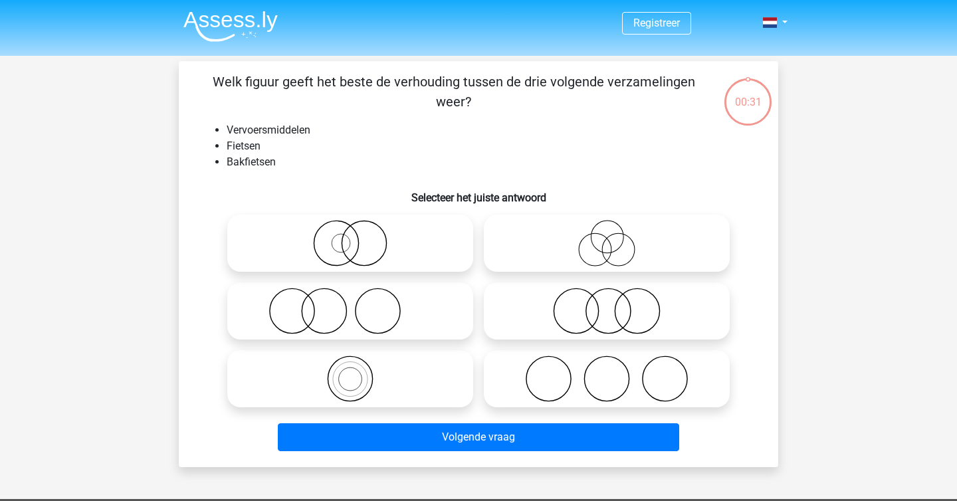
scroll to position [61, 0]
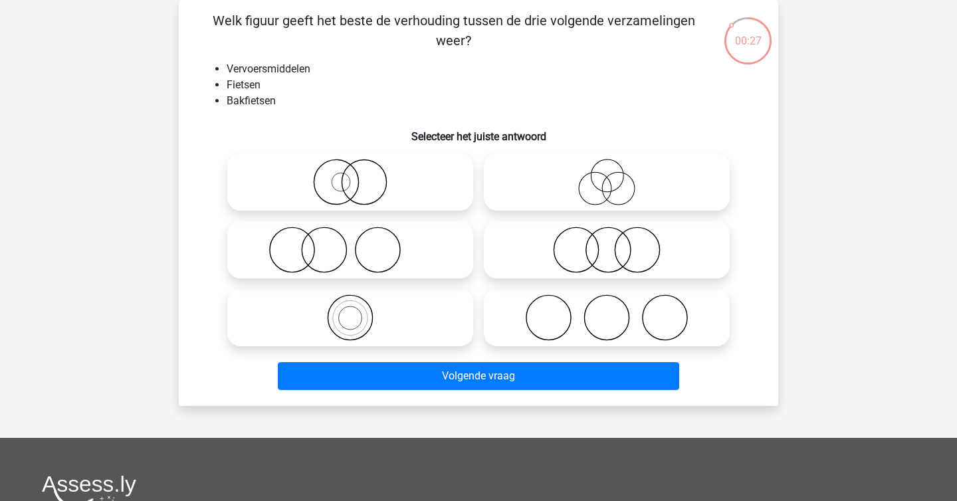
click at [341, 322] on icon at bounding box center [350, 317] width 235 height 47
click at [350, 311] on input "radio" at bounding box center [354, 306] width 9 height 9
radio input "true"
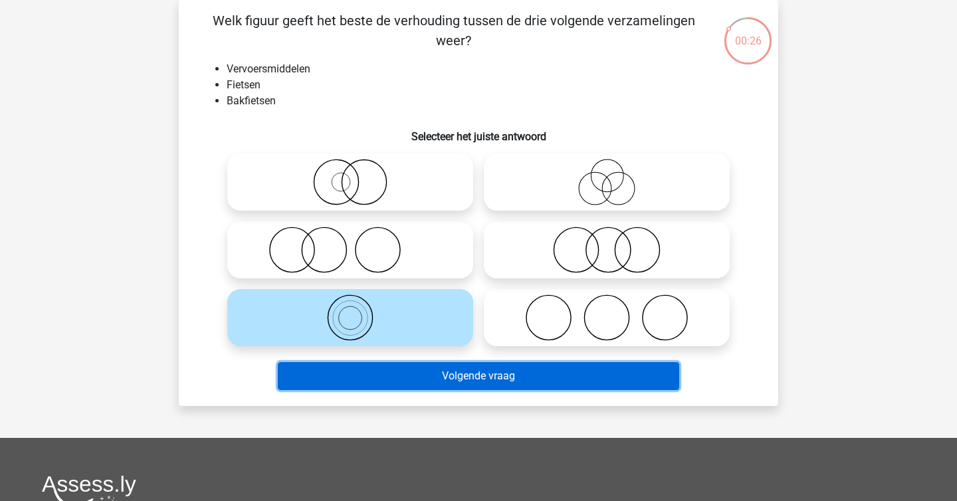
click at [440, 383] on button "Volgende vraag" at bounding box center [479, 376] width 402 height 28
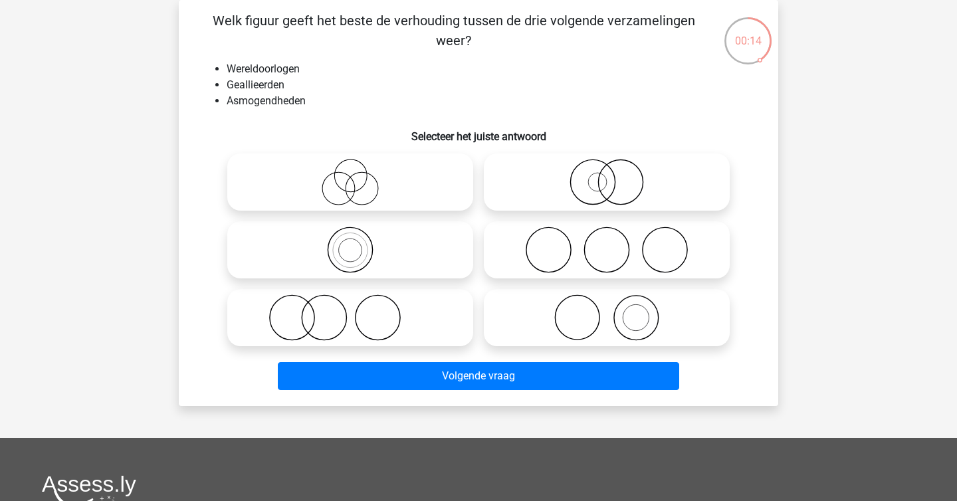
click at [596, 302] on icon at bounding box center [606, 317] width 235 height 47
click at [607, 302] on input "radio" at bounding box center [611, 306] width 9 height 9
radio input "true"
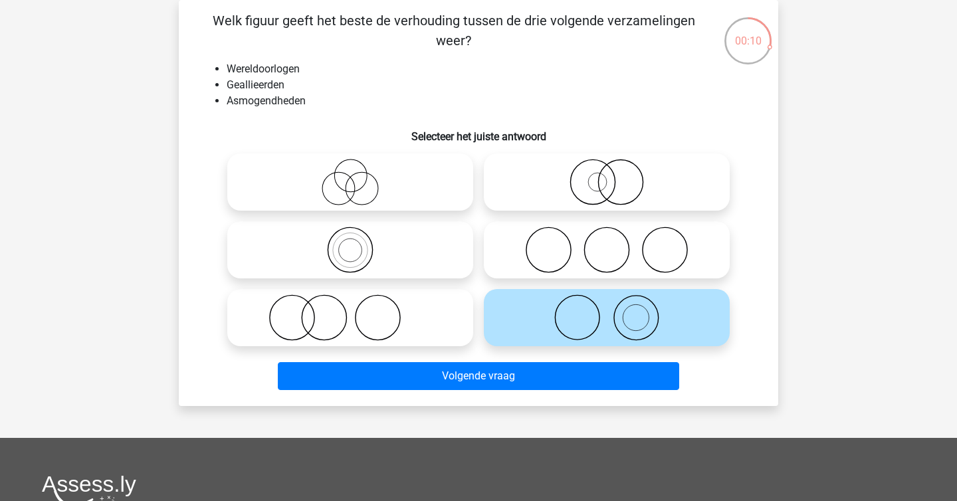
click at [625, 193] on icon at bounding box center [606, 182] width 235 height 47
click at [615, 175] on input "radio" at bounding box center [611, 171] width 9 height 9
radio input "true"
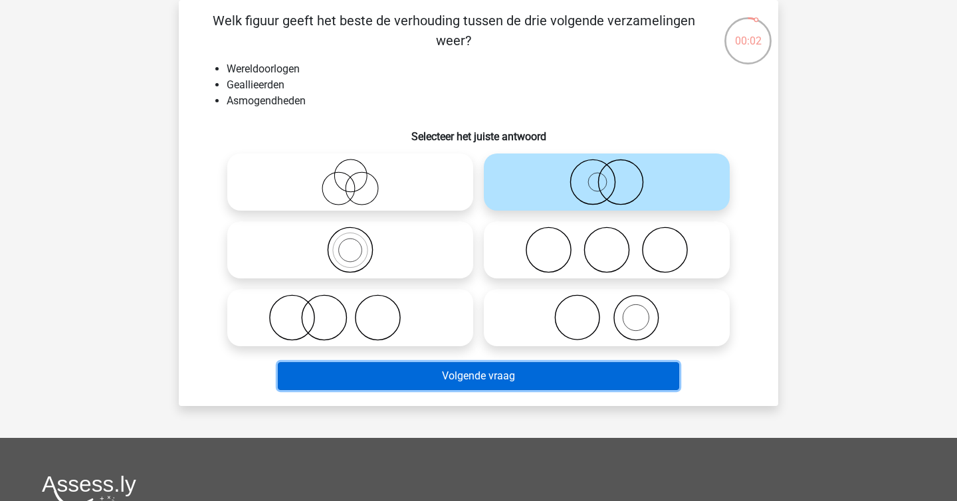
click at [565, 377] on button "Volgende vraag" at bounding box center [479, 376] width 402 height 28
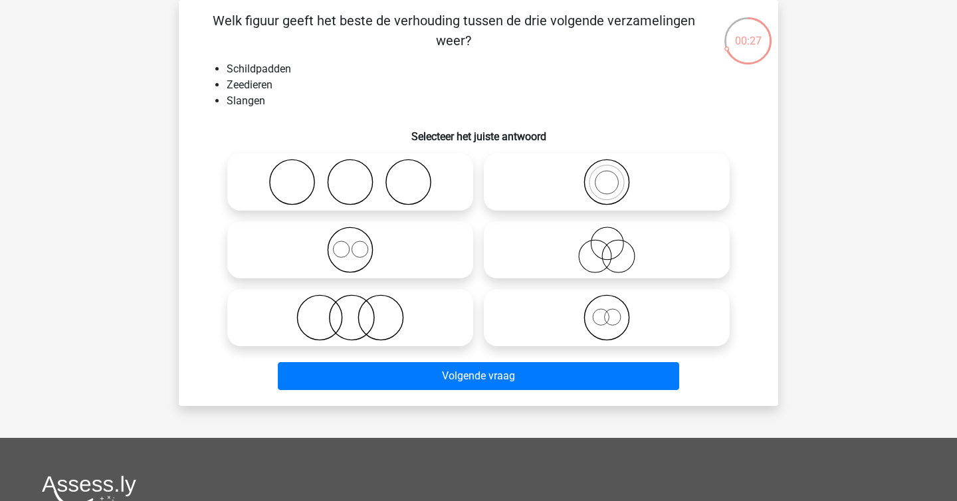
click at [382, 322] on icon at bounding box center [350, 317] width 235 height 47
click at [359, 311] on input "radio" at bounding box center [354, 306] width 9 height 9
radio input "true"
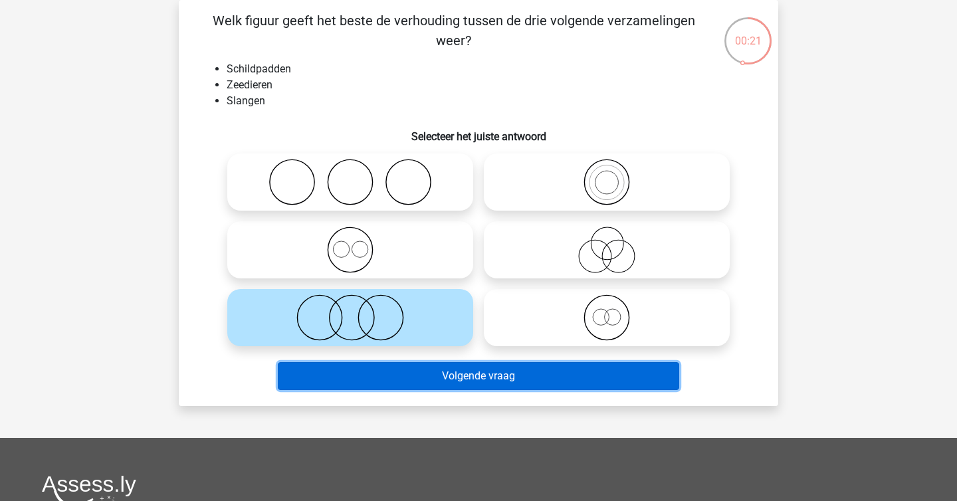
click at [429, 373] on button "Volgende vraag" at bounding box center [479, 376] width 402 height 28
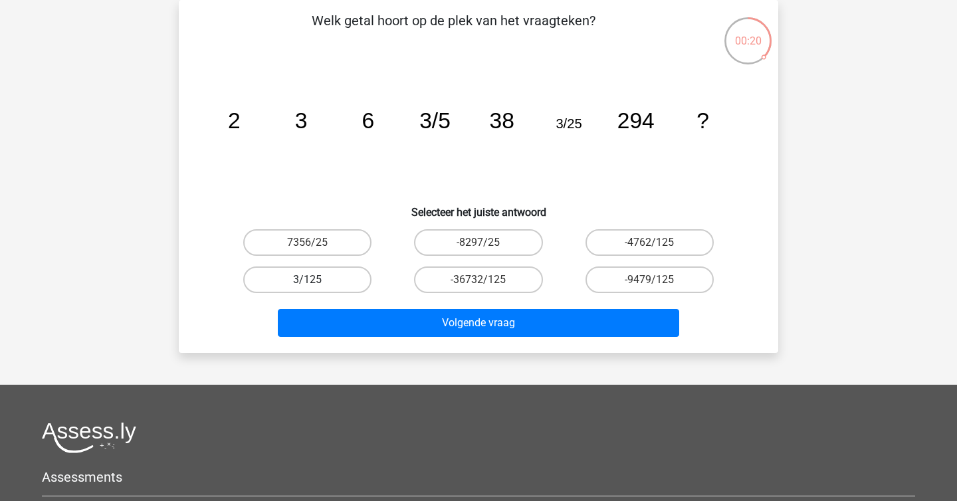
click at [330, 280] on label "3/125" at bounding box center [307, 279] width 128 height 27
click at [316, 280] on input "3/125" at bounding box center [312, 284] width 9 height 9
radio input "true"
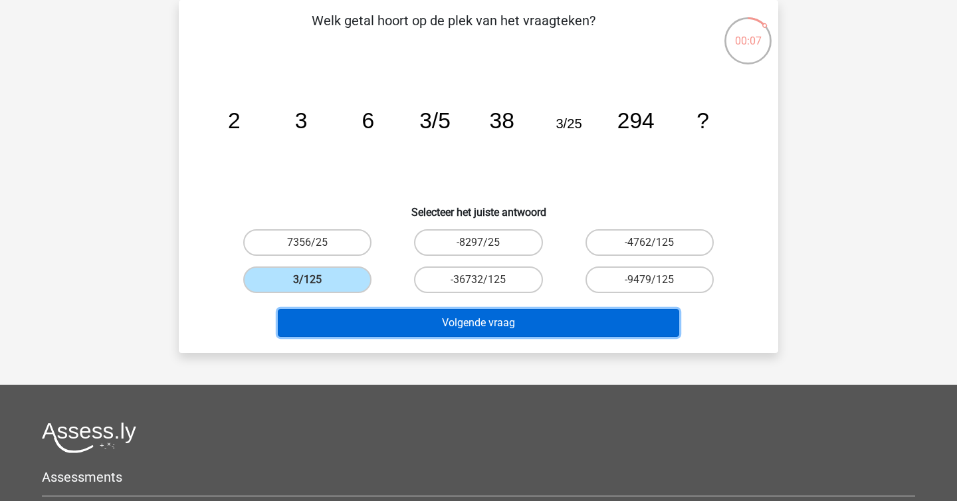
click at [399, 325] on button "Volgende vraag" at bounding box center [479, 323] width 402 height 28
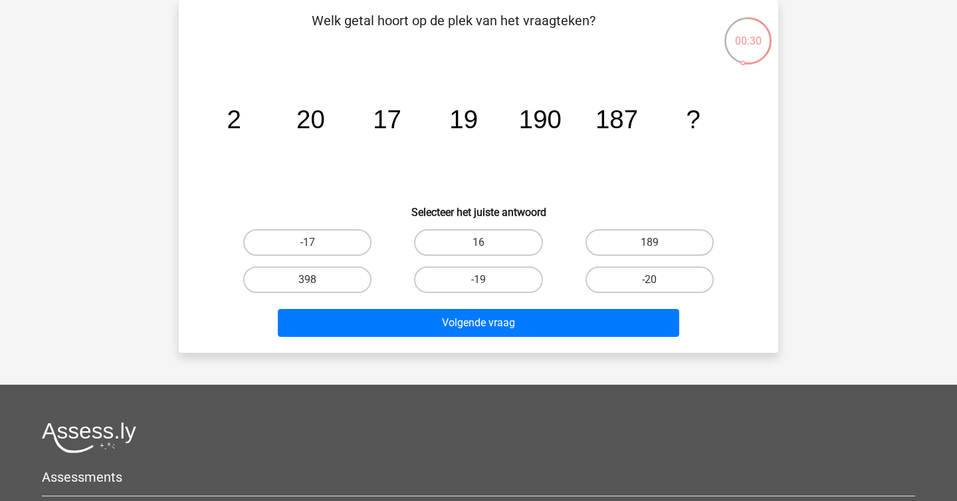
click at [708, 227] on div "189" at bounding box center [649, 242] width 171 height 37
click at [705, 232] on label "189" at bounding box center [649, 242] width 128 height 27
click at [658, 242] on input "189" at bounding box center [653, 246] width 9 height 9
radio input "true"
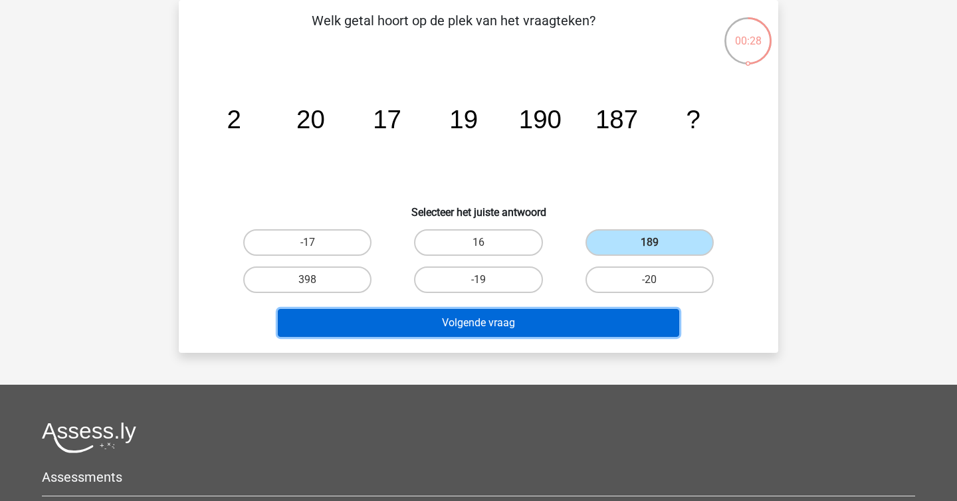
click at [549, 318] on button "Volgende vraag" at bounding box center [479, 323] width 402 height 28
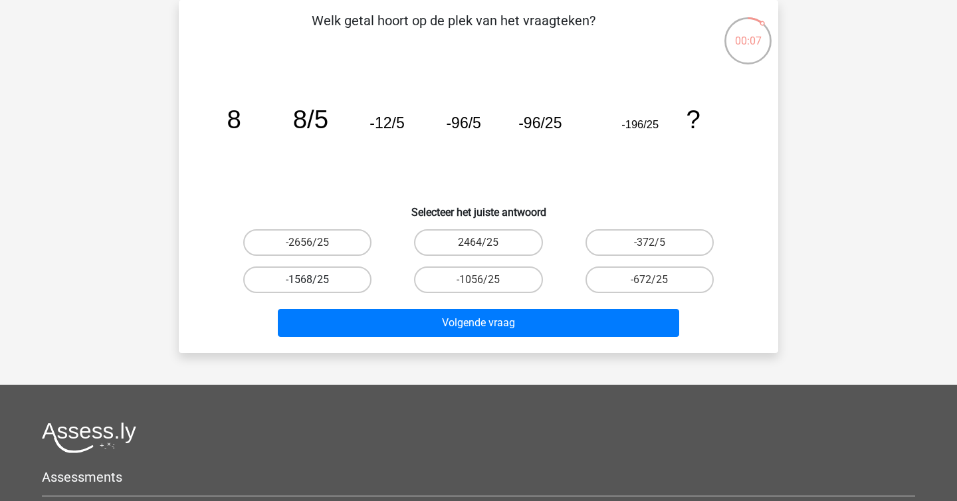
click at [338, 280] on label "-1568/25" at bounding box center [307, 279] width 128 height 27
click at [316, 280] on input "-1568/25" at bounding box center [312, 284] width 9 height 9
radio input "true"
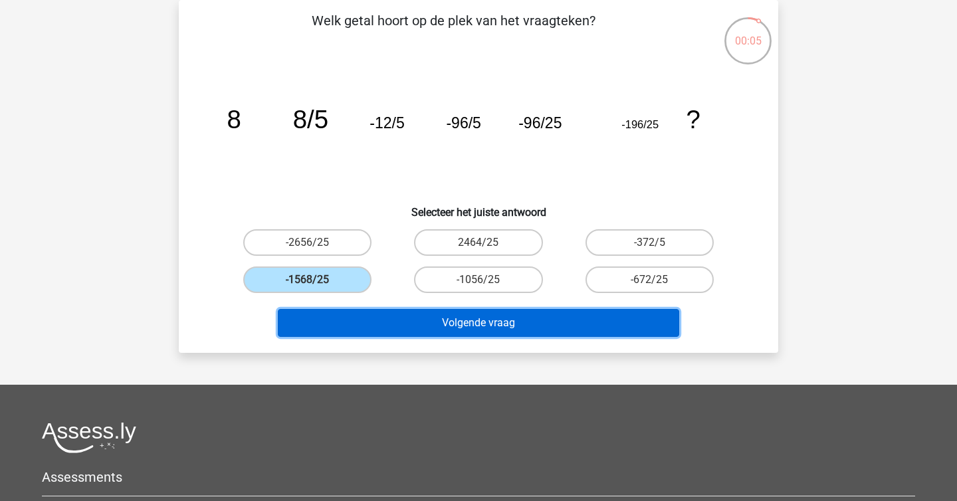
click at [374, 326] on button "Volgende vraag" at bounding box center [479, 323] width 402 height 28
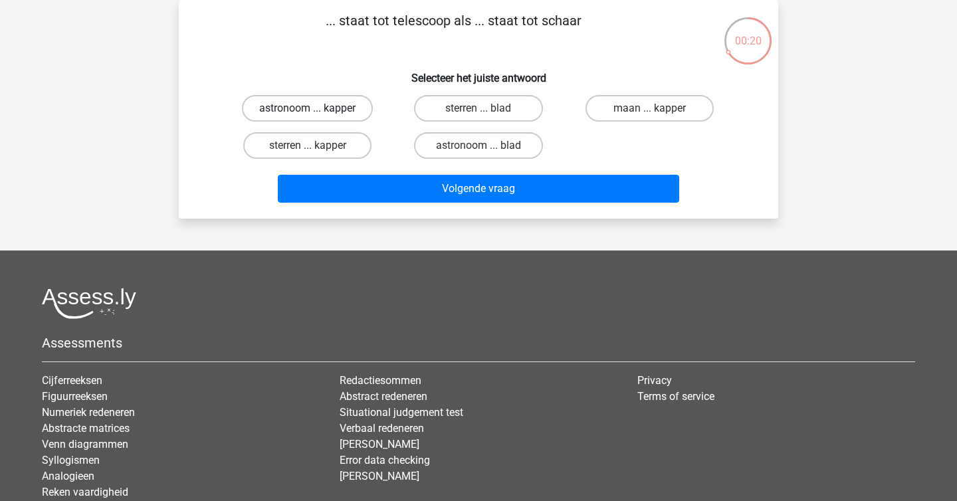
click at [318, 99] on label "astronoom ... kapper" at bounding box center [307, 108] width 131 height 27
click at [316, 108] on input "astronoom ... kapper" at bounding box center [312, 112] width 9 height 9
radio input "true"
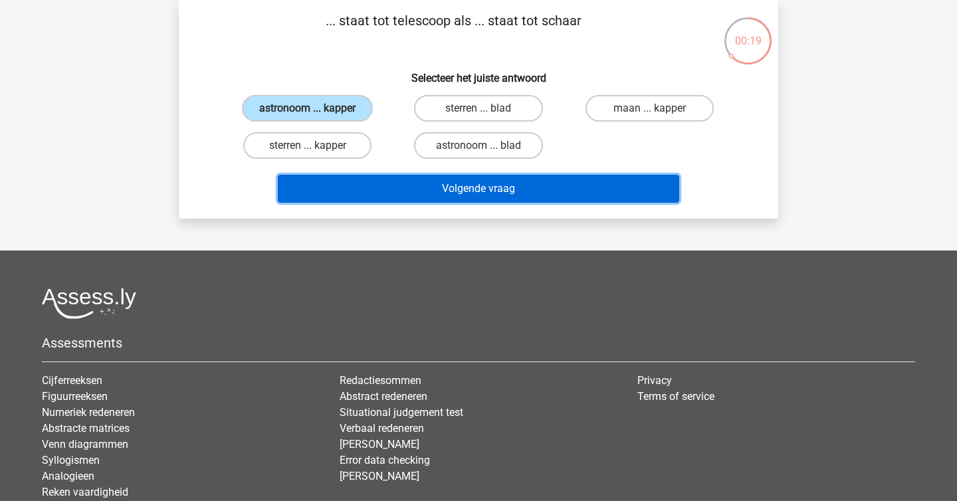
click at [364, 185] on button "Volgende vraag" at bounding box center [479, 189] width 402 height 28
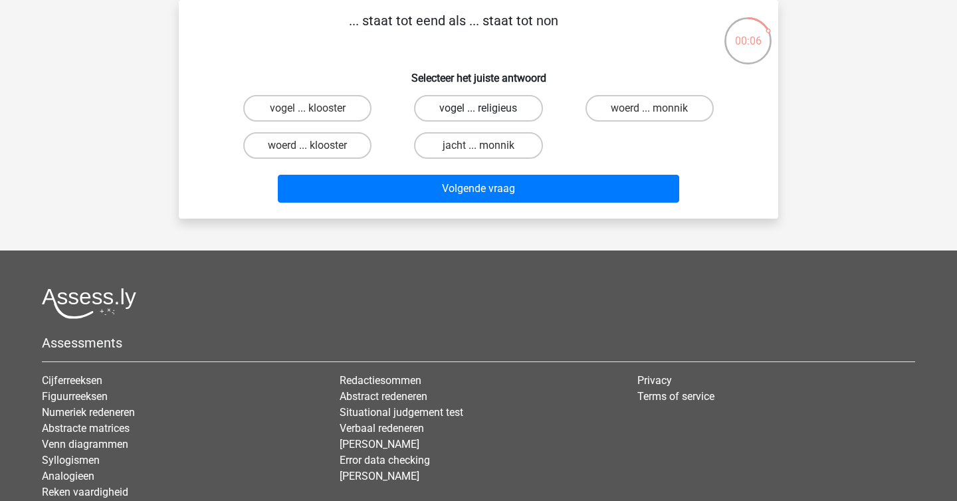
click at [456, 114] on label "vogel ... religieus" at bounding box center [478, 108] width 128 height 27
click at [478, 114] on input "vogel ... religieus" at bounding box center [482, 112] width 9 height 9
radio input "true"
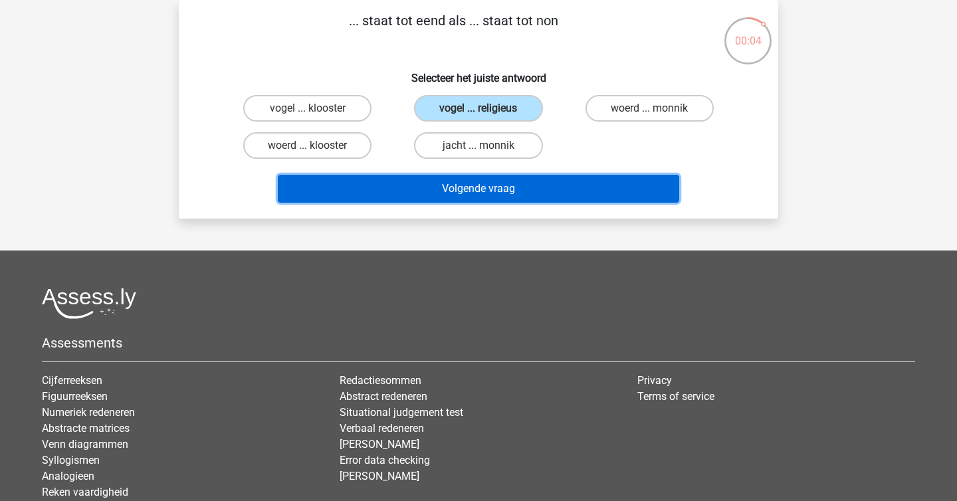
click at [382, 189] on button "Volgende vraag" at bounding box center [479, 189] width 402 height 28
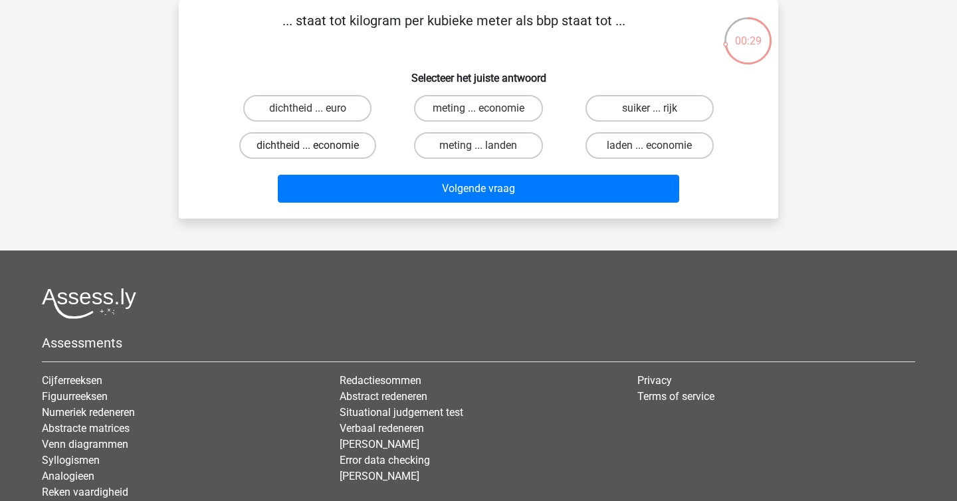
click at [335, 146] on label "dichtheid ... economie" at bounding box center [307, 145] width 137 height 27
click at [316, 146] on input "dichtheid ... economie" at bounding box center [312, 149] width 9 height 9
radio input "true"
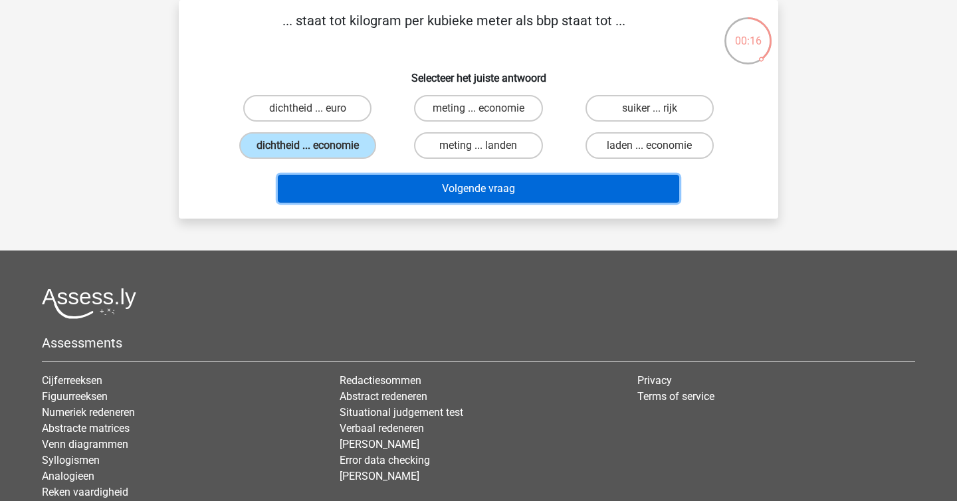
click at [396, 186] on button "Volgende vraag" at bounding box center [479, 189] width 402 height 28
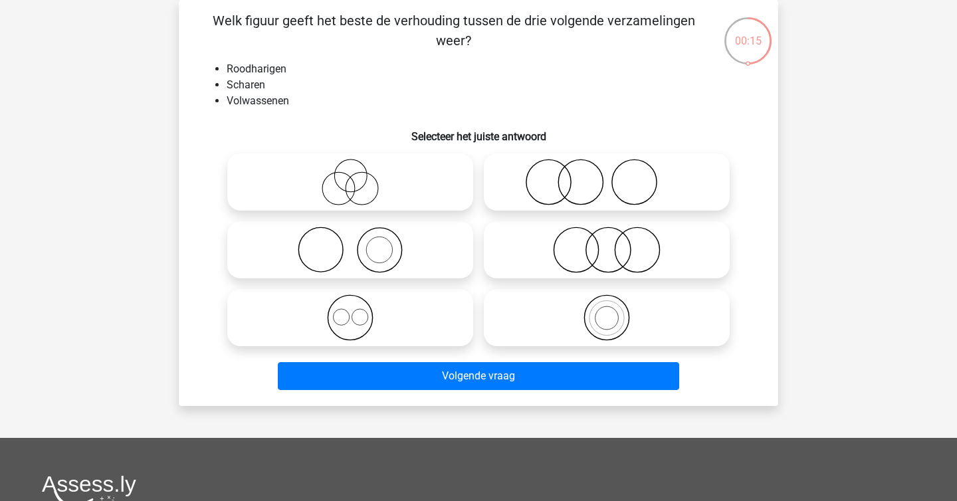
click at [660, 252] on icon at bounding box center [606, 250] width 235 height 47
click at [615, 243] on input "radio" at bounding box center [611, 239] width 9 height 9
radio input "true"
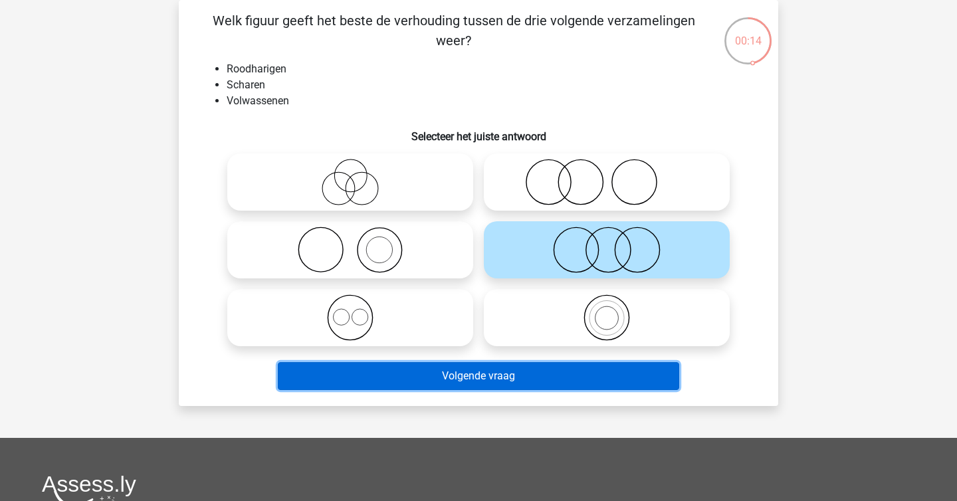
click at [520, 365] on button "Volgende vraag" at bounding box center [479, 376] width 402 height 28
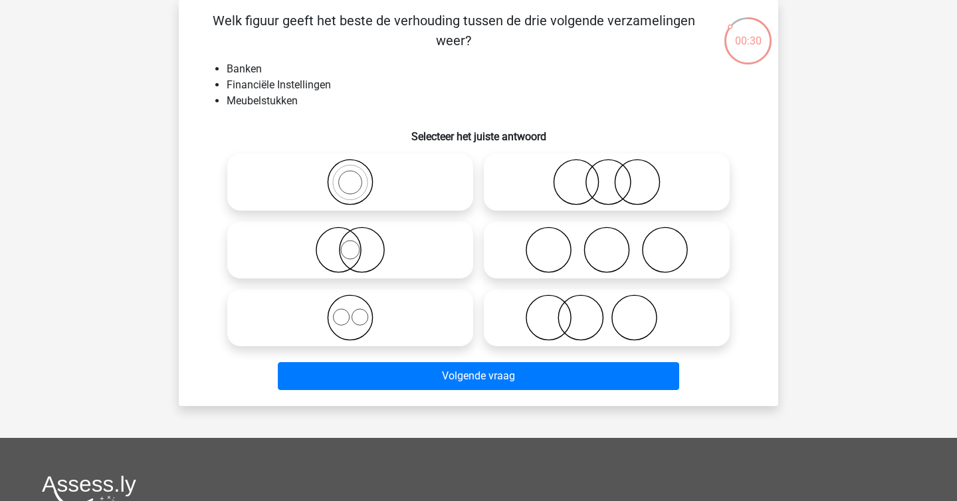
click at [359, 323] on icon at bounding box center [350, 317] width 235 height 47
click at [359, 311] on input "radio" at bounding box center [354, 306] width 9 height 9
radio input "true"
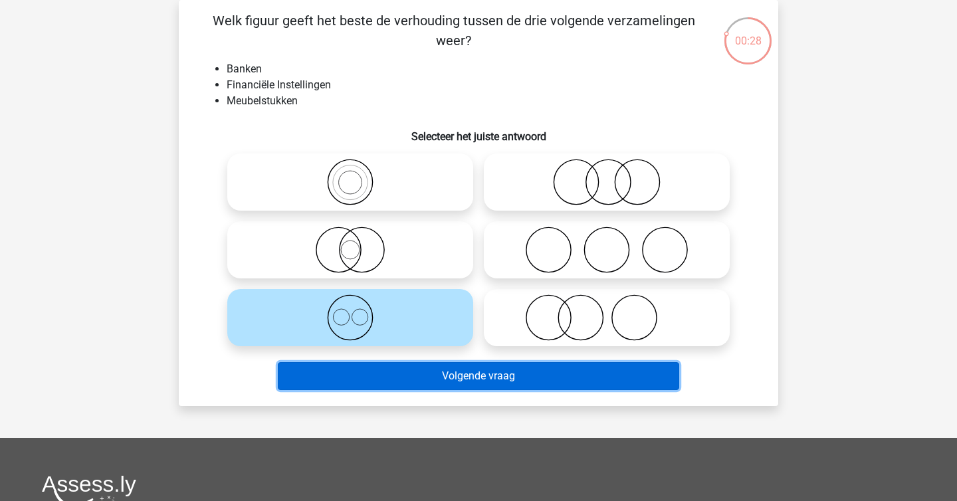
click at [411, 378] on button "Volgende vraag" at bounding box center [479, 376] width 402 height 28
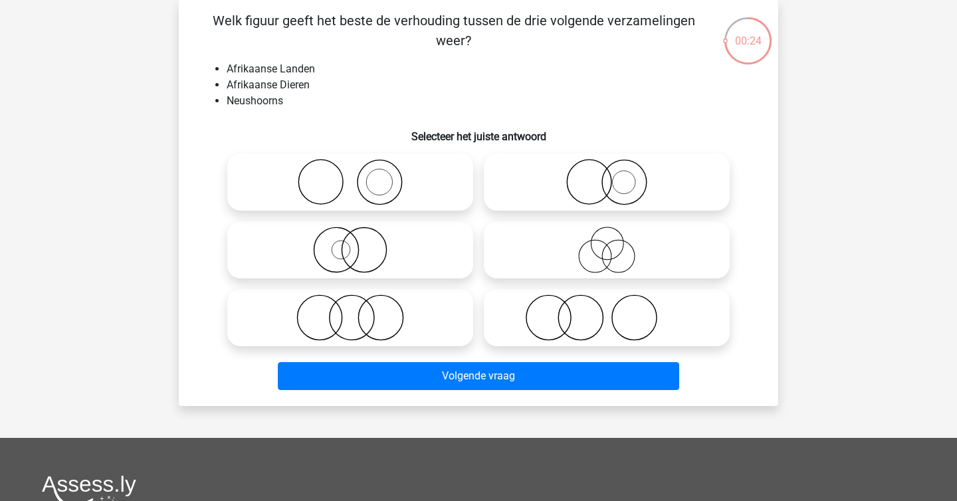
click at [371, 252] on icon at bounding box center [350, 250] width 235 height 47
click at [359, 243] on input "radio" at bounding box center [354, 239] width 9 height 9
radio input "true"
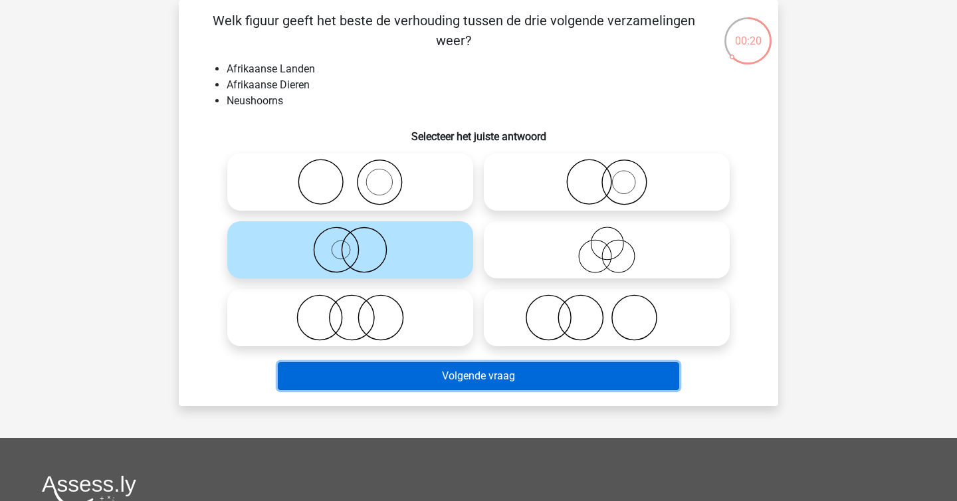
click at [431, 379] on button "Volgende vraag" at bounding box center [479, 376] width 402 height 28
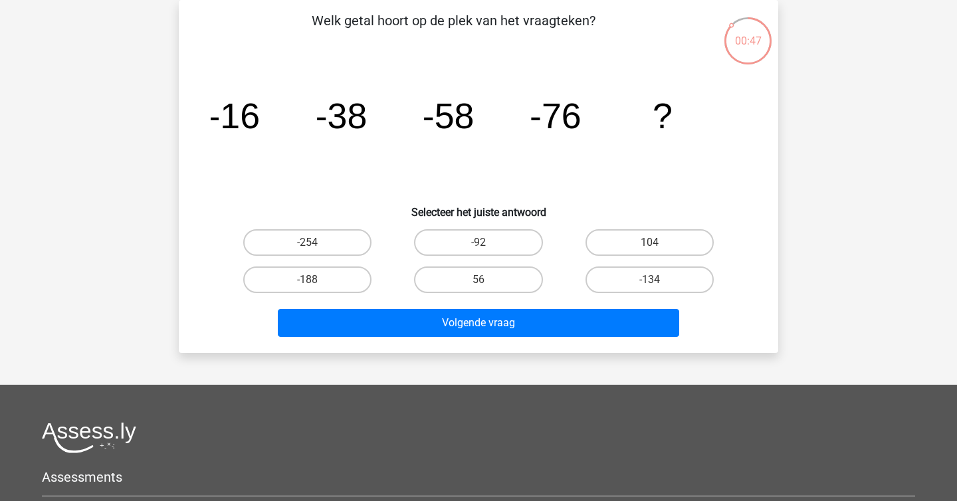
click at [481, 244] on input "-92" at bounding box center [482, 246] width 9 height 9
radio input "true"
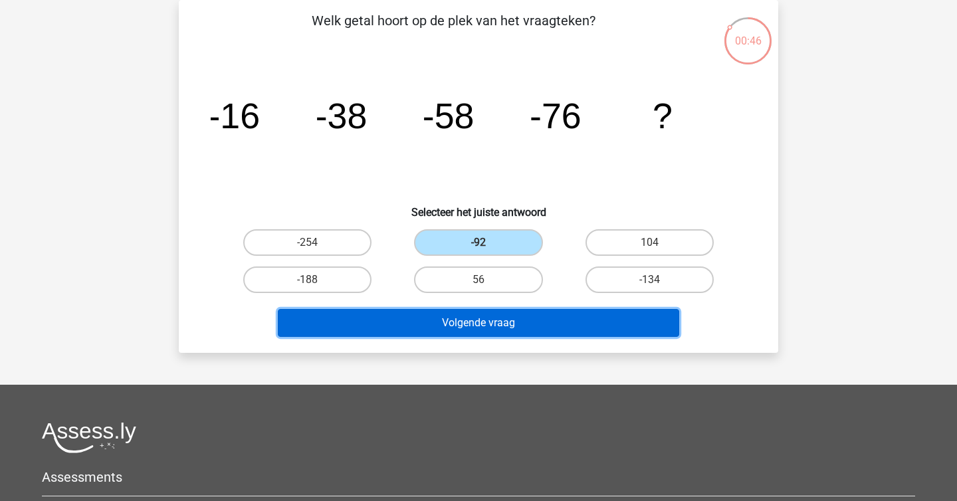
click at [494, 328] on button "Volgende vraag" at bounding box center [479, 323] width 402 height 28
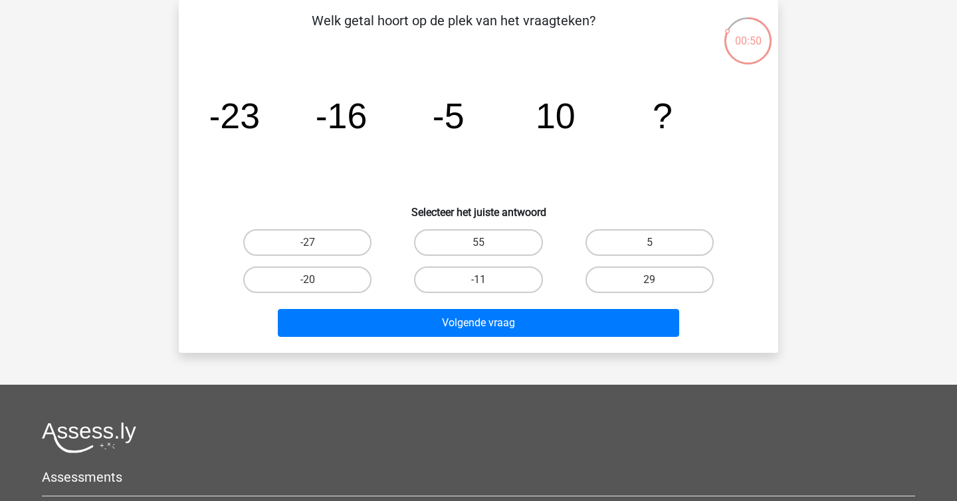
click at [685, 264] on div "29" at bounding box center [649, 279] width 171 height 37
click at [684, 274] on label "29" at bounding box center [649, 279] width 128 height 27
click at [658, 280] on input "29" at bounding box center [653, 284] width 9 height 9
radio input "true"
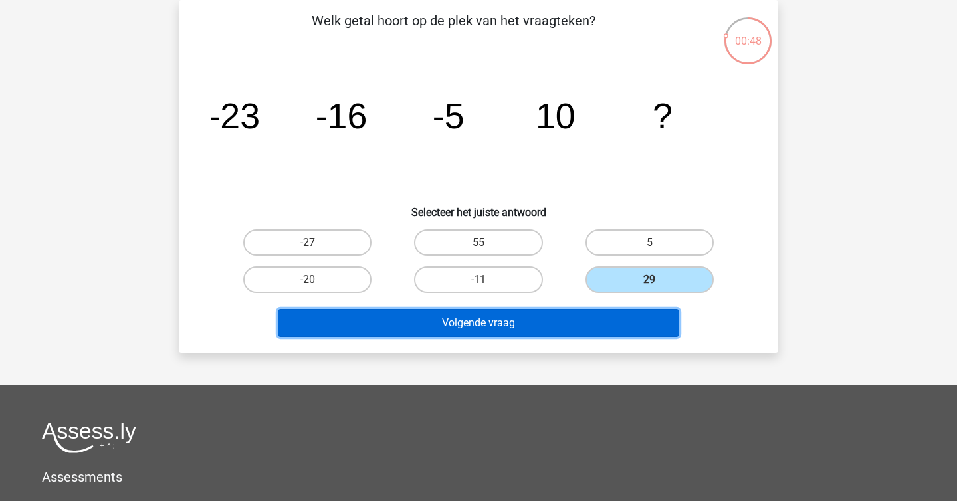
click at [646, 320] on button "Volgende vraag" at bounding box center [479, 323] width 402 height 28
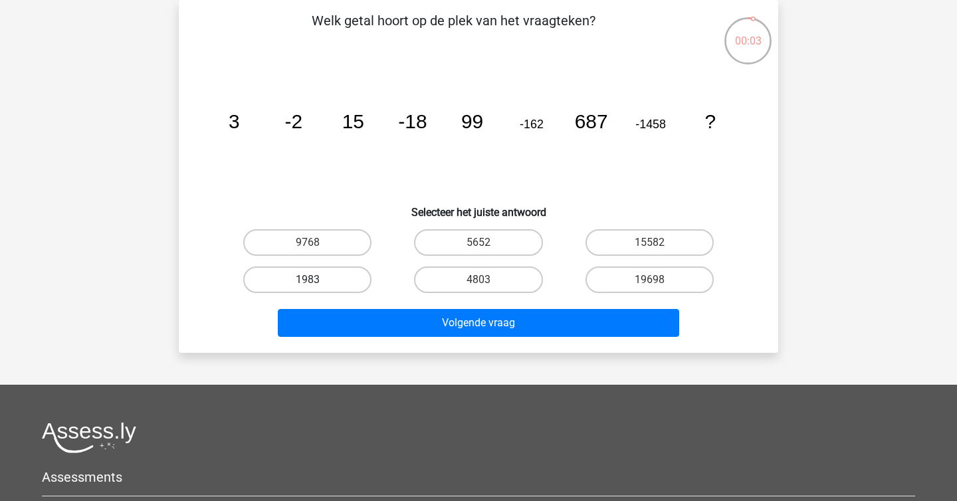
click at [340, 282] on label "1983" at bounding box center [307, 279] width 128 height 27
click at [316, 282] on input "1983" at bounding box center [312, 284] width 9 height 9
radio input "true"
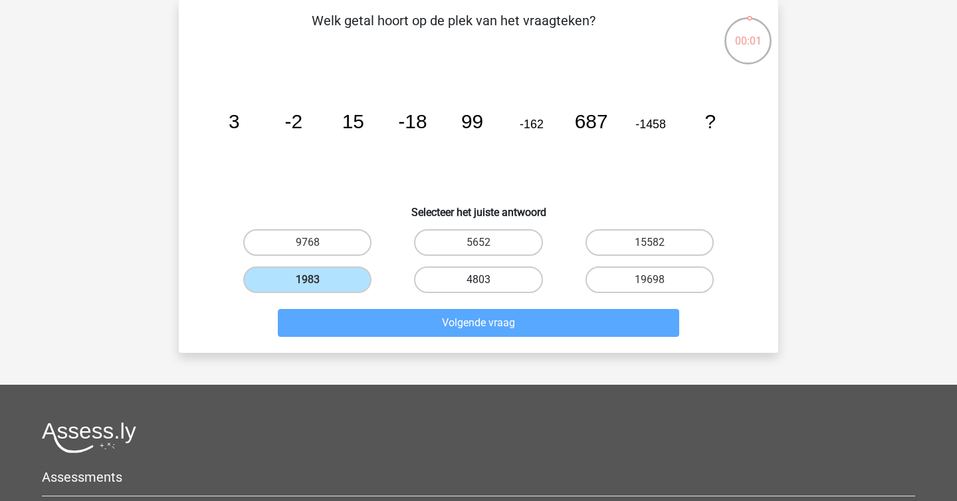
click at [442, 282] on label "4803" at bounding box center [478, 279] width 128 height 27
click at [478, 282] on input "4803" at bounding box center [482, 284] width 9 height 9
radio input "true"
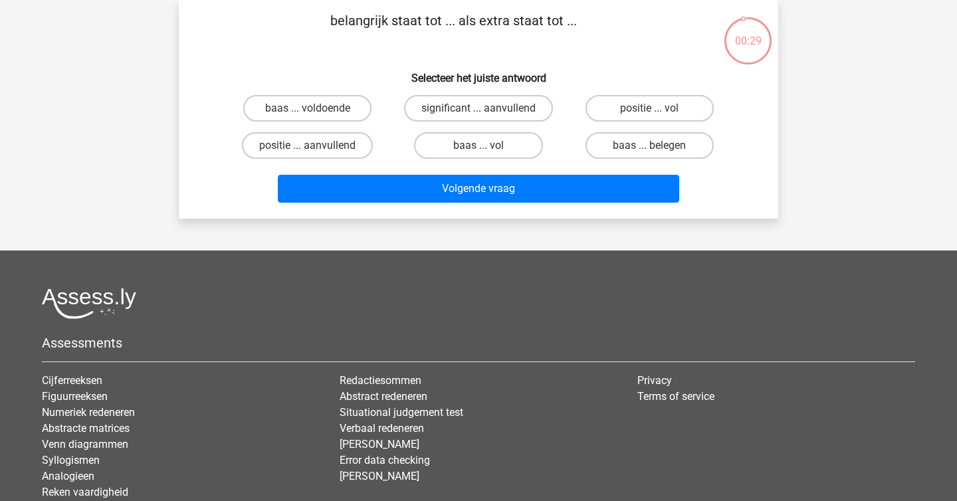
scroll to position [47, 0]
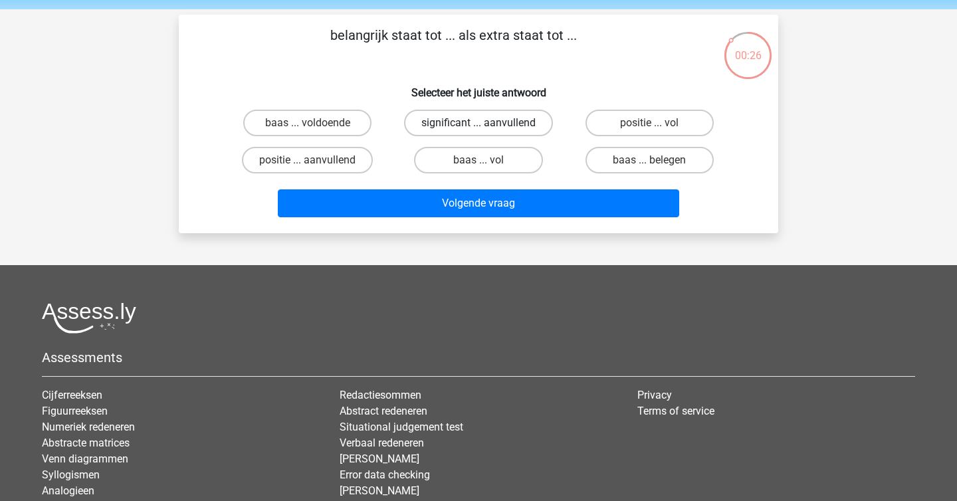
click at [499, 128] on label "significant ... aanvullend" at bounding box center [478, 123] width 149 height 27
click at [487, 128] on input "significant ... aanvullend" at bounding box center [482, 127] width 9 height 9
radio input "true"
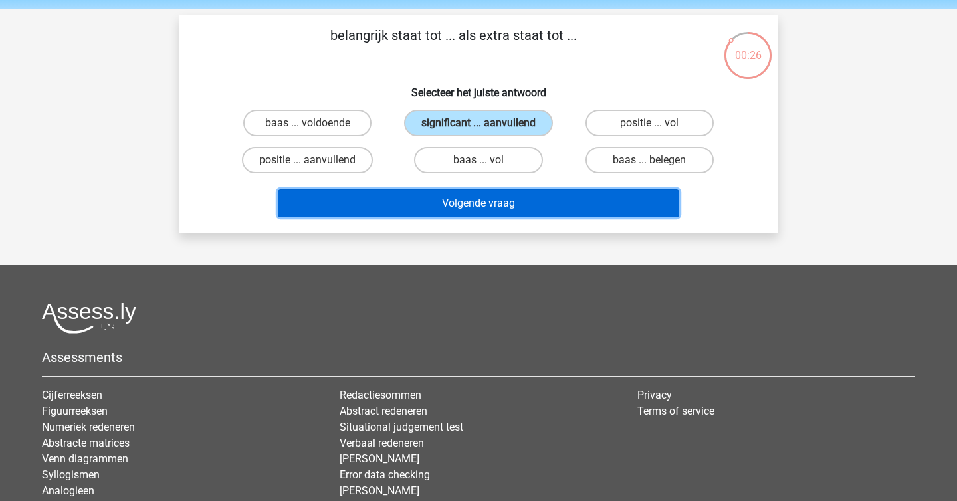
click at [500, 213] on button "Volgende vraag" at bounding box center [479, 203] width 402 height 28
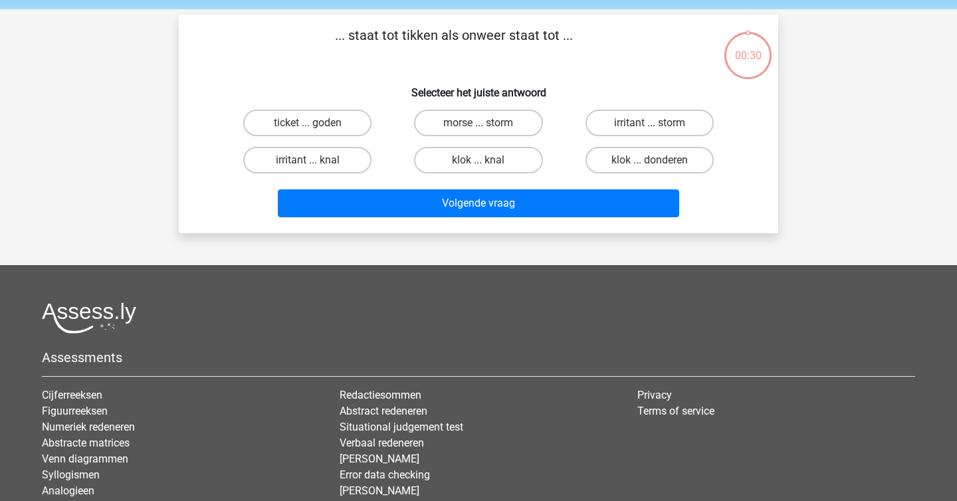
scroll to position [61, 0]
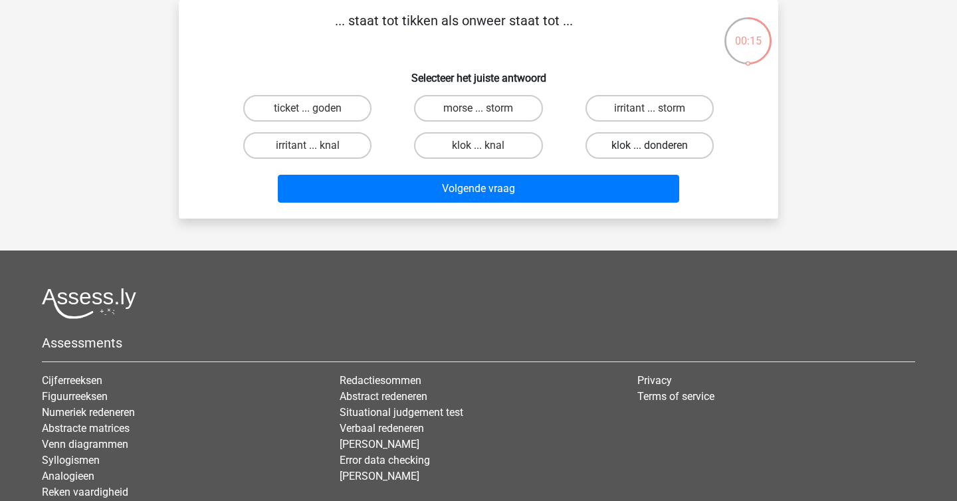
click at [620, 147] on label "klok ... donderen" at bounding box center [649, 145] width 128 height 27
click at [649, 147] on input "klok ... donderen" at bounding box center [653, 149] width 9 height 9
radio input "true"
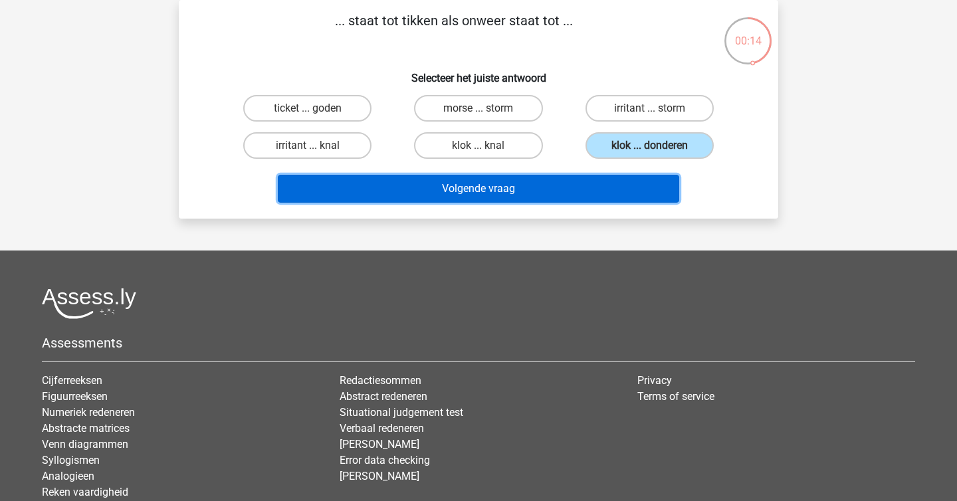
click at [606, 187] on button "Volgende vraag" at bounding box center [479, 189] width 402 height 28
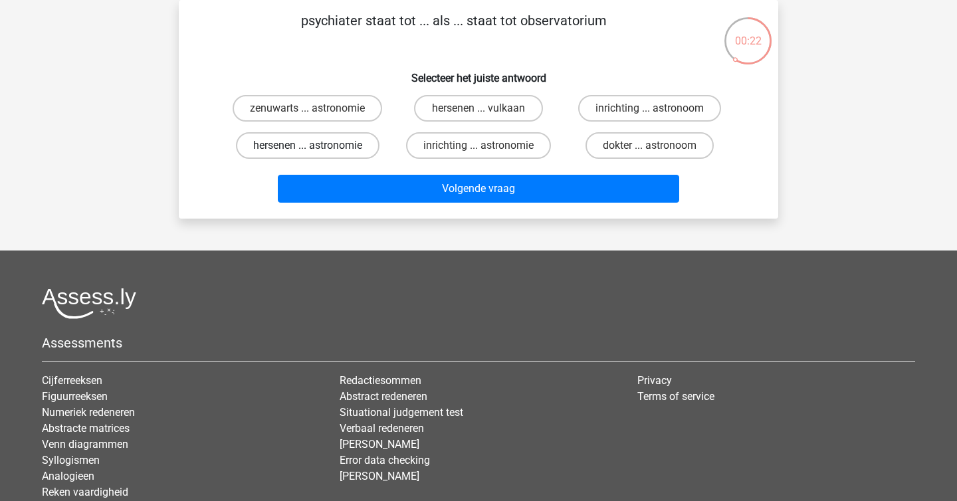
click at [317, 134] on label "hersenen ... astronomie" at bounding box center [308, 145] width 144 height 27
click at [316, 145] on input "hersenen ... astronomie" at bounding box center [312, 149] width 9 height 9
radio input "true"
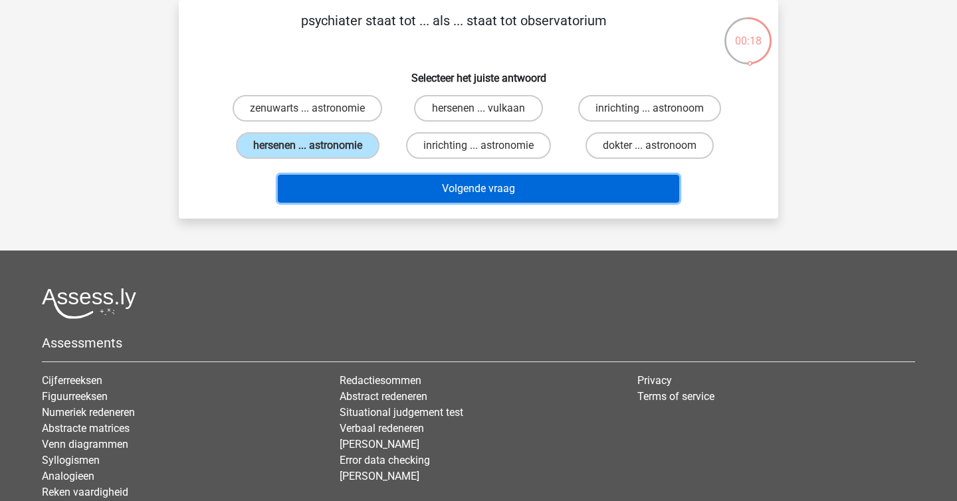
click at [462, 195] on button "Volgende vraag" at bounding box center [479, 189] width 402 height 28
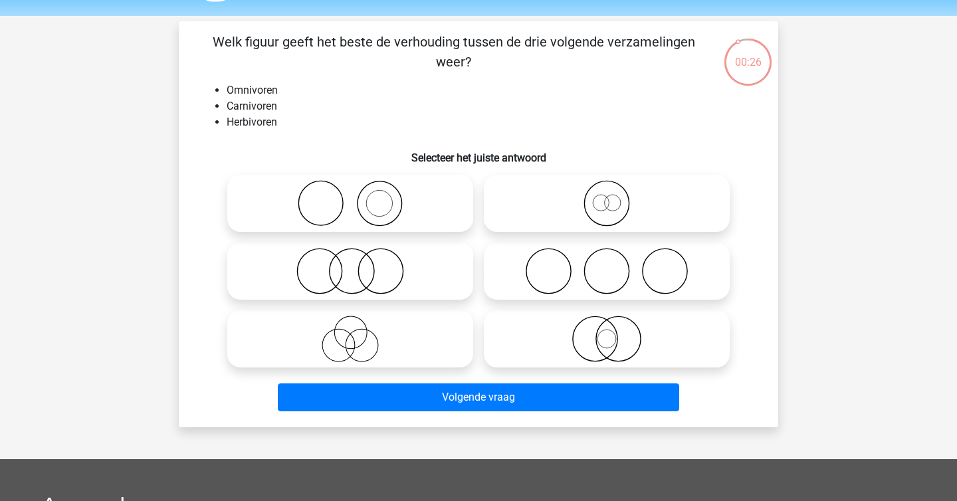
scroll to position [50, 0]
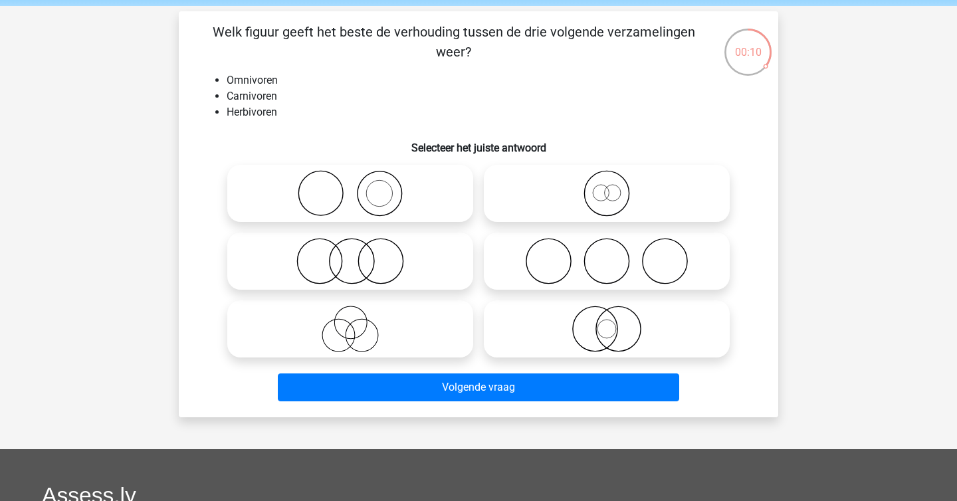
click at [583, 232] on div at bounding box center [606, 261] width 256 height 68
click at [585, 248] on icon at bounding box center [606, 261] width 235 height 47
click at [607, 248] on input "radio" at bounding box center [611, 250] width 9 height 9
radio input "true"
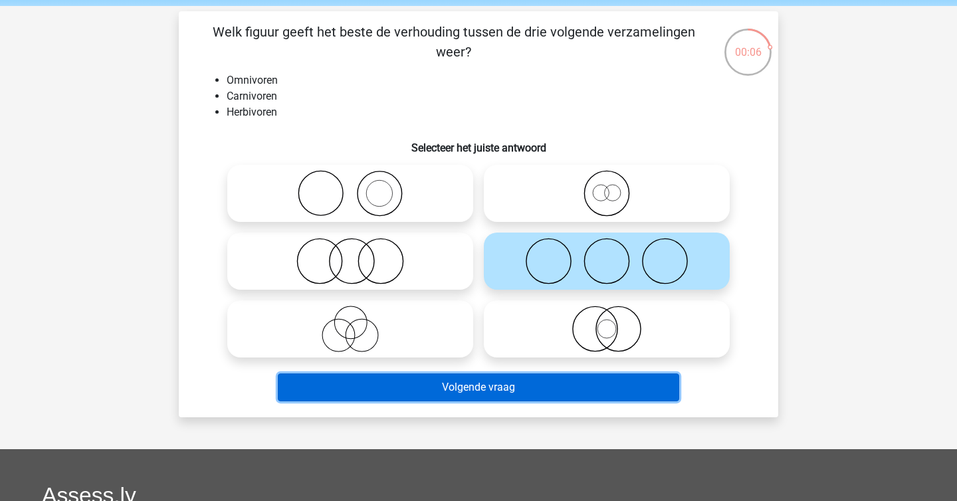
click at [525, 389] on button "Volgende vraag" at bounding box center [479, 387] width 402 height 28
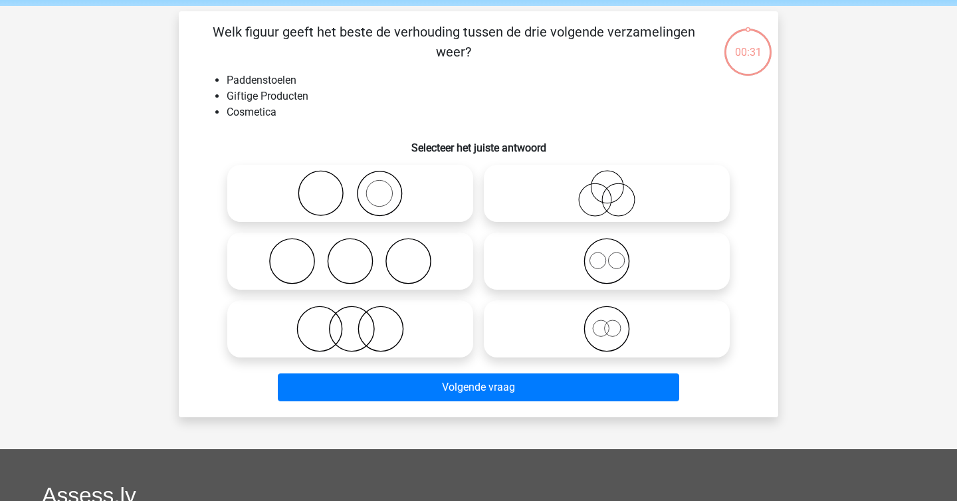
scroll to position [61, 0]
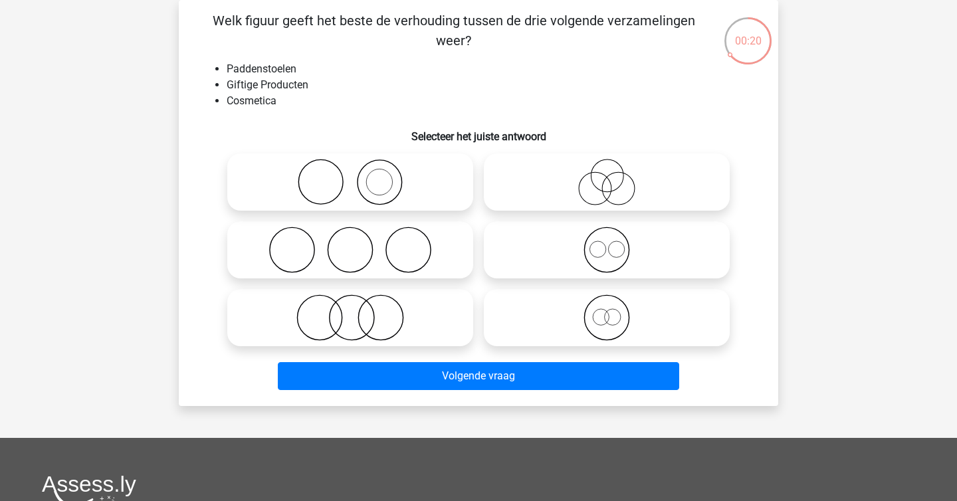
click at [555, 173] on icon at bounding box center [606, 182] width 235 height 47
click at [607, 173] on input "radio" at bounding box center [611, 171] width 9 height 9
radio input "true"
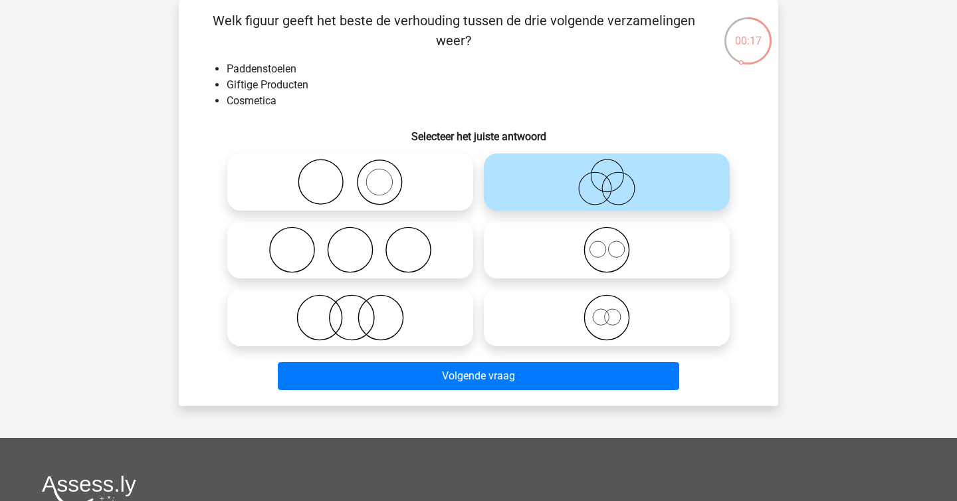
click at [393, 179] on icon at bounding box center [350, 182] width 235 height 47
click at [359, 175] on input "radio" at bounding box center [354, 171] width 9 height 9
radio input "true"
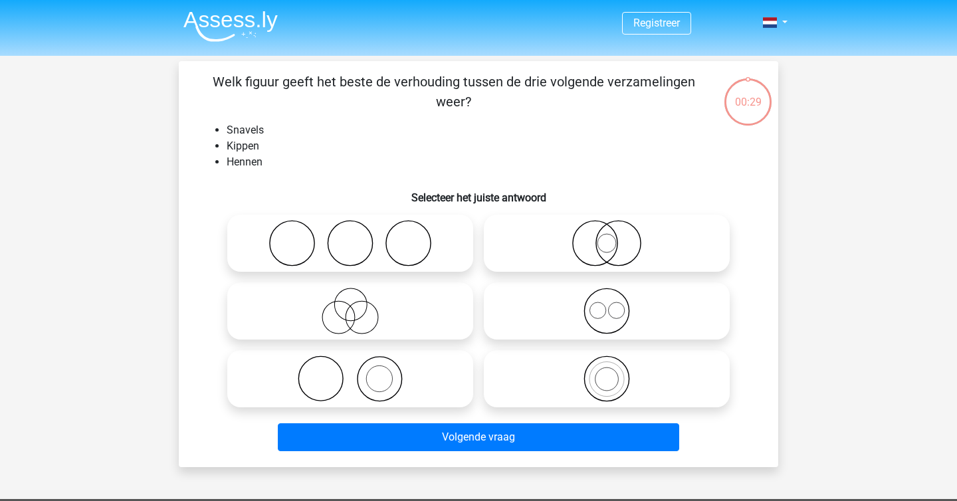
scroll to position [61, 0]
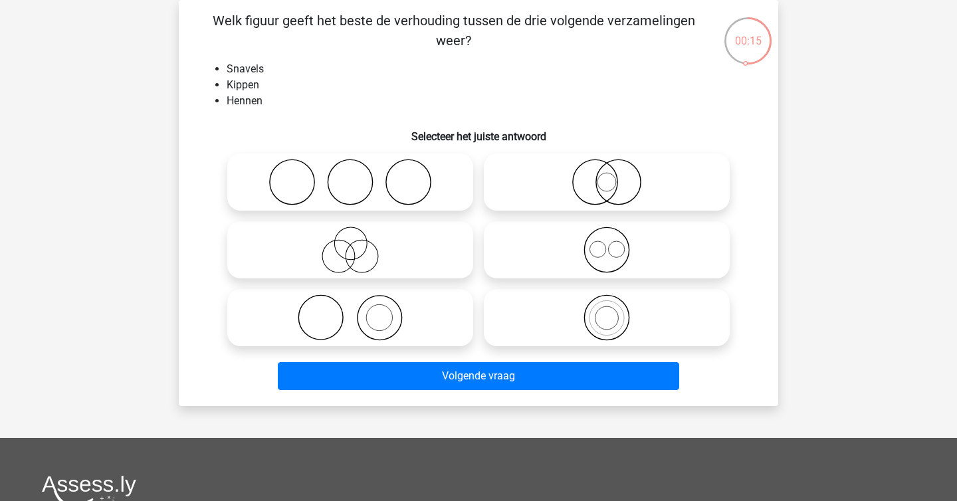
click at [625, 228] on icon at bounding box center [606, 250] width 235 height 47
click at [615, 235] on input "radio" at bounding box center [611, 239] width 9 height 9
radio input "true"
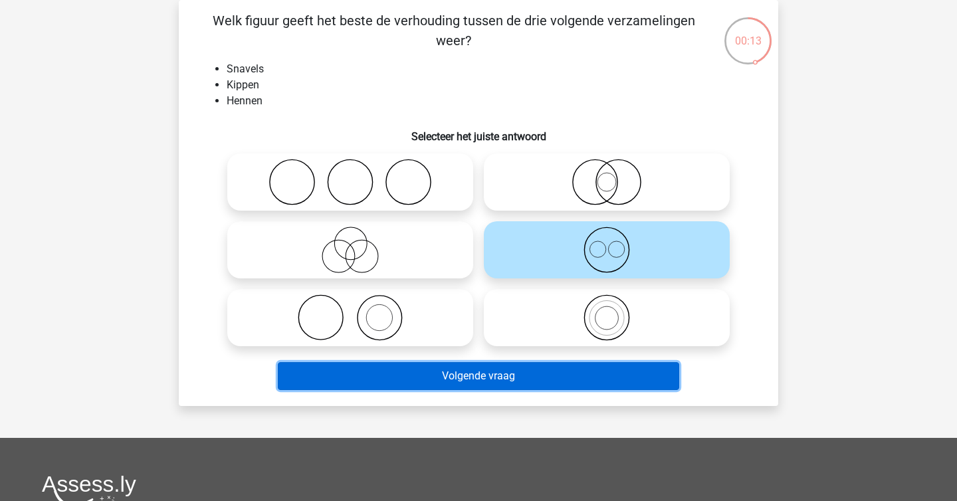
click at [627, 377] on button "Volgende vraag" at bounding box center [479, 376] width 402 height 28
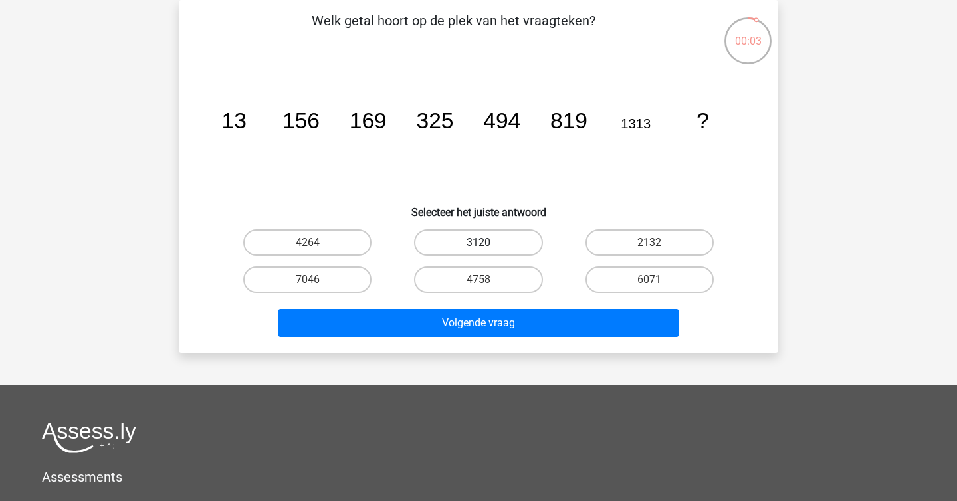
click at [517, 237] on label "3120" at bounding box center [478, 242] width 128 height 27
click at [487, 242] on input "3120" at bounding box center [482, 246] width 9 height 9
radio input "true"
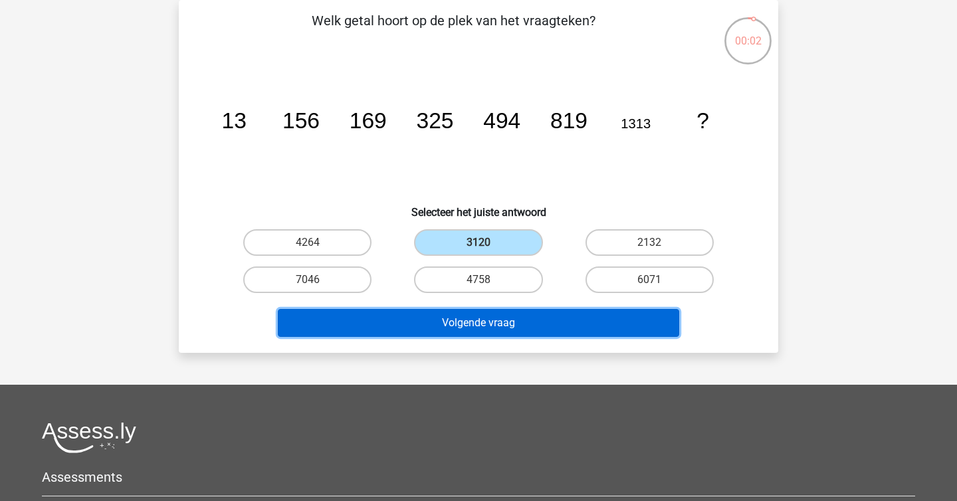
click at [547, 321] on button "Volgende vraag" at bounding box center [479, 323] width 402 height 28
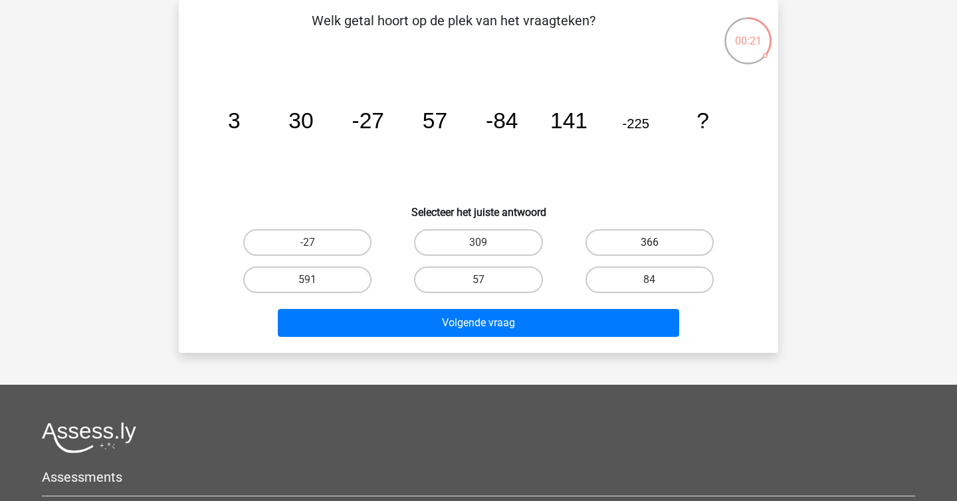
click at [619, 237] on label "366" at bounding box center [649, 242] width 128 height 27
click at [649, 242] on input "366" at bounding box center [653, 246] width 9 height 9
radio input "true"
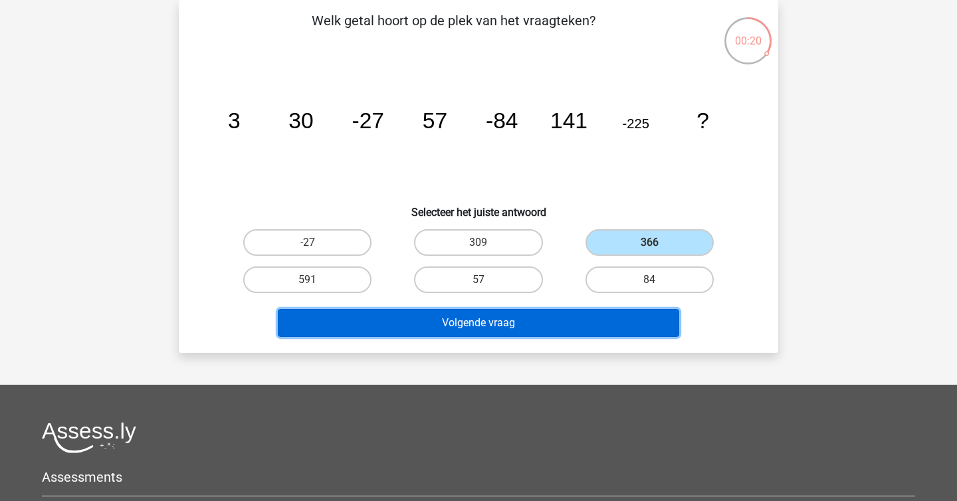
click at [615, 324] on button "Volgende vraag" at bounding box center [479, 323] width 402 height 28
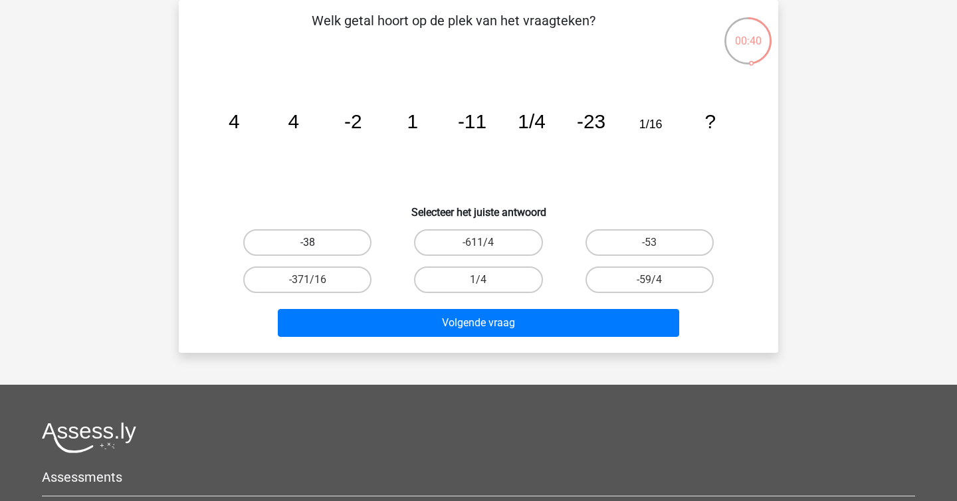
click at [330, 249] on label "-38" at bounding box center [307, 242] width 128 height 27
click at [316, 249] on input "-38" at bounding box center [312, 246] width 9 height 9
radio input "true"
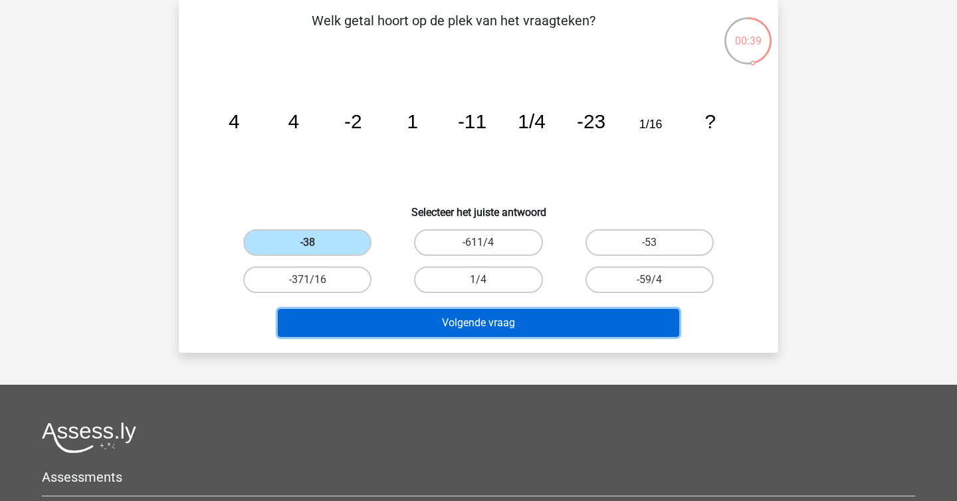
click at [363, 313] on button "Volgende vraag" at bounding box center [479, 323] width 402 height 28
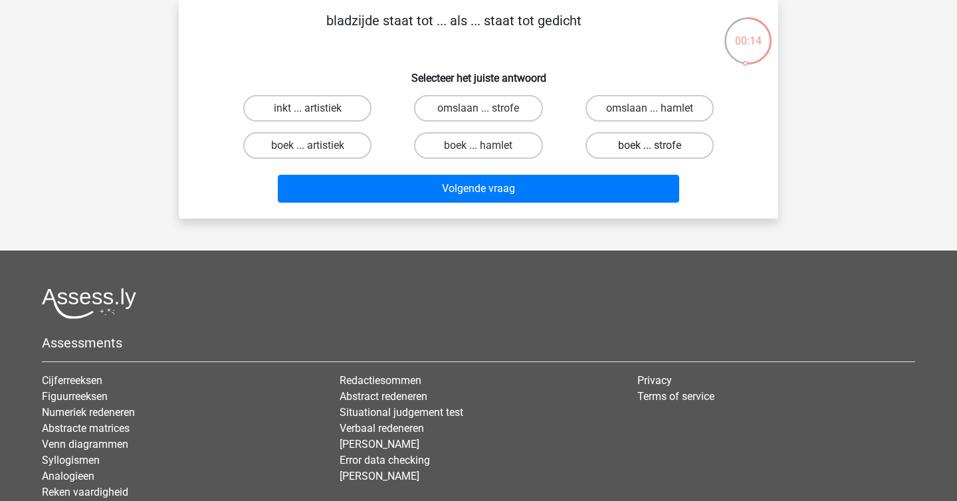
click at [641, 140] on label "boek ... strofe" at bounding box center [649, 145] width 128 height 27
click at [649, 145] on input "boek ... strofe" at bounding box center [653, 149] width 9 height 9
radio input "true"
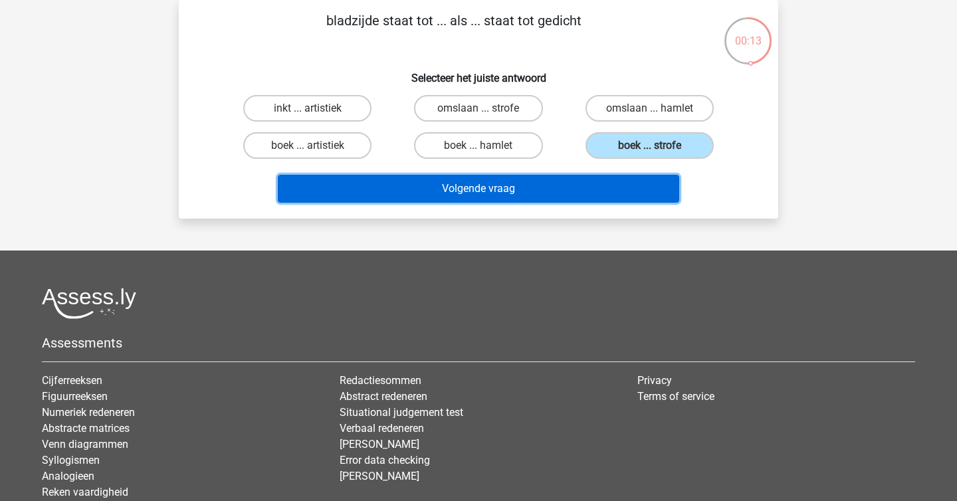
click at [621, 185] on button "Volgende vraag" at bounding box center [479, 189] width 402 height 28
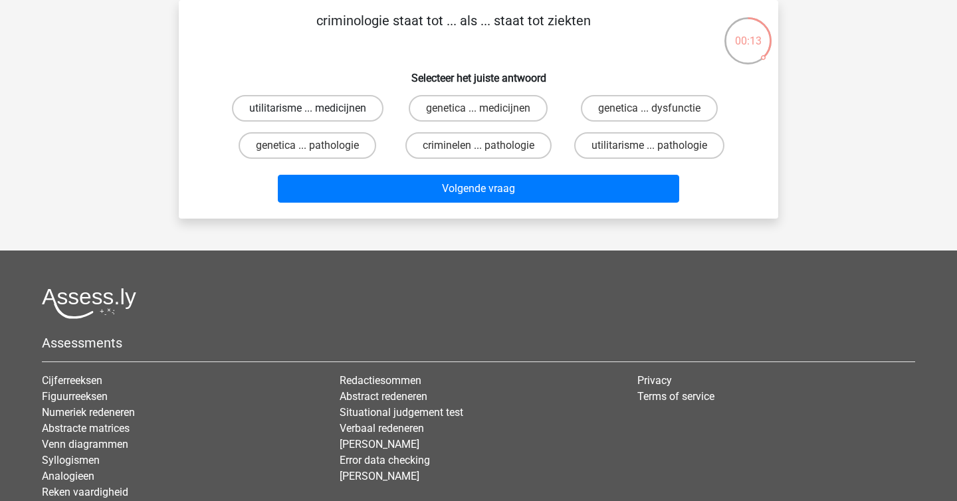
click at [329, 99] on label "utilitarisme ... medicijnen" at bounding box center [307, 108] width 151 height 27
click at [316, 108] on input "utilitarisme ... medicijnen" at bounding box center [312, 112] width 9 height 9
radio input "true"
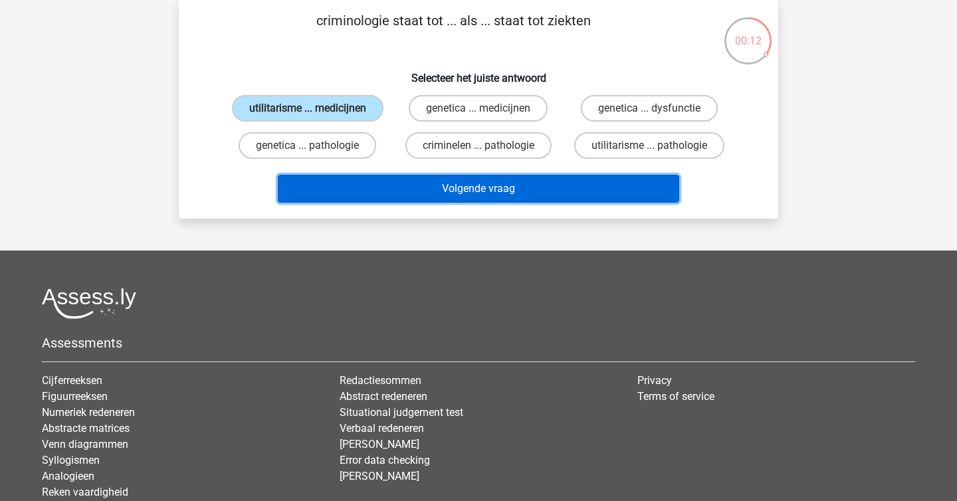
click at [406, 188] on button "Volgende vraag" at bounding box center [479, 189] width 402 height 28
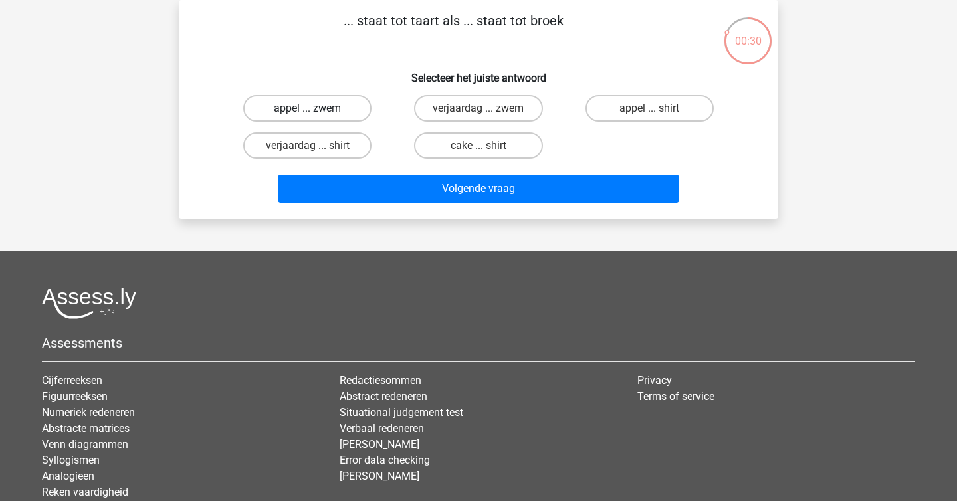
click at [349, 113] on label "appel ... zwem" at bounding box center [307, 108] width 128 height 27
click at [316, 113] on input "appel ... zwem" at bounding box center [312, 112] width 9 height 9
radio input "true"
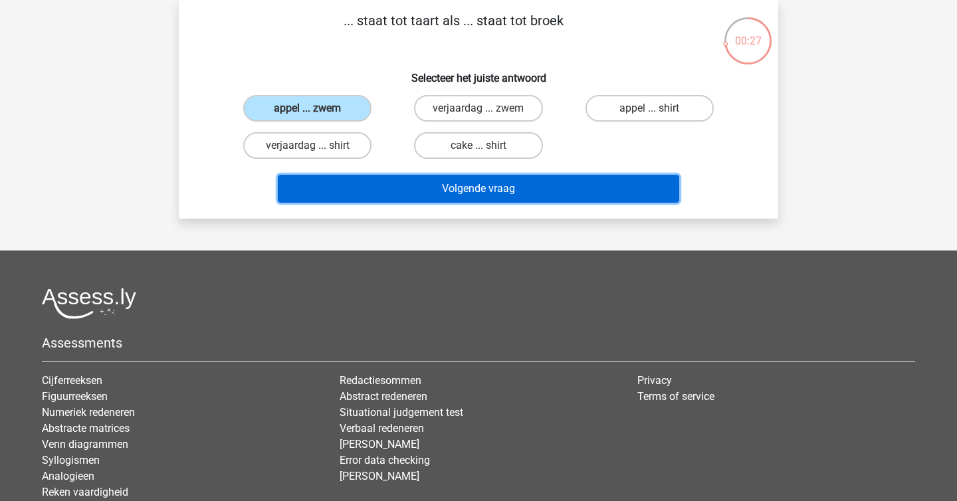
click at [379, 184] on button "Volgende vraag" at bounding box center [479, 189] width 402 height 28
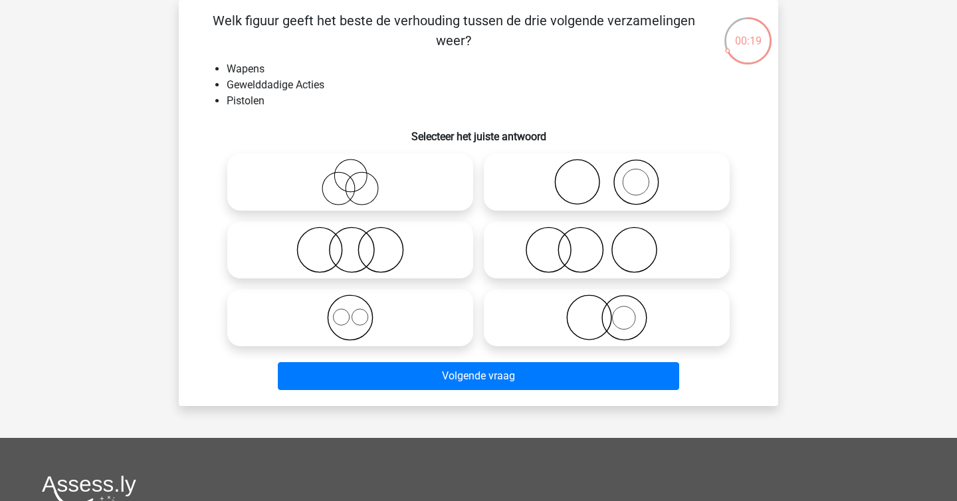
click at [569, 311] on icon at bounding box center [606, 317] width 235 height 47
click at [607, 311] on input "radio" at bounding box center [611, 306] width 9 height 9
radio input "true"
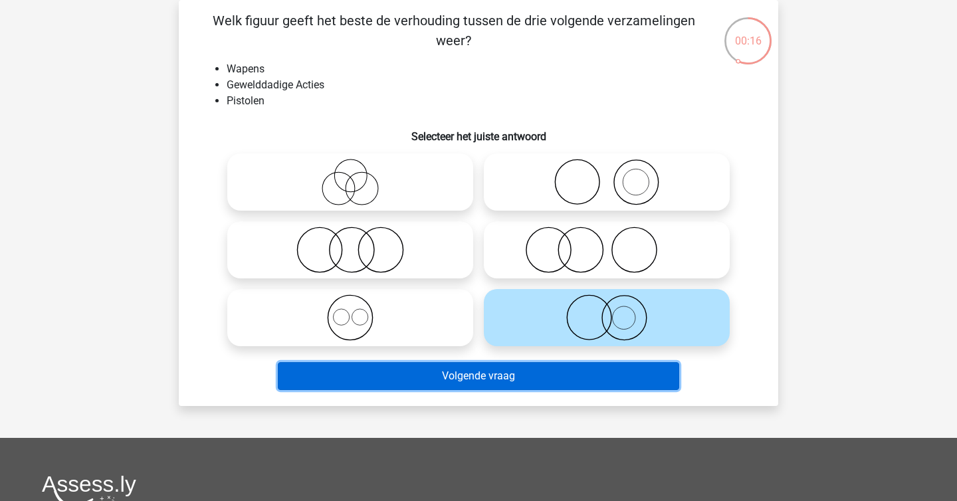
click at [581, 369] on button "Volgende vraag" at bounding box center [479, 376] width 402 height 28
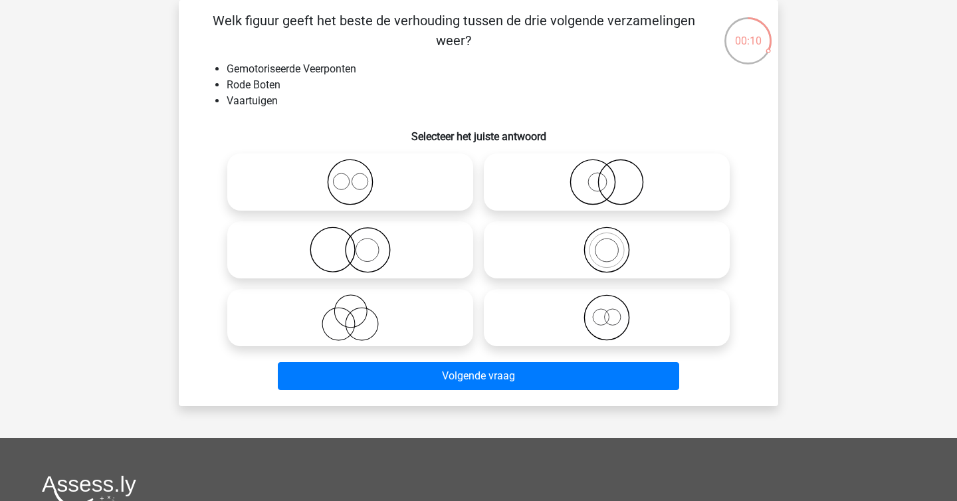
click at [422, 177] on icon at bounding box center [350, 182] width 235 height 47
click at [359, 175] on input "radio" at bounding box center [354, 171] width 9 height 9
radio input "true"
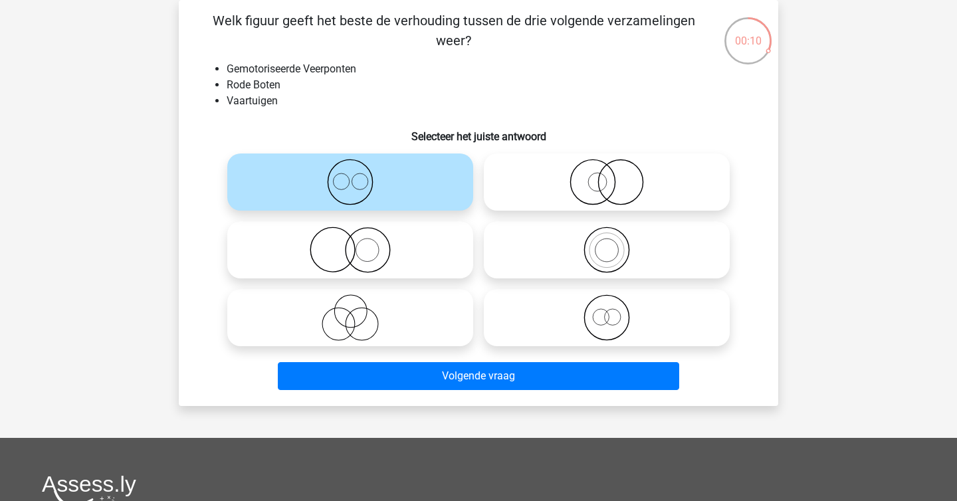
click at [585, 347] on div at bounding box center [606, 318] width 256 height 68
click at [578, 312] on icon at bounding box center [606, 317] width 235 height 47
click at [607, 311] on input "radio" at bounding box center [611, 306] width 9 height 9
radio input "true"
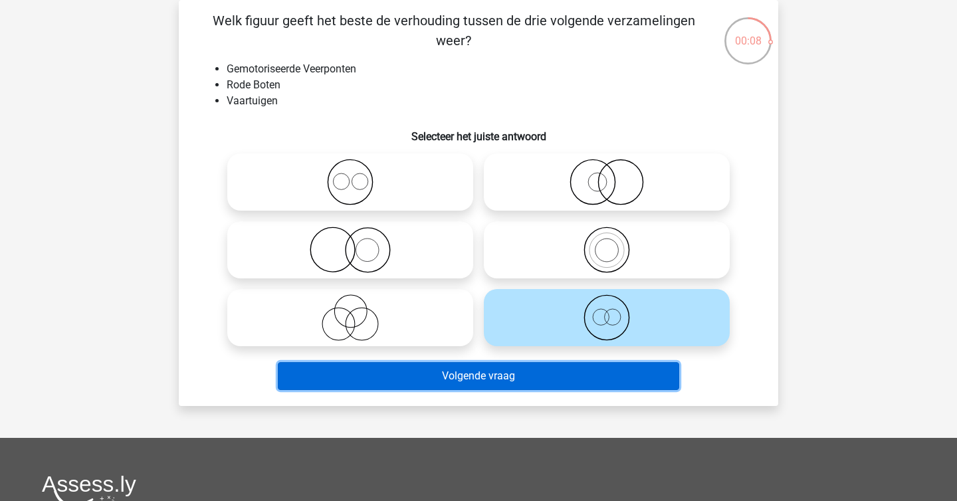
click at [573, 364] on button "Volgende vraag" at bounding box center [479, 376] width 402 height 28
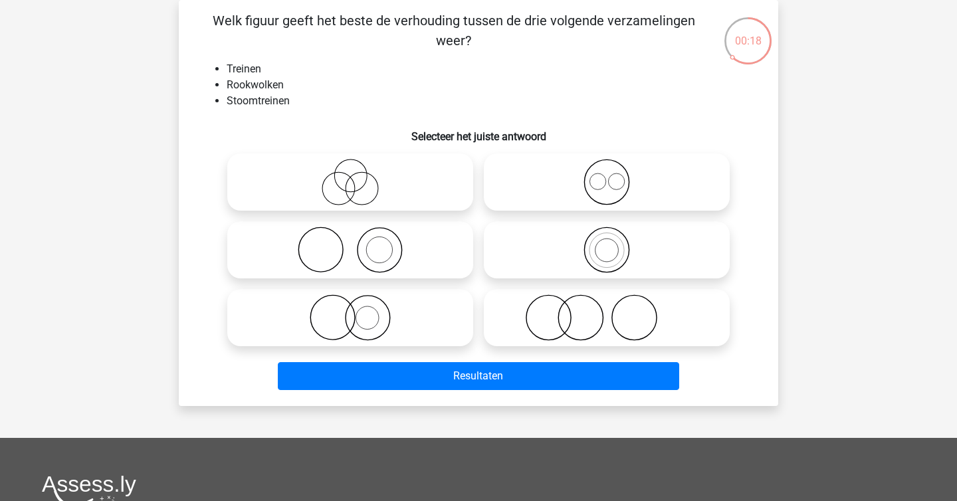
click at [609, 244] on icon at bounding box center [606, 250] width 235 height 47
click at [609, 243] on input "radio" at bounding box center [611, 239] width 9 height 9
radio input "true"
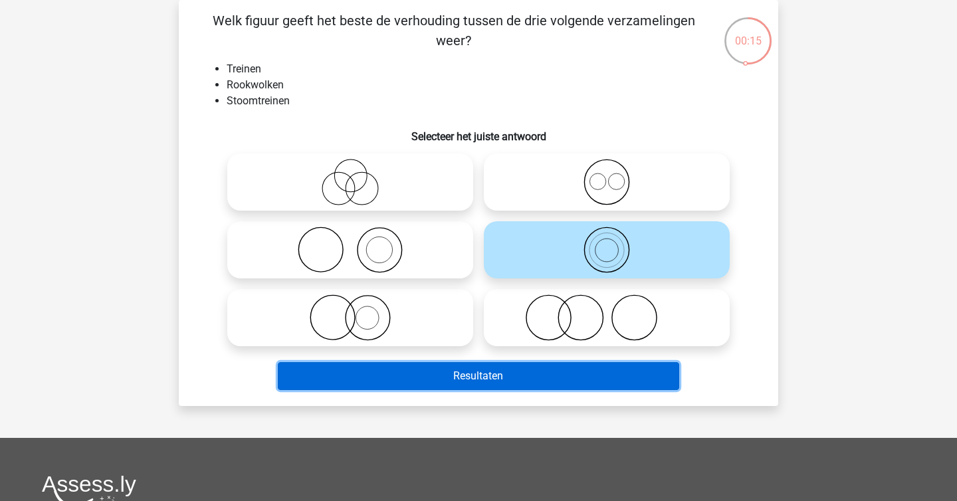
click at [572, 369] on button "Resultaten" at bounding box center [479, 376] width 402 height 28
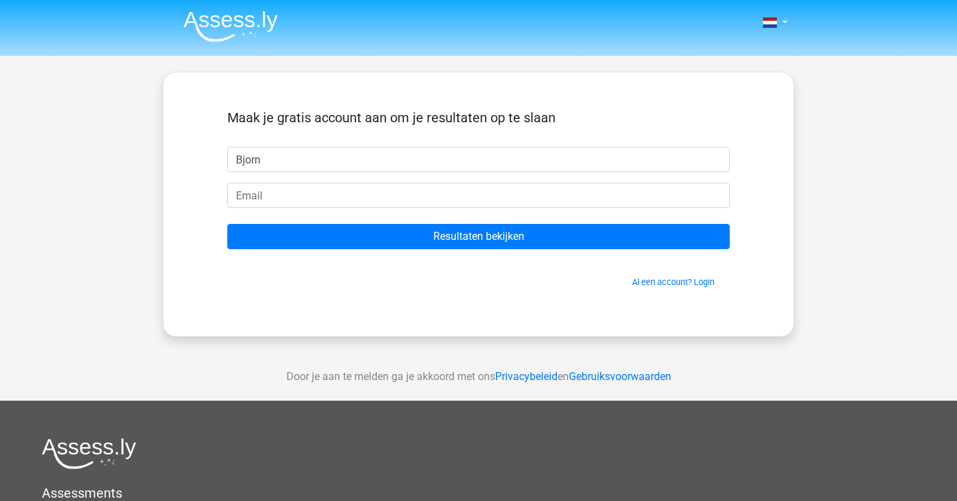
type input "Bjorn"
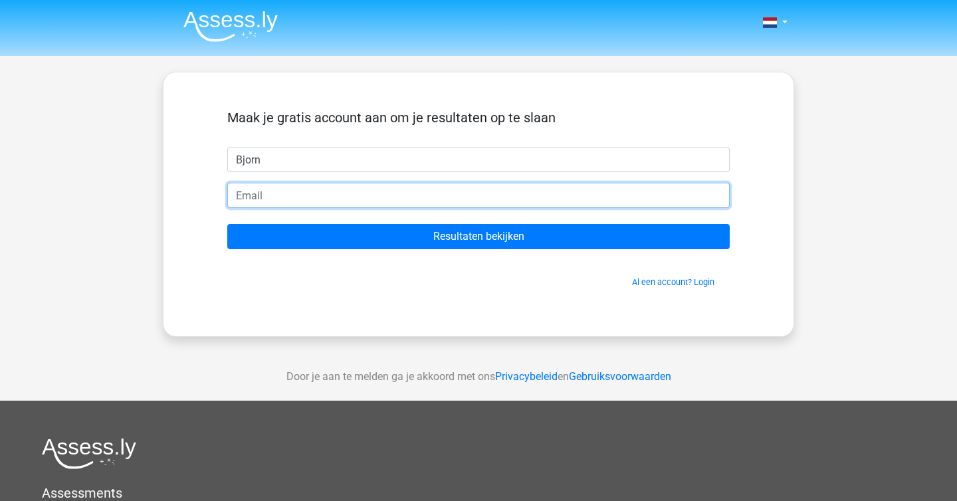
click at [438, 194] on input "email" at bounding box center [478, 195] width 502 height 25
type input "[EMAIL_ADDRESS][DOMAIN_NAME]"
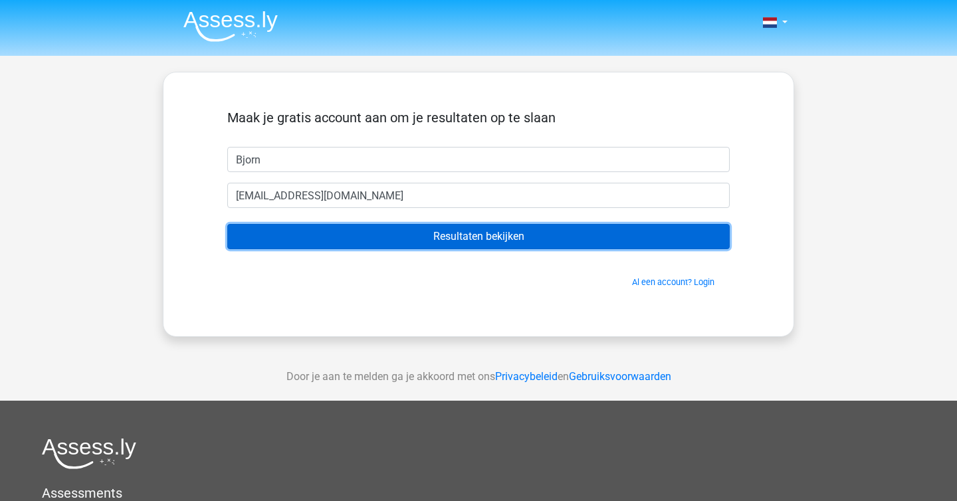
click at [418, 236] on input "Resultaten bekijken" at bounding box center [478, 236] width 502 height 25
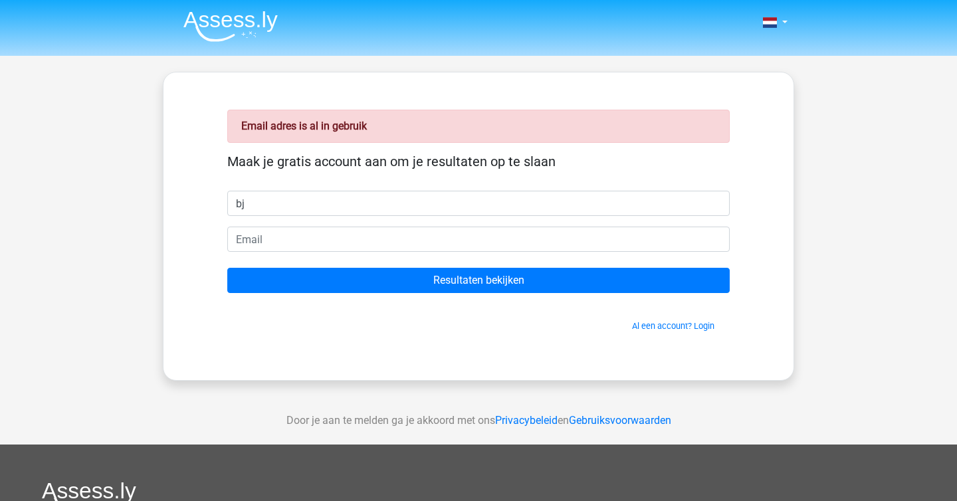
type input "b"
type input "Bjorn"
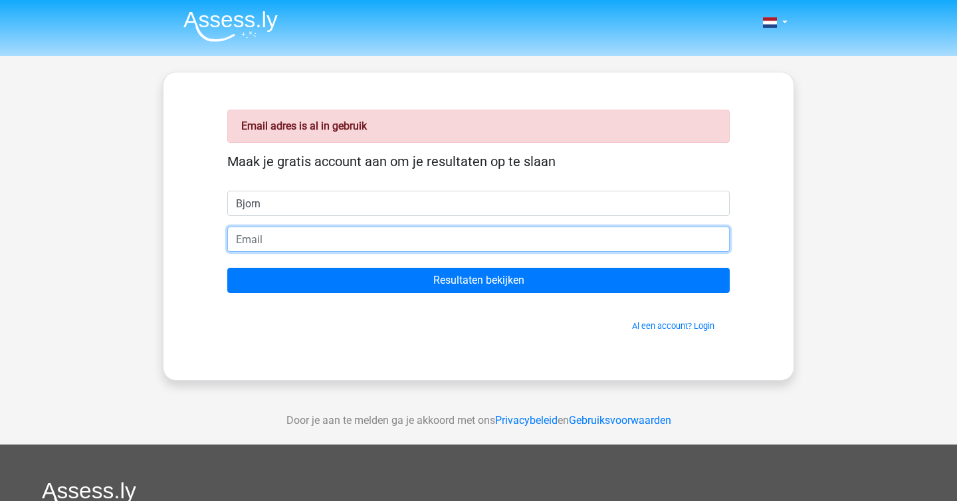
click at [398, 246] on input "email" at bounding box center [478, 239] width 502 height 25
type input "[EMAIL_ADDRESS][DOMAIN_NAME]"
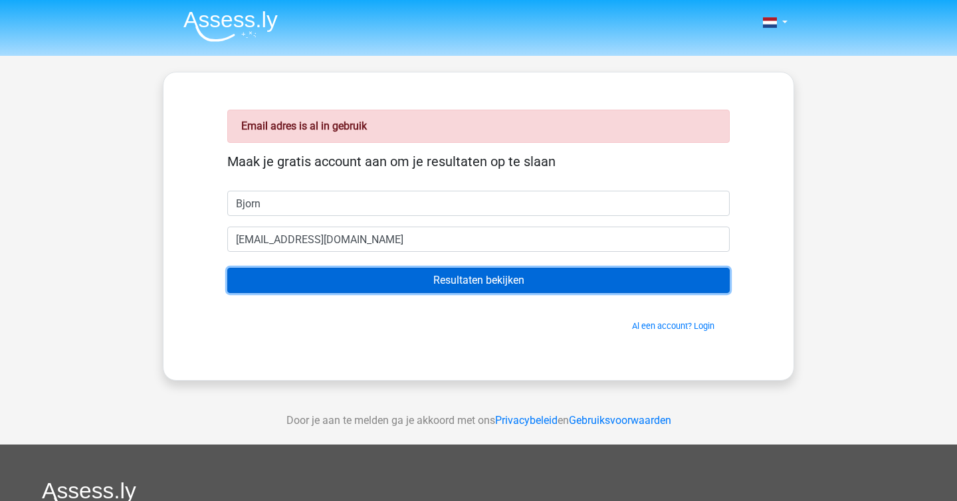
click at [424, 284] on input "Resultaten bekijken" at bounding box center [478, 280] width 502 height 25
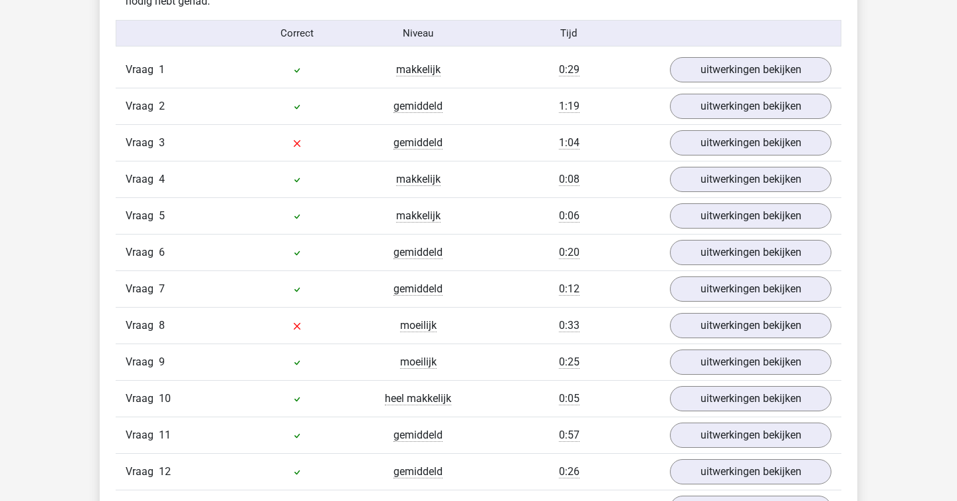
scroll to position [1466, 0]
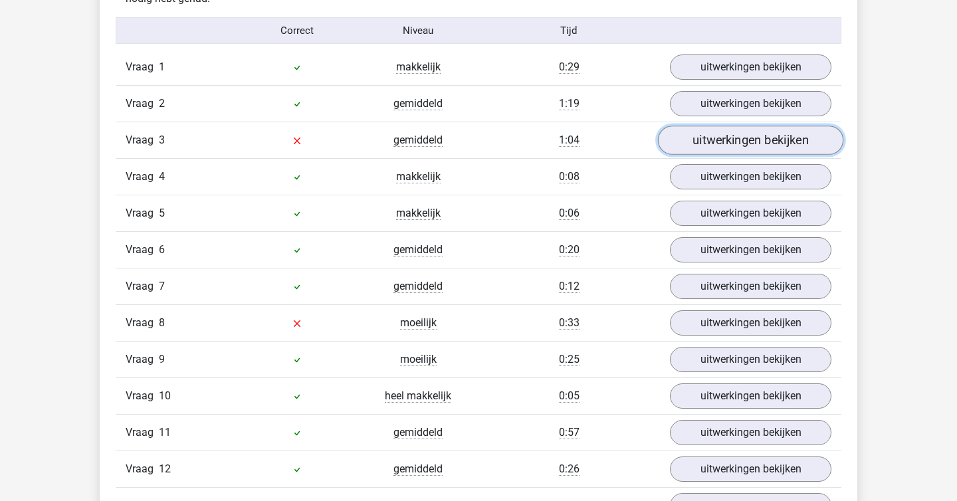
click at [735, 147] on link "uitwerkingen bekijken" at bounding box center [750, 140] width 185 height 29
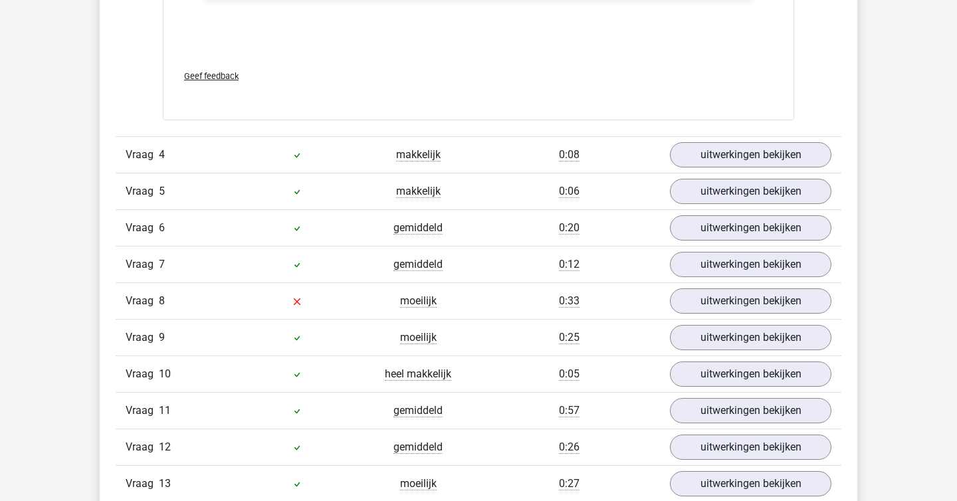
scroll to position [2297, 0]
click at [737, 290] on link "uitwerkingen bekijken" at bounding box center [750, 300] width 185 height 29
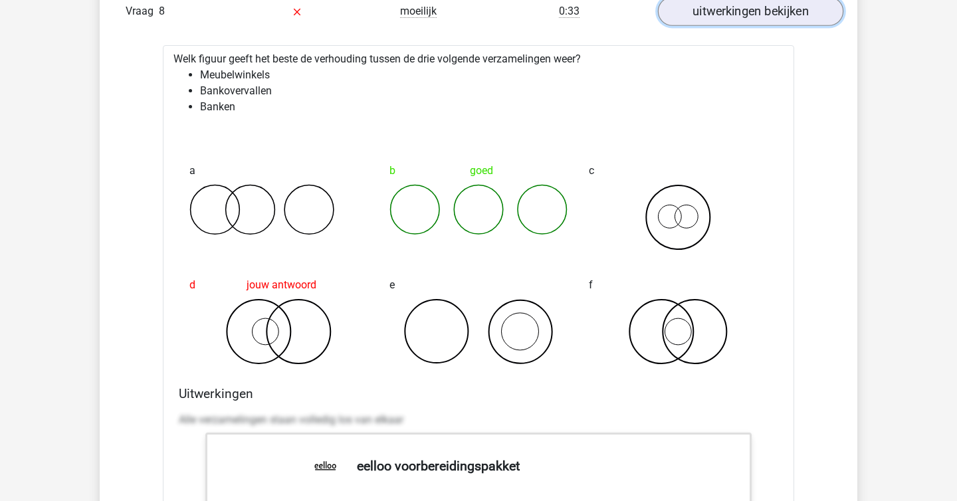
scroll to position [2587, 0]
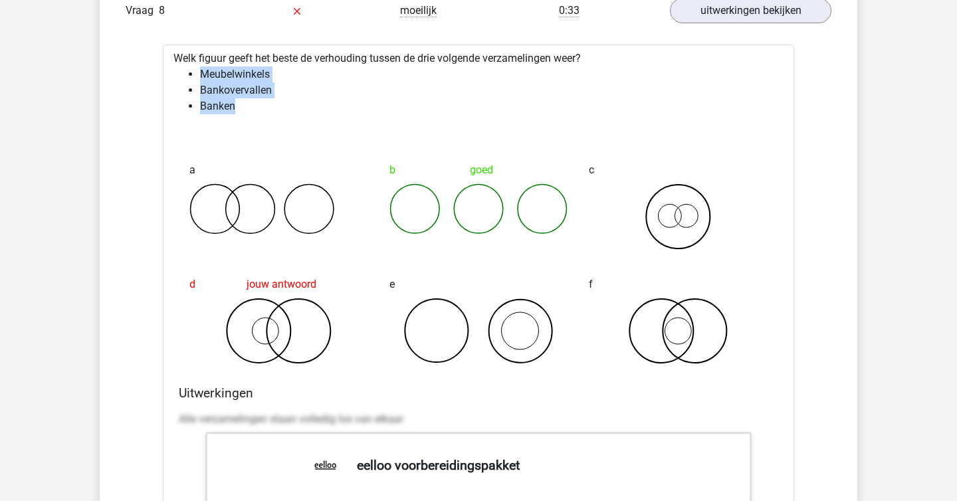
drag, startPoint x: 203, startPoint y: 73, endPoint x: 266, endPoint y: 98, distance: 68.0
click at [266, 98] on ul "Meubelwinkels Bankovervallen Banken" at bounding box center [478, 90] width 610 height 48
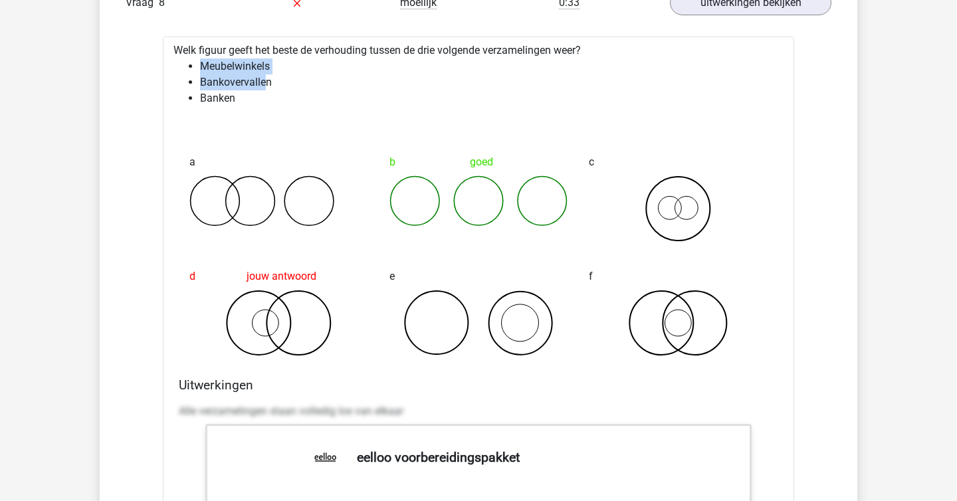
scroll to position [2598, 0]
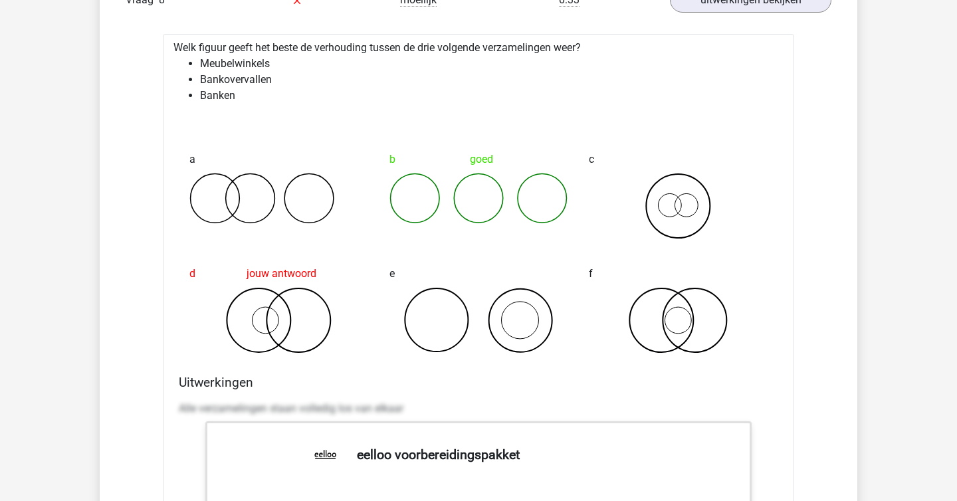
click at [793, 158] on div "Welk figuur geeft het beste de verhouding tussen de drie volgende verzamelingen…" at bounding box center [478, 444] width 631 height 821
drag, startPoint x: 200, startPoint y: 80, endPoint x: 267, endPoint y: 81, distance: 67.1
click at [267, 81] on li "Bankovervallen" at bounding box center [491, 80] width 583 height 16
drag, startPoint x: 209, startPoint y: 97, endPoint x: 236, endPoint y: 97, distance: 27.2
click at [236, 97] on li "Banken" at bounding box center [491, 96] width 583 height 16
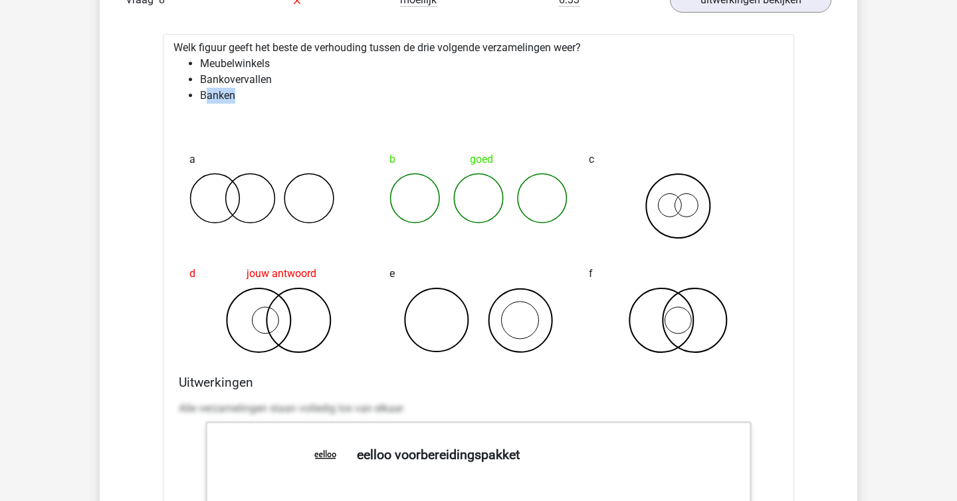
click at [236, 97] on li "Banken" at bounding box center [491, 96] width 583 height 16
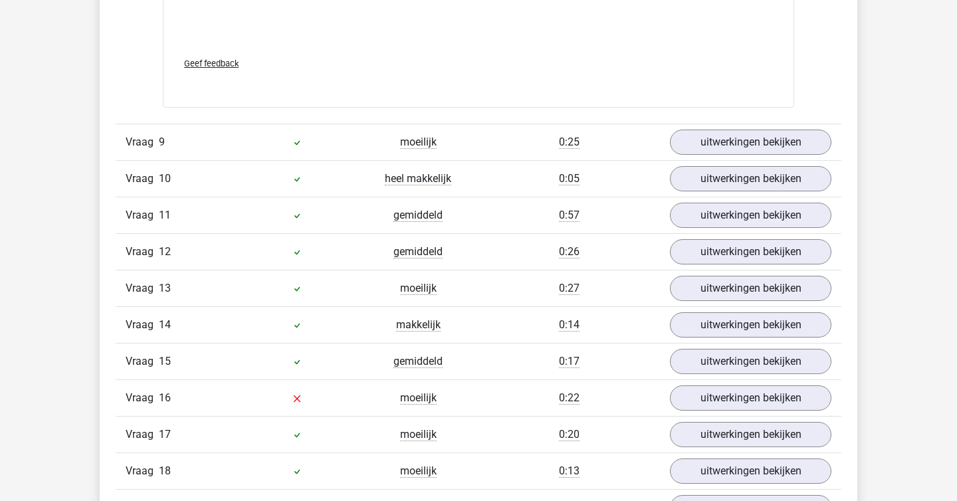
scroll to position [3349, 0]
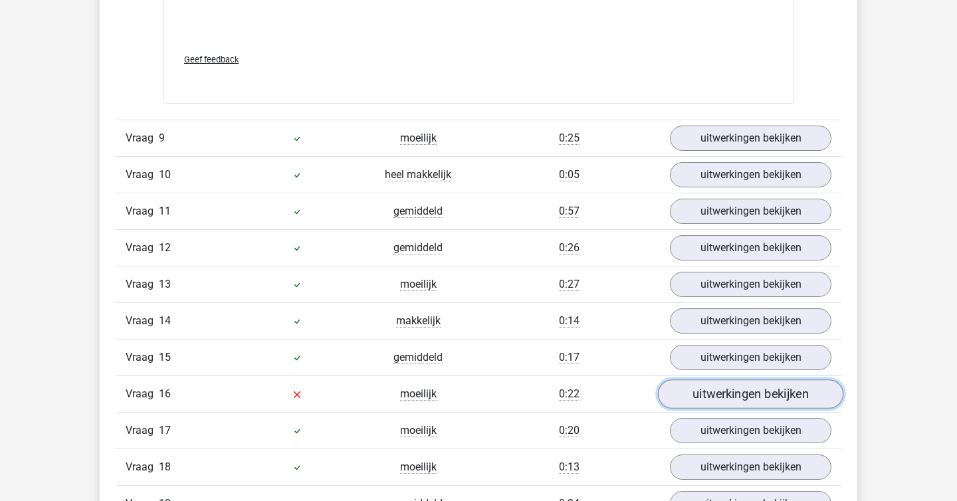
click at [716, 397] on link "uitwerkingen bekijken" at bounding box center [750, 394] width 185 height 29
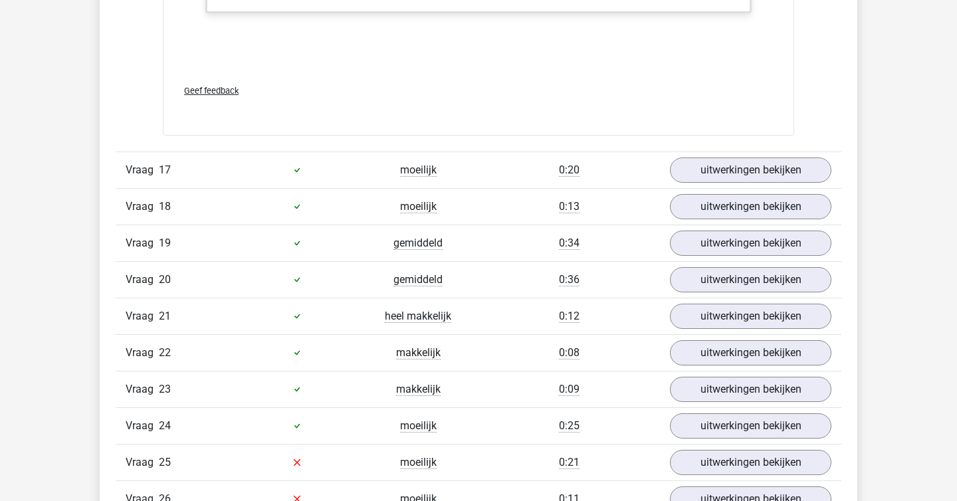
scroll to position [4465, 0]
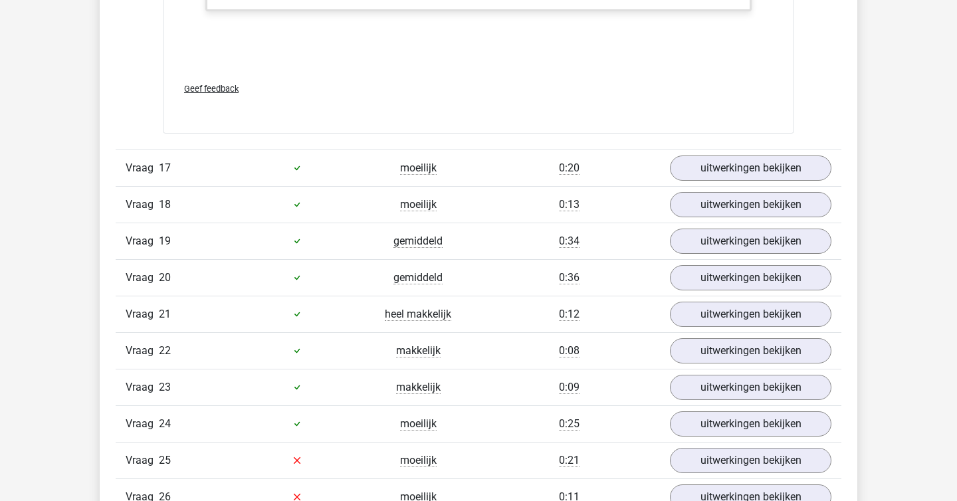
click at [727, 456] on link "uitwerkingen bekijken" at bounding box center [750, 460] width 185 height 29
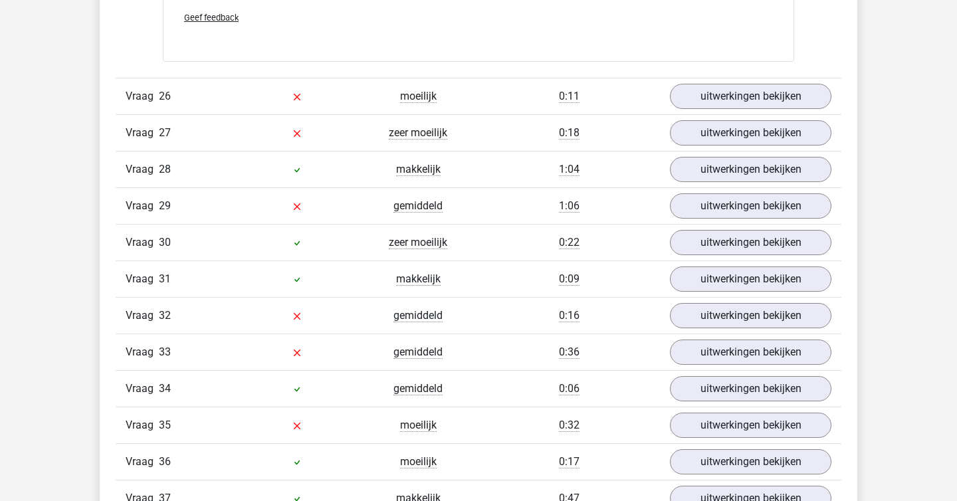
scroll to position [5706, 0]
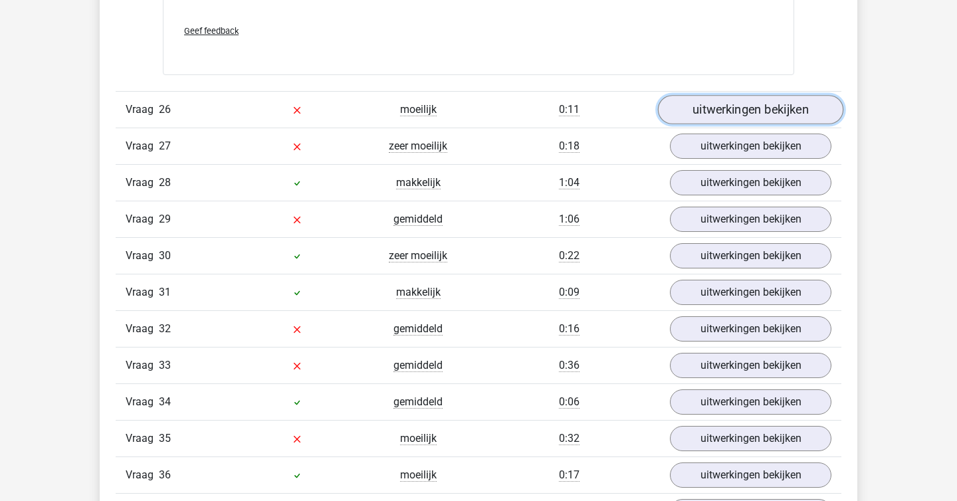
click at [720, 116] on link "uitwerkingen bekijken" at bounding box center [750, 109] width 185 height 29
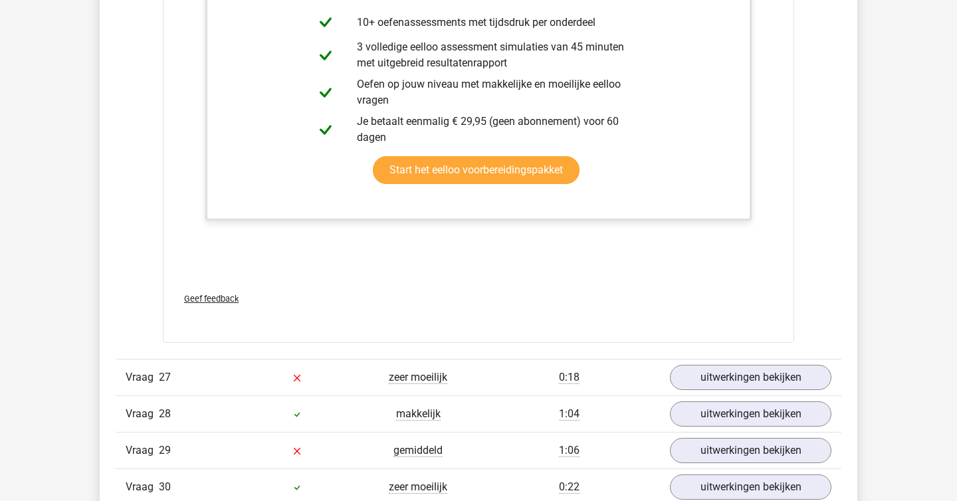
scroll to position [6360, 0]
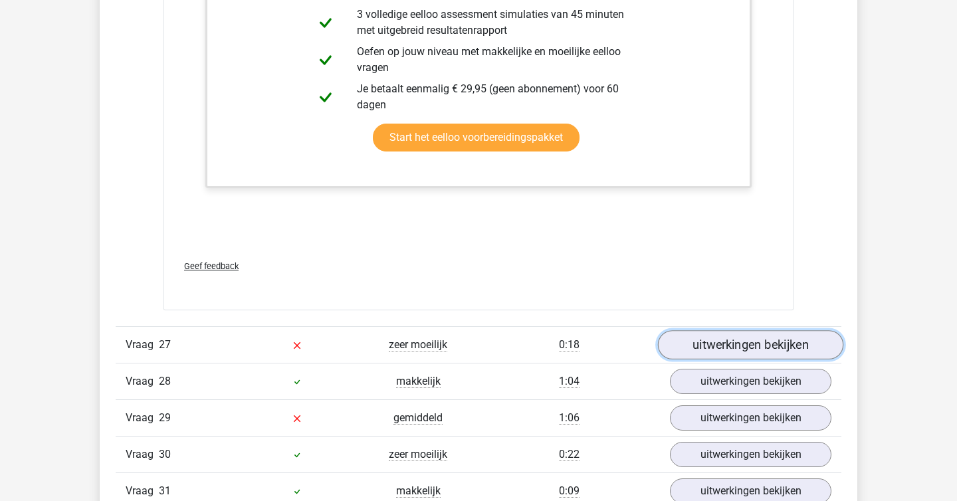
click at [762, 337] on link "uitwerkingen bekijken" at bounding box center [750, 344] width 185 height 29
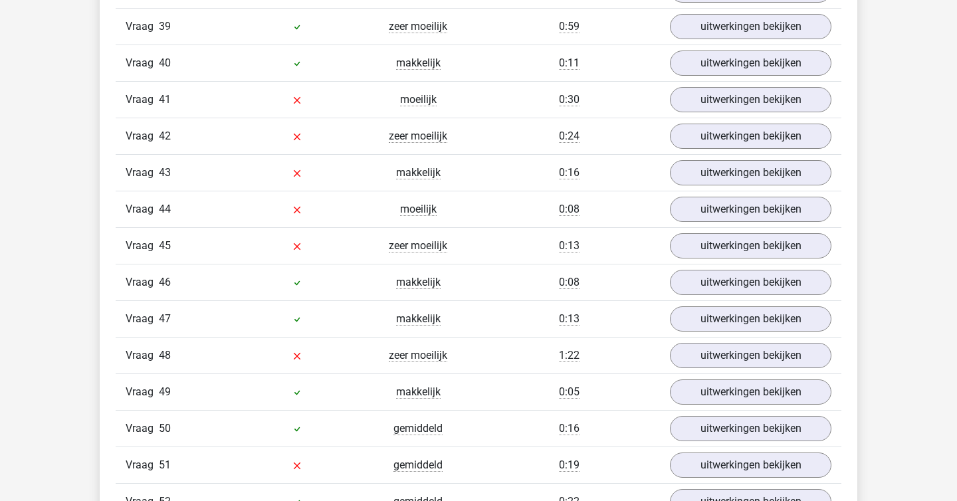
scroll to position [7968, 0]
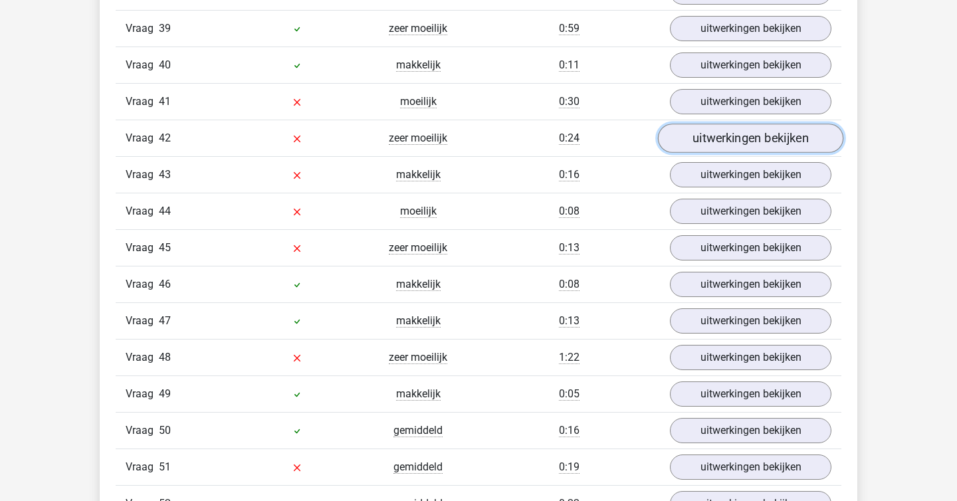
click at [728, 130] on link "uitwerkingen bekijken" at bounding box center [750, 138] width 185 height 29
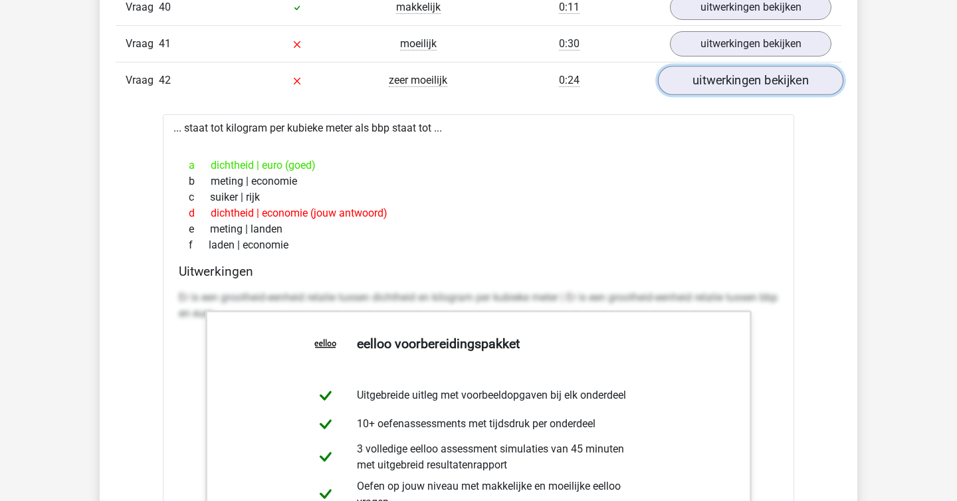
scroll to position [8008, 0]
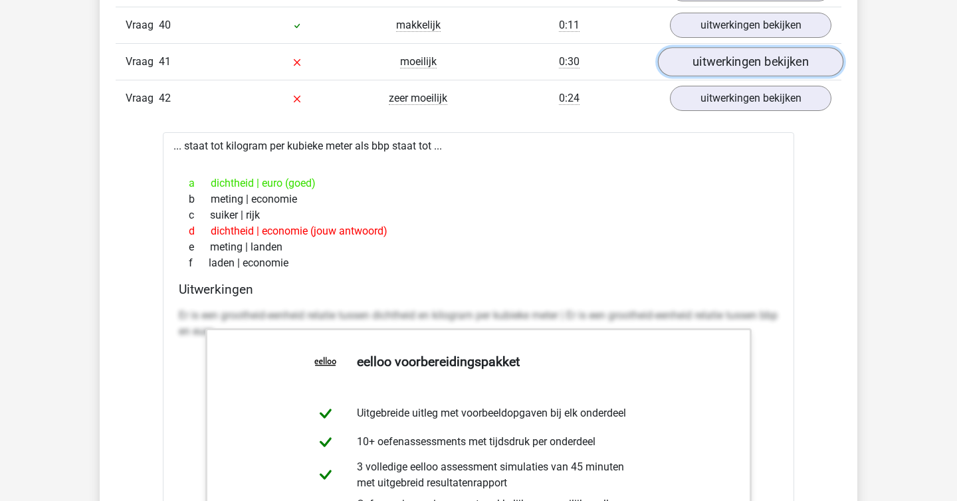
click at [736, 64] on link "uitwerkingen bekijken" at bounding box center [750, 61] width 185 height 29
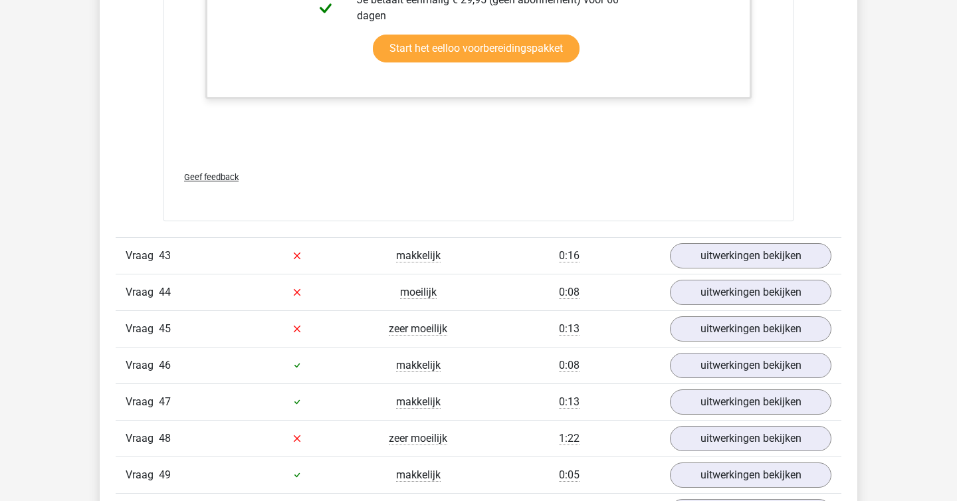
scroll to position [9203, 0]
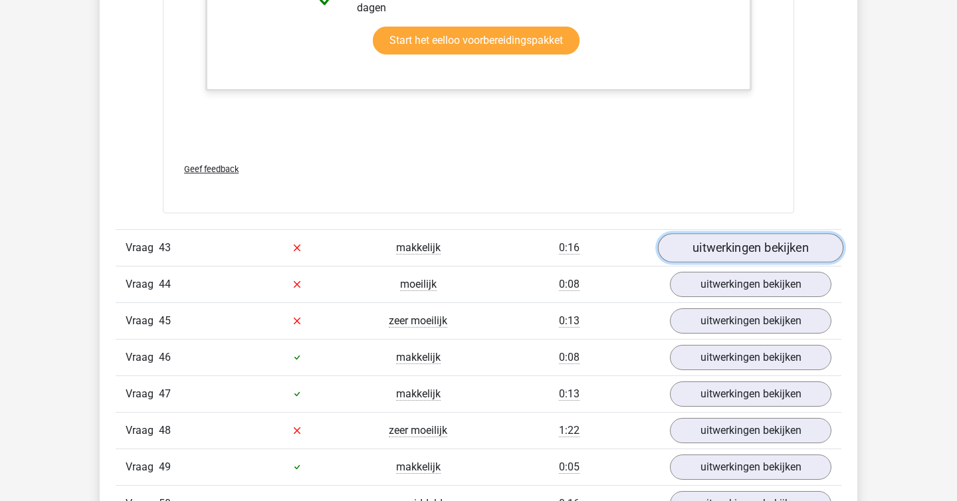
click at [793, 253] on link "uitwerkingen bekijken" at bounding box center [750, 247] width 185 height 29
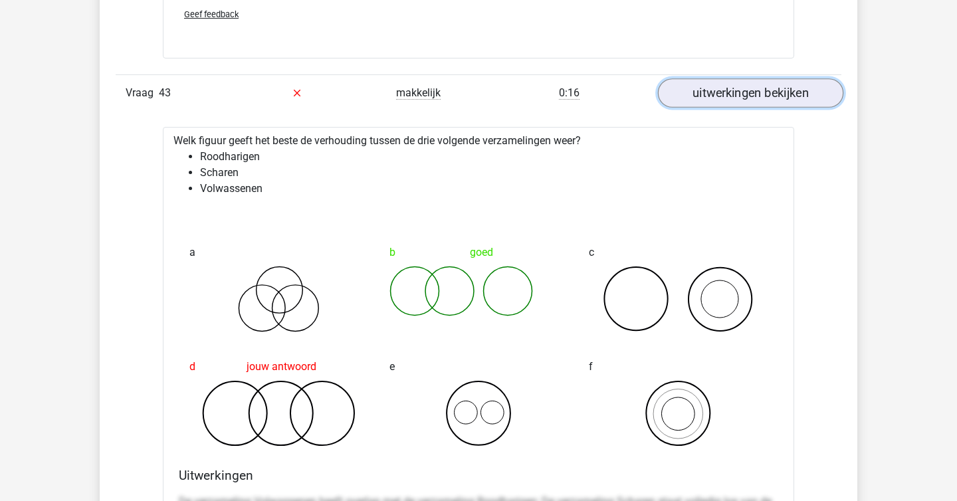
scroll to position [9365, 0]
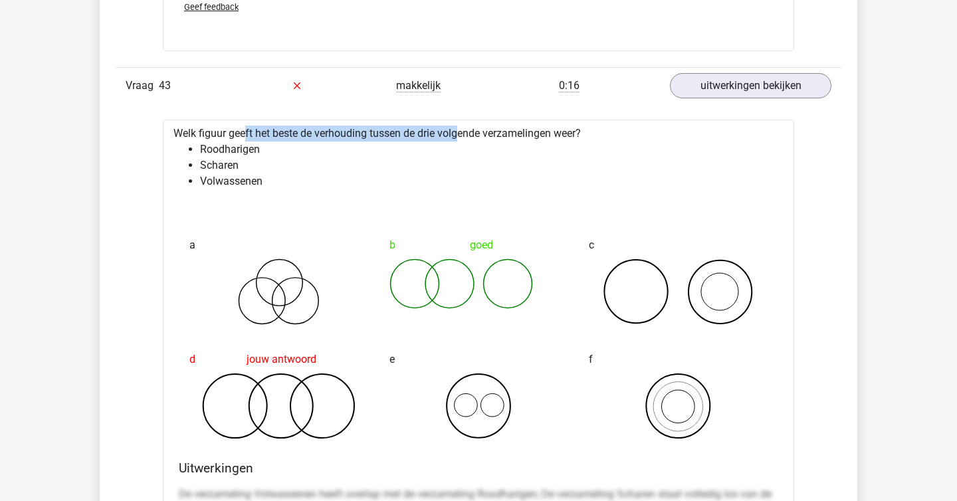
drag, startPoint x: 201, startPoint y: 138, endPoint x: 421, endPoint y: 135, distance: 219.9
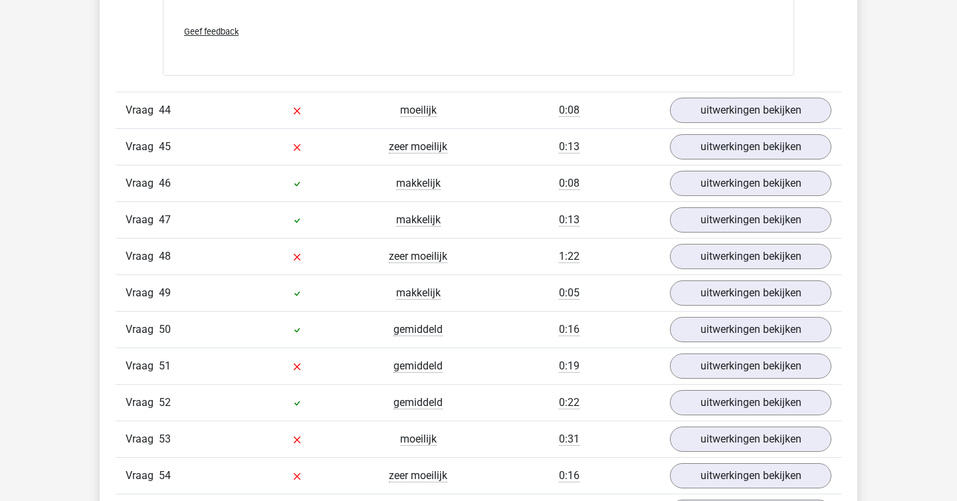
scroll to position [10226, 0]
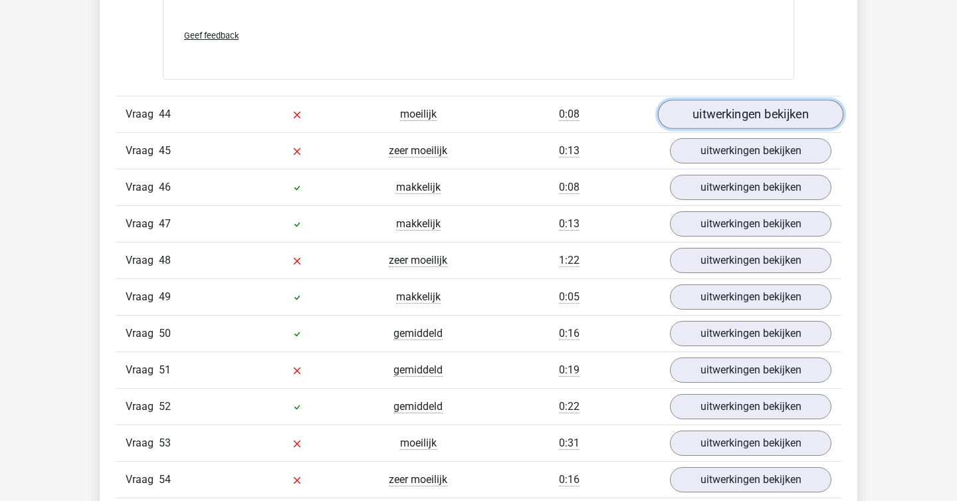
click at [707, 121] on link "uitwerkingen bekijken" at bounding box center [750, 114] width 185 height 29
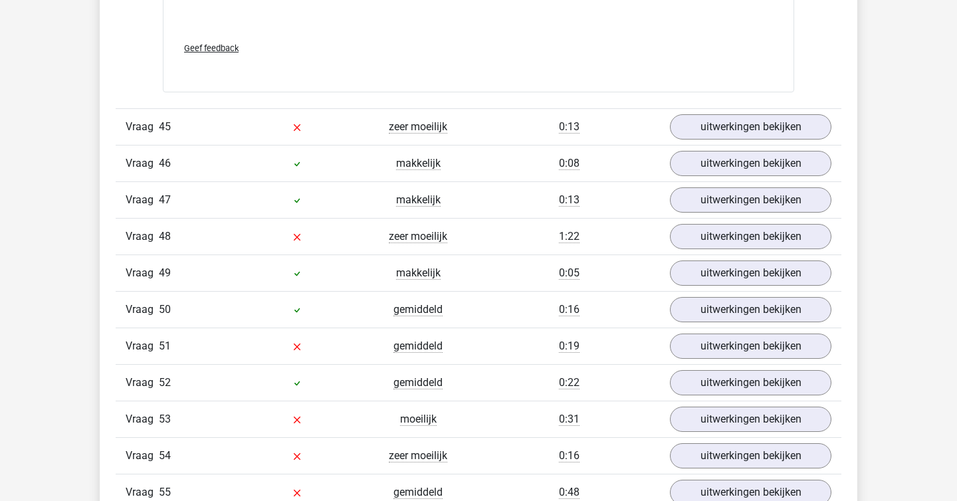
scroll to position [11097, 0]
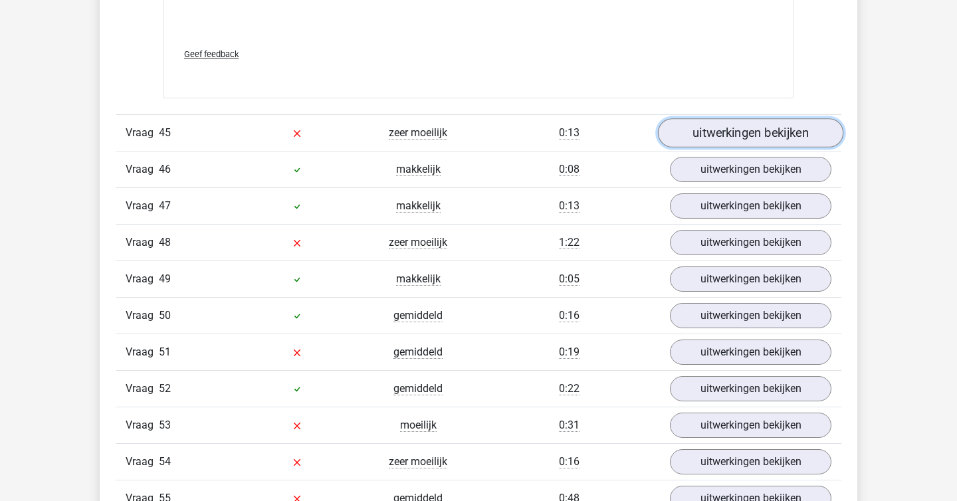
click at [719, 126] on link "uitwerkingen bekijken" at bounding box center [750, 132] width 185 height 29
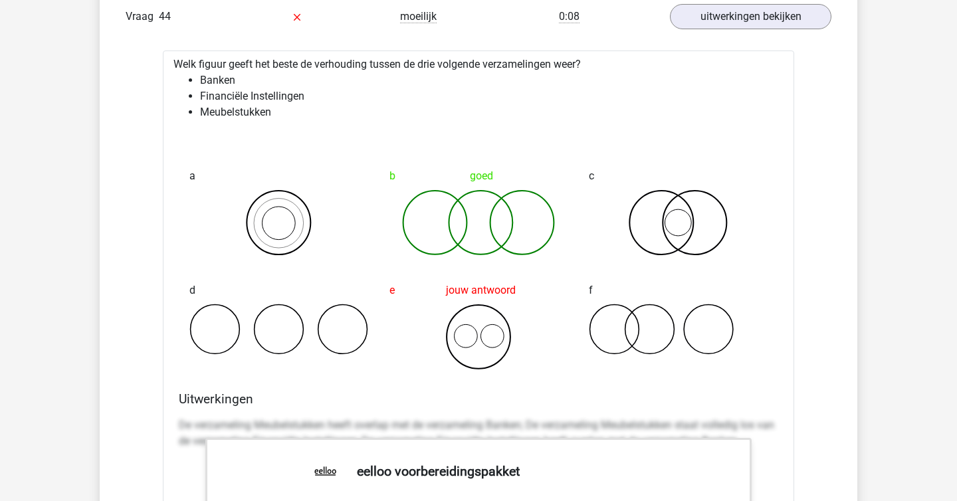
scroll to position [10260, 0]
